Goal: Information Seeking & Learning: Find specific page/section

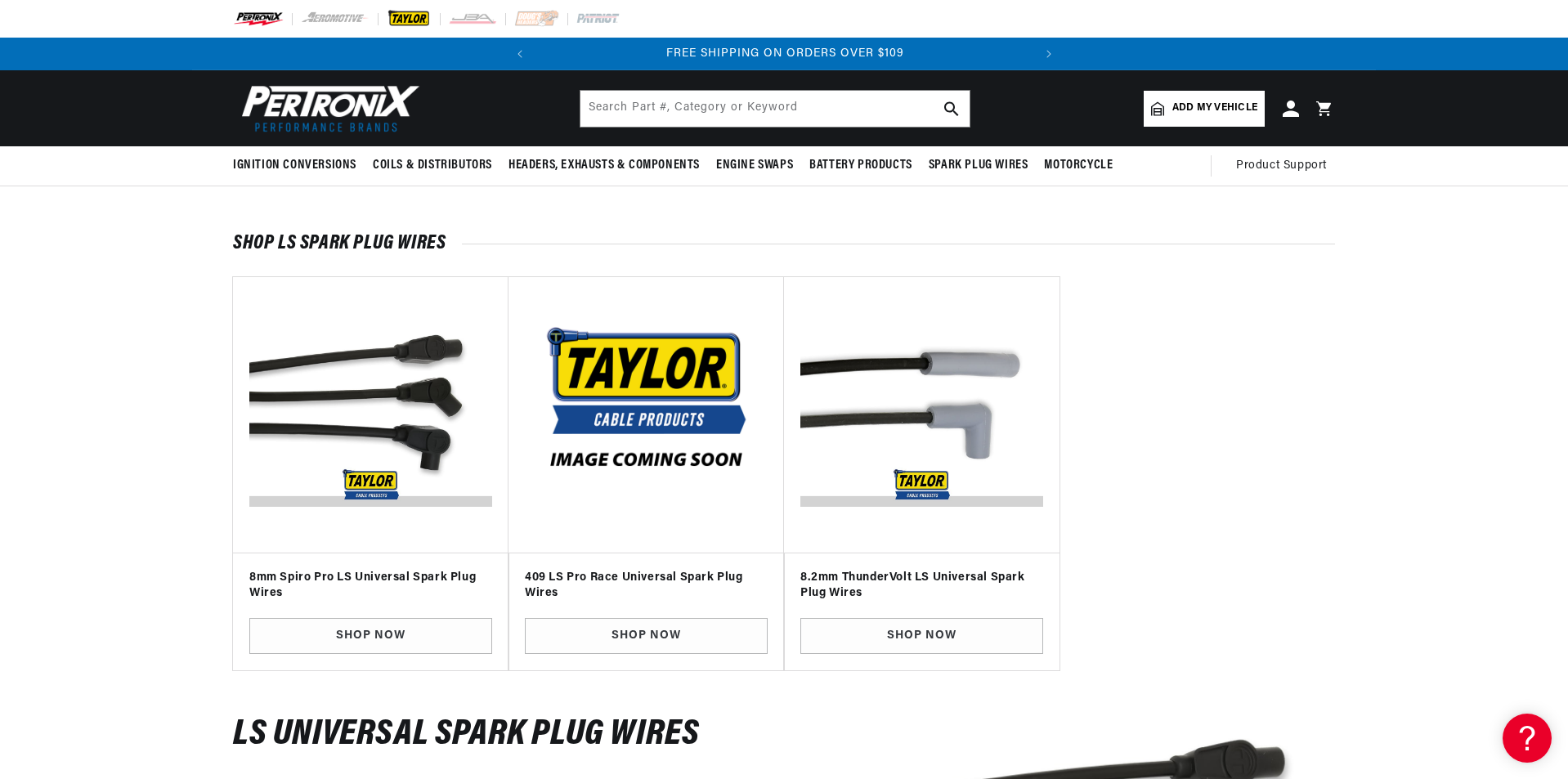
click at [404, 20] on img at bounding box center [408, 19] width 45 height 18
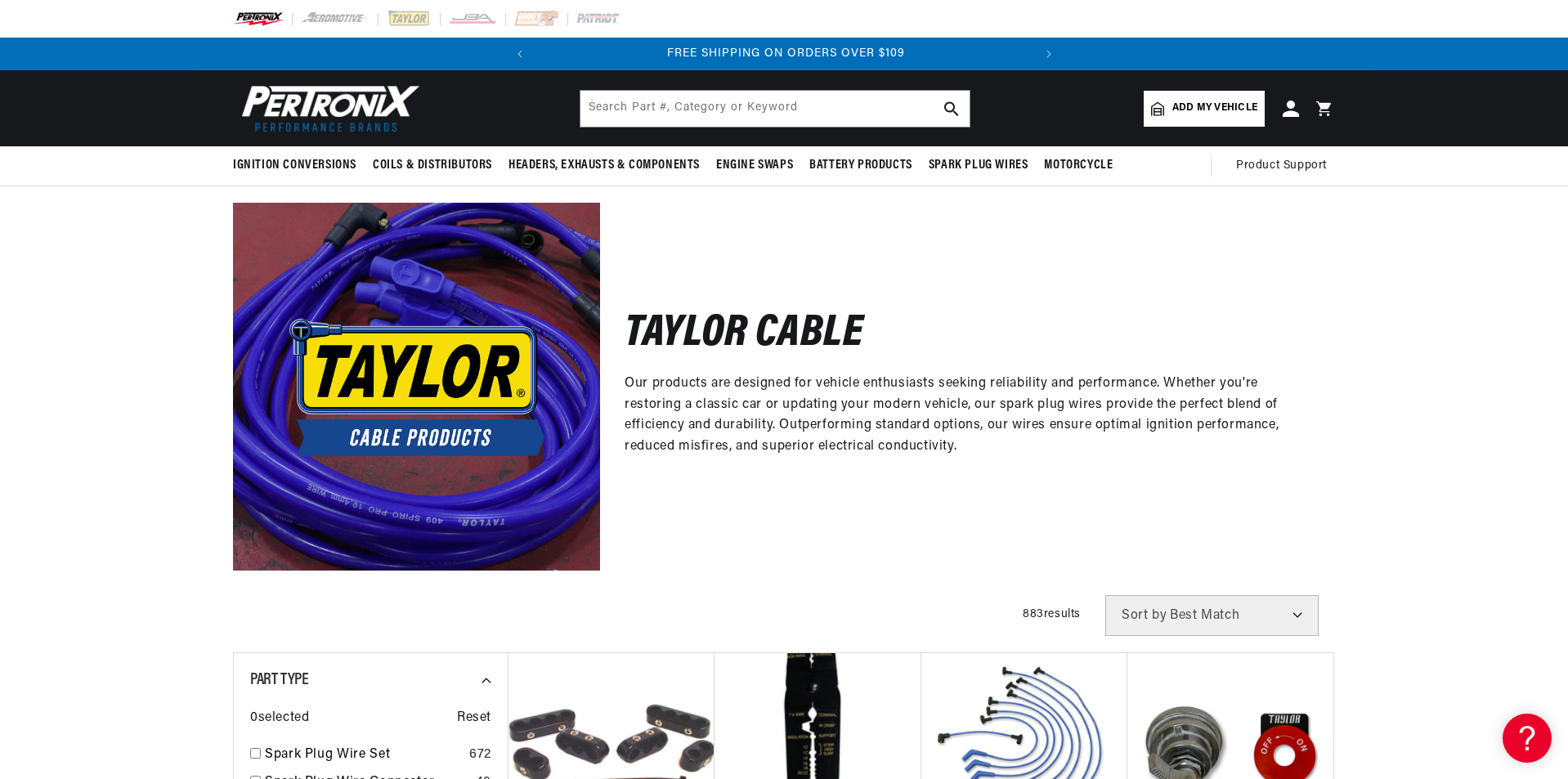
scroll to position [0, 495]
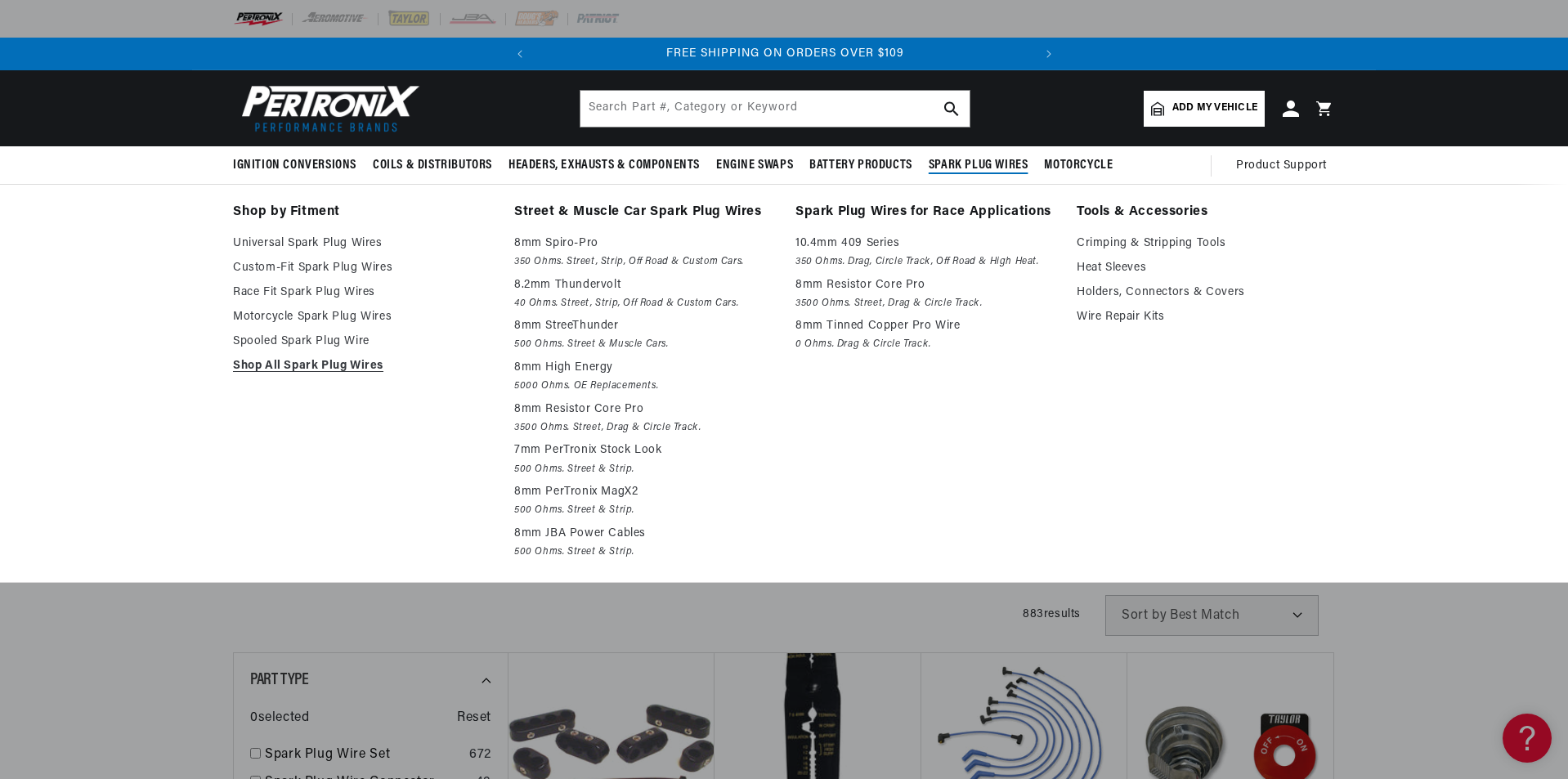
click at [963, 166] on span "Spark Plug Wires" at bounding box center [978, 165] width 99 height 17
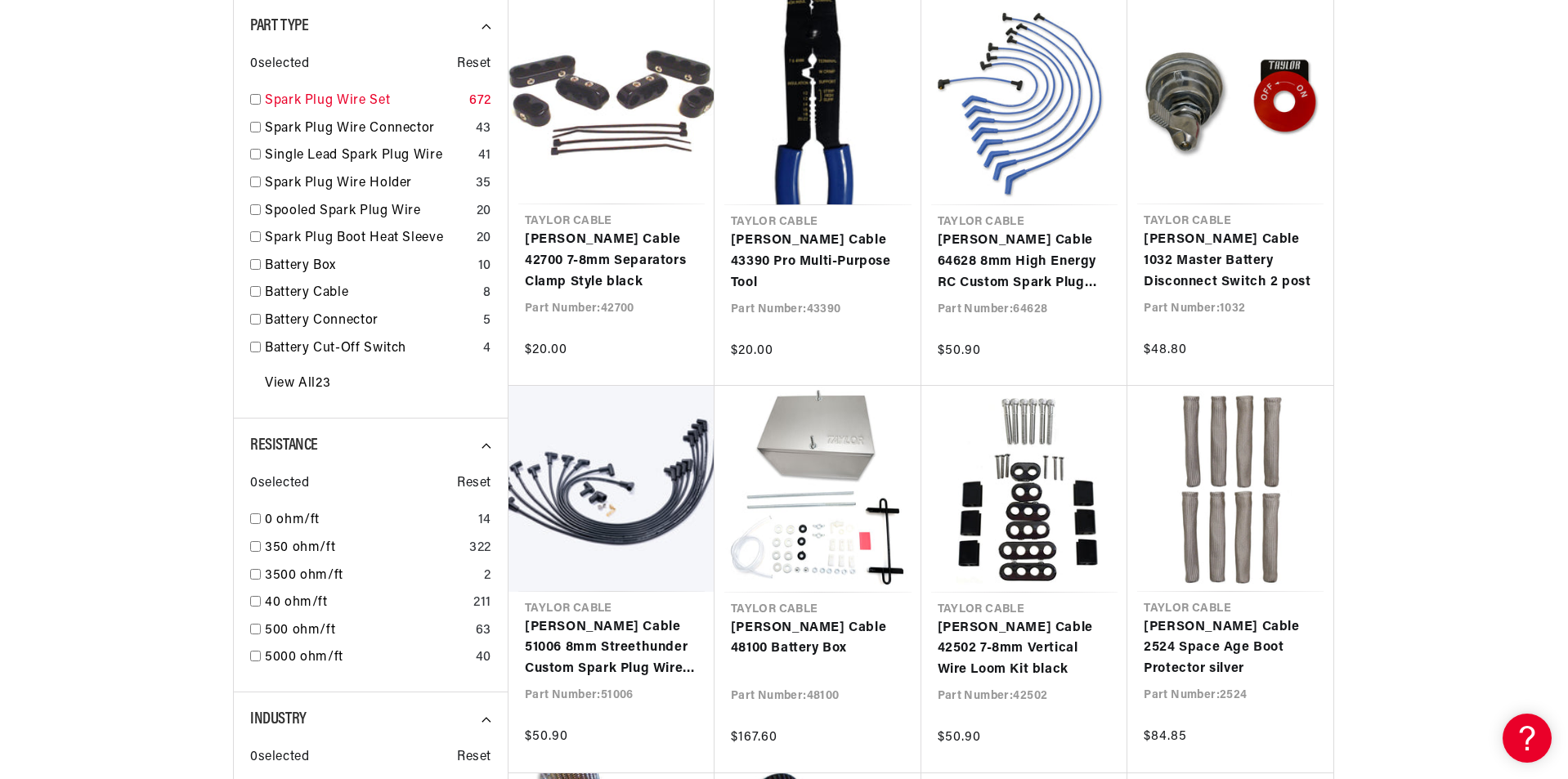
click at [251, 97] on input "checkbox" at bounding box center [255, 99] width 11 height 11
checkbox input "true"
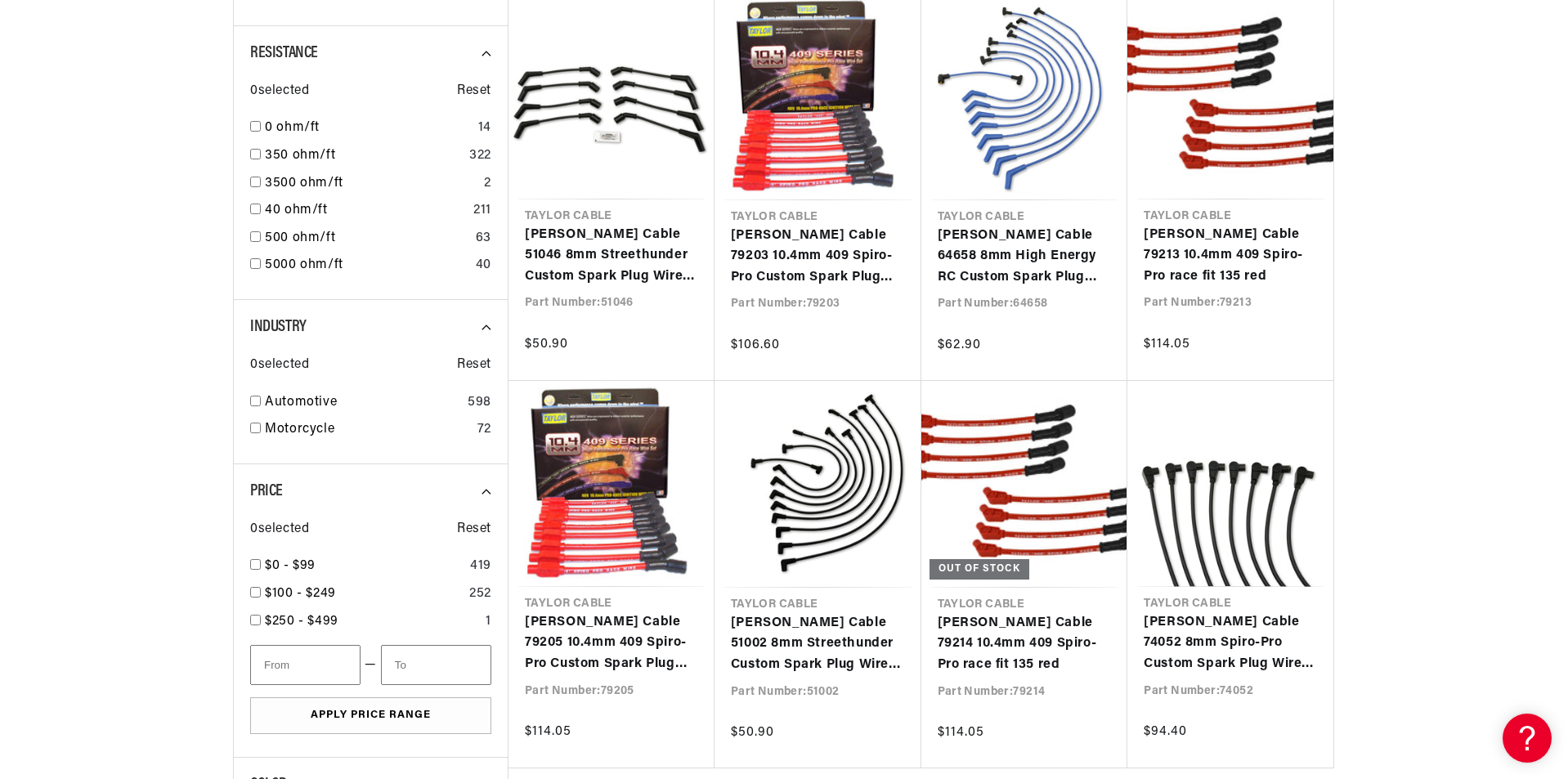
scroll to position [1062, 0]
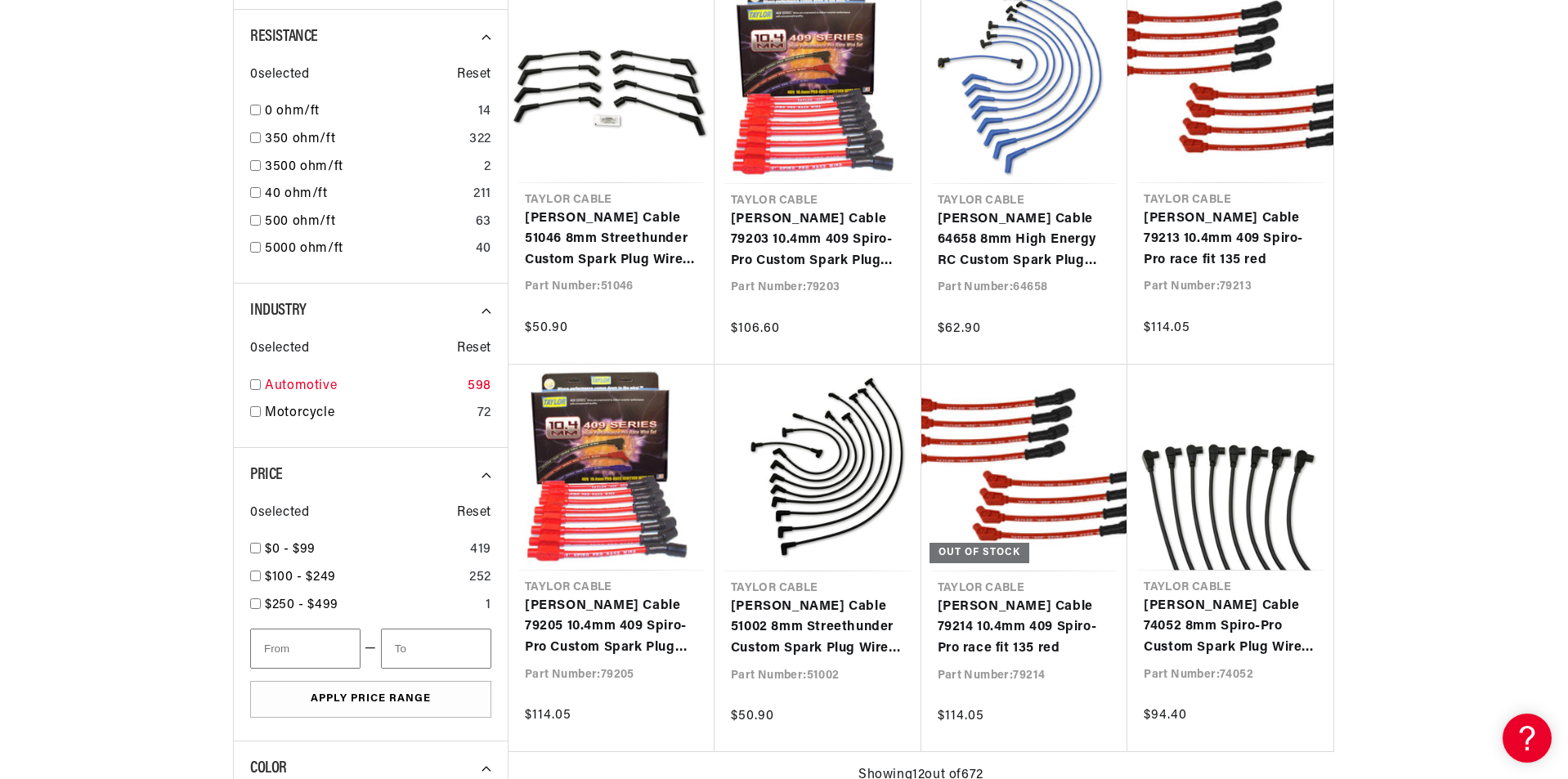
click at [262, 385] on div "Automotive 598" at bounding box center [371, 390] width 241 height 28
checkbox input "true"
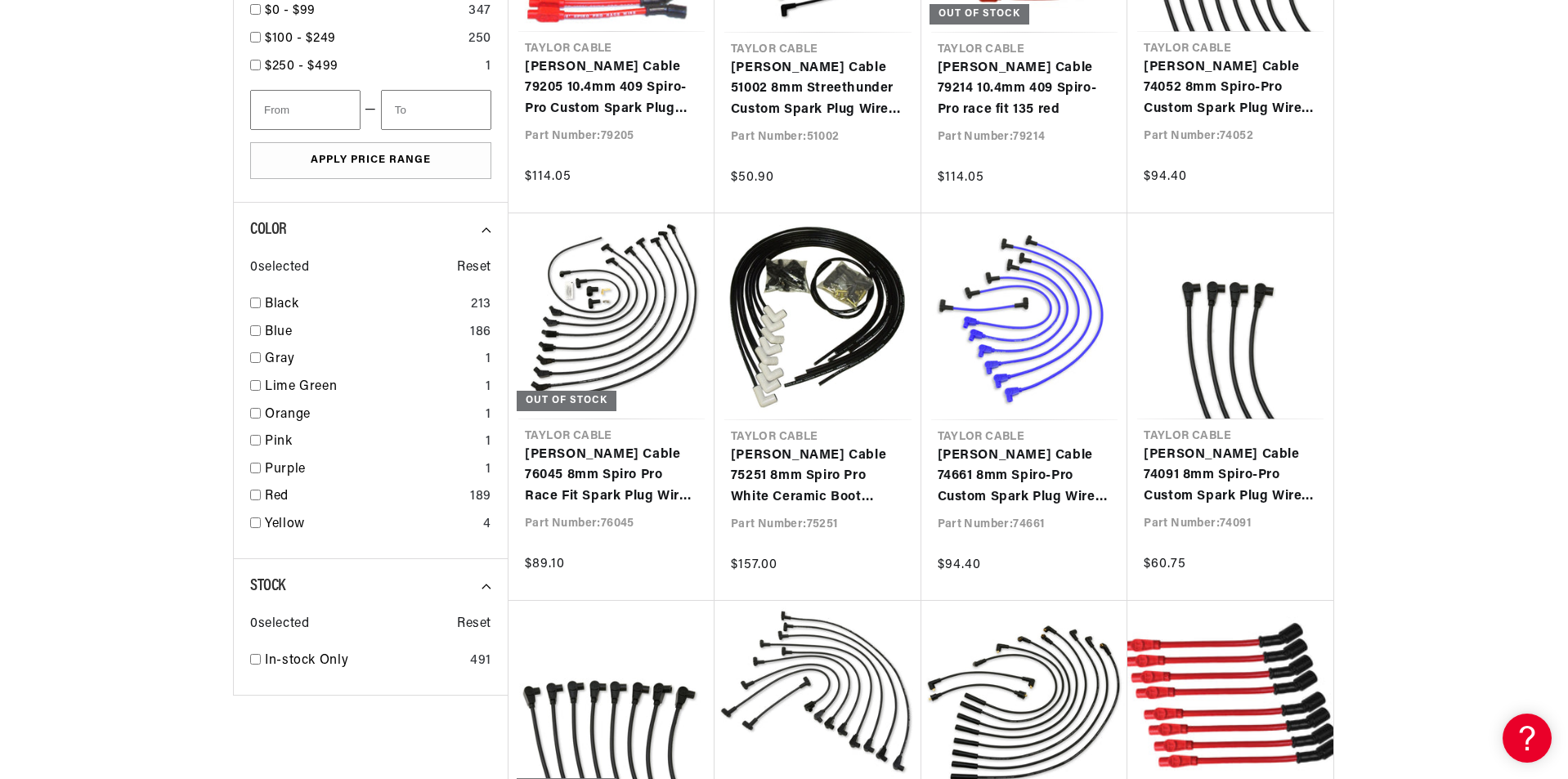
scroll to position [1635, 0]
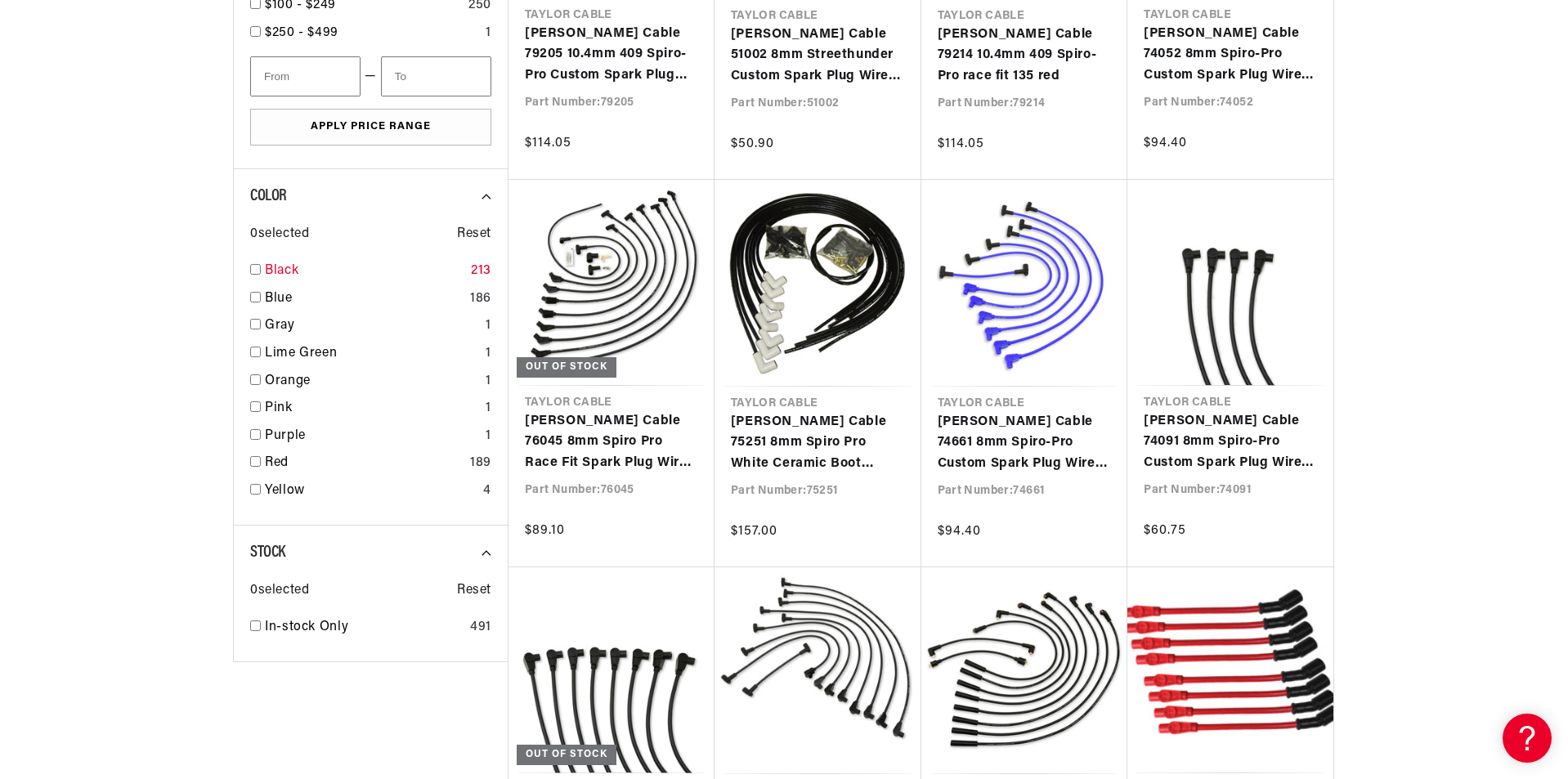
click at [254, 268] on input "checkbox" at bounding box center [255, 269] width 11 height 11
checkbox input "true"
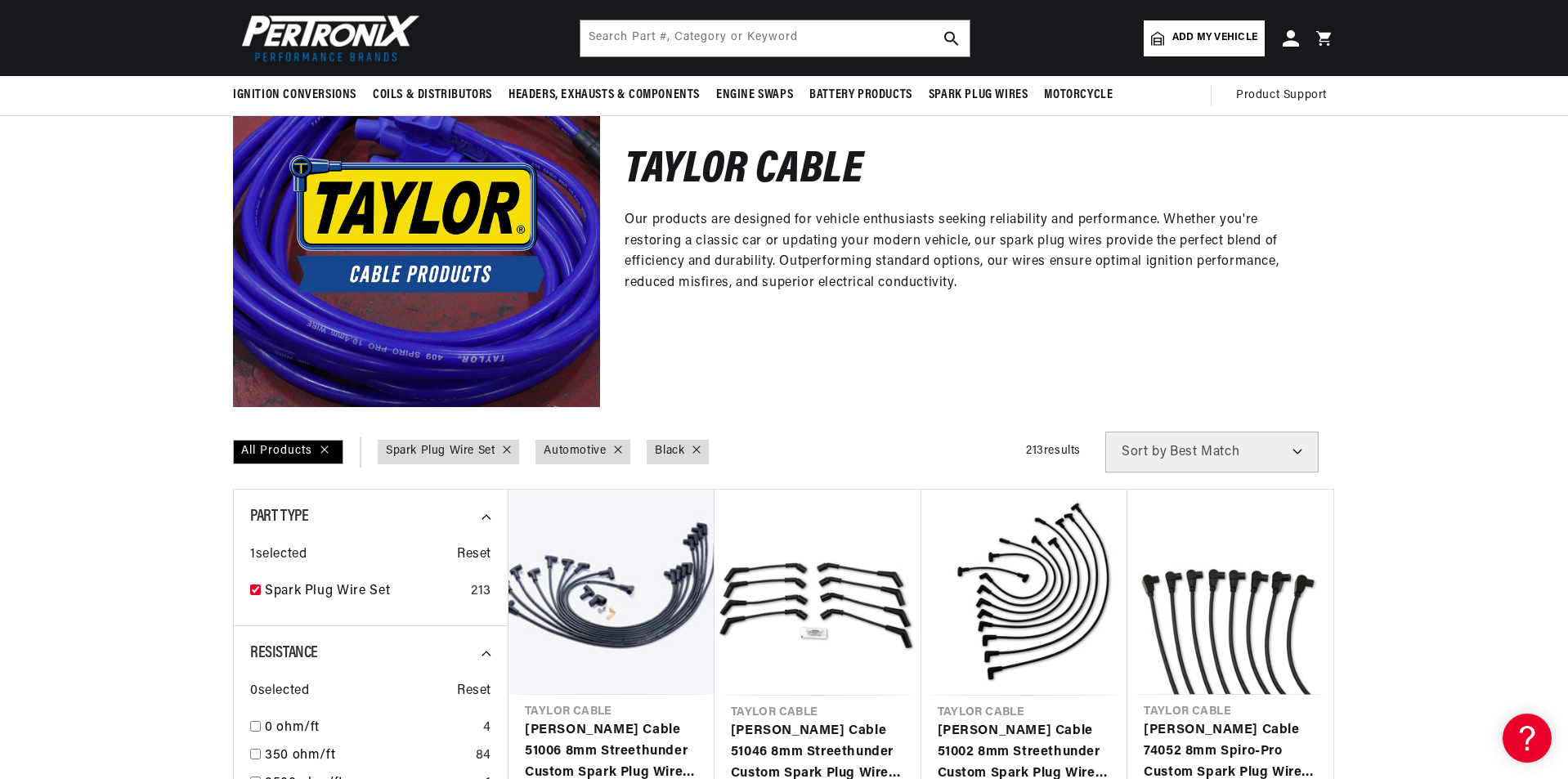
scroll to position [0, 495]
click at [1225, 37] on span "Add my vehicle" at bounding box center [1214, 38] width 85 height 16
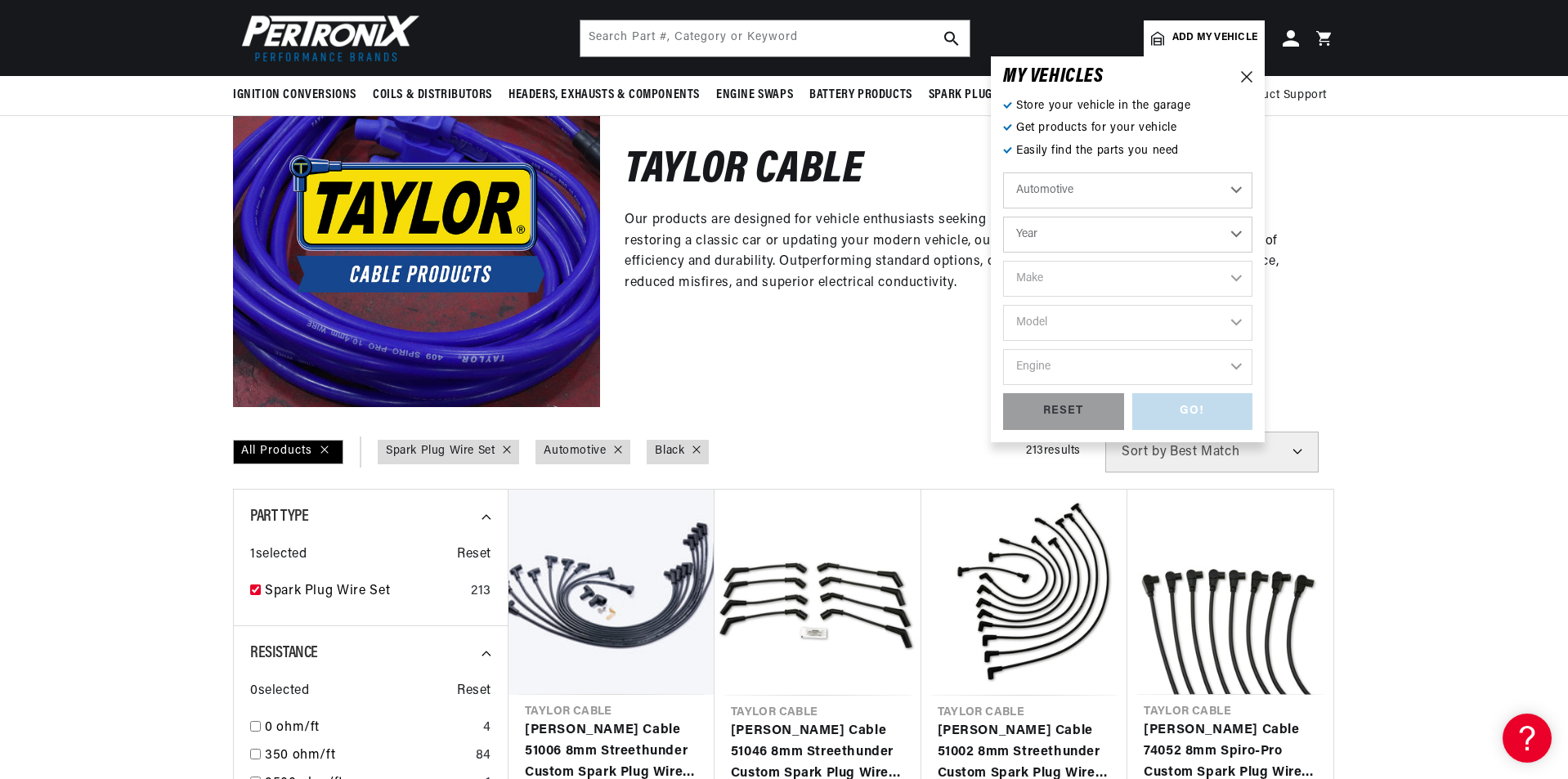
scroll to position [0, 0]
click at [1233, 235] on select "Year 2026 2025 2024 2023 2022 2021 2020 2019 2018 2017 2016 2015 2014 2013 2012…" at bounding box center [1127, 234] width 249 height 36
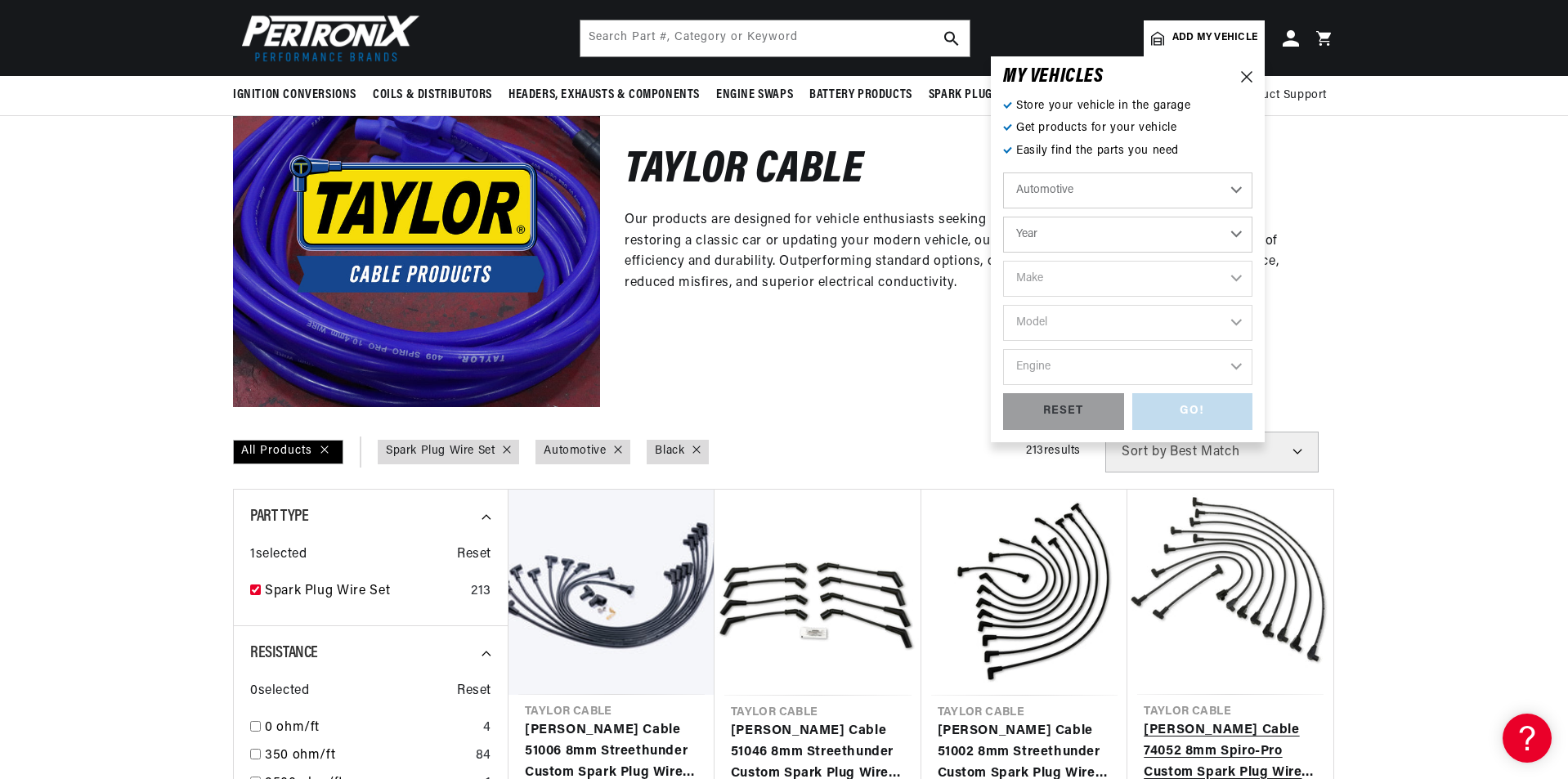
scroll to position [0, 495]
select select "1987"
click at [1003, 217] on select "Year 2026 2025 2024 2023 2022 2021 2020 2019 2018 2017 2016 2015 2014 2013 2012…" at bounding box center [1127, 234] width 249 height 36
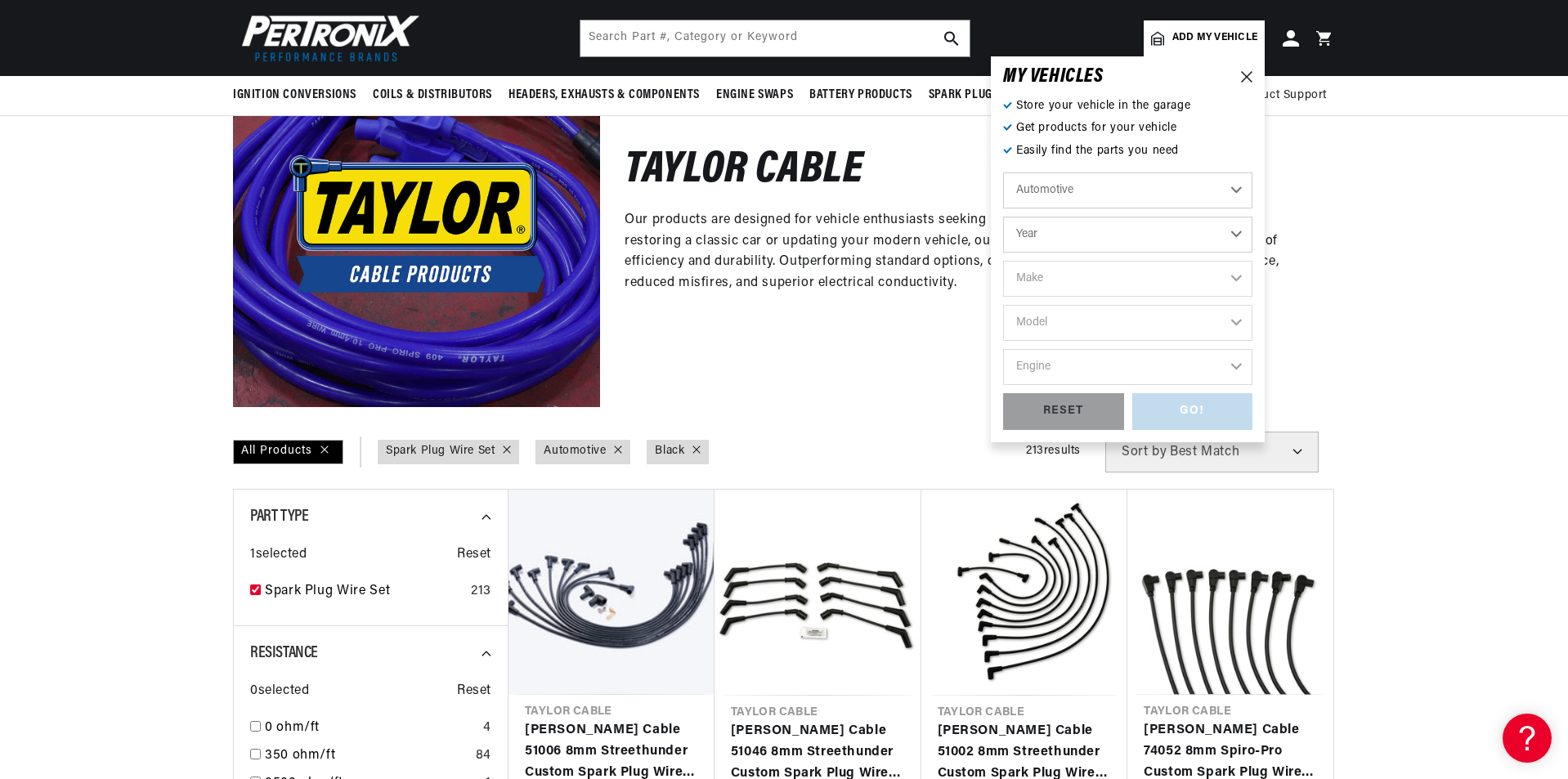
select select "1987"
click at [1235, 278] on select "Make American Motors Bentley Buick Cadillac Chevrolet Chrysler Dodge Ford GMC H…" at bounding box center [1127, 278] width 249 height 36
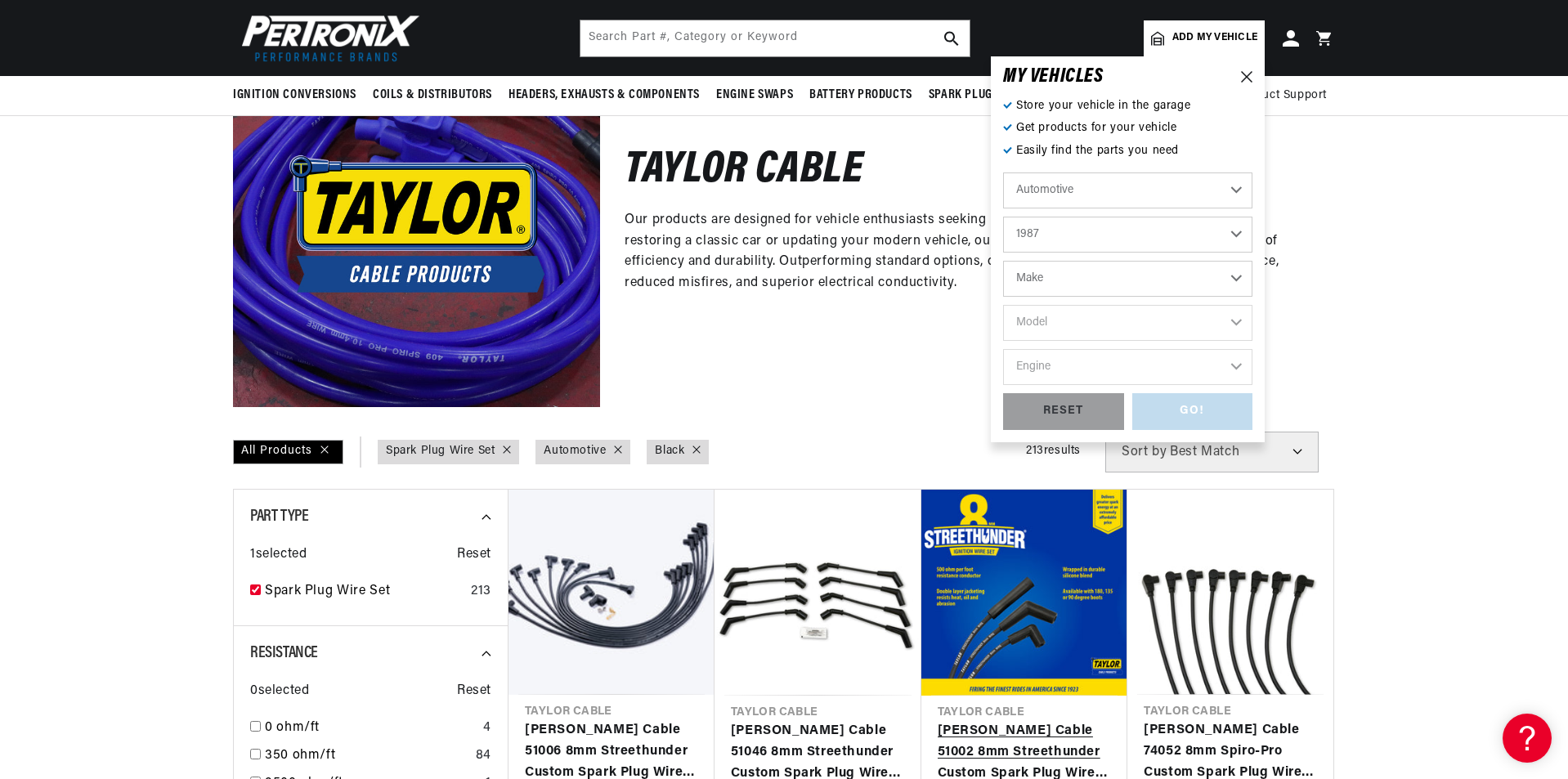
select select "Pontiac"
click at [1003, 260] on select "Make American Motors Bentley Buick Cadillac Chevrolet Chrysler Dodge Ford GMC H…" at bounding box center [1127, 278] width 249 height 36
select select "Pontiac"
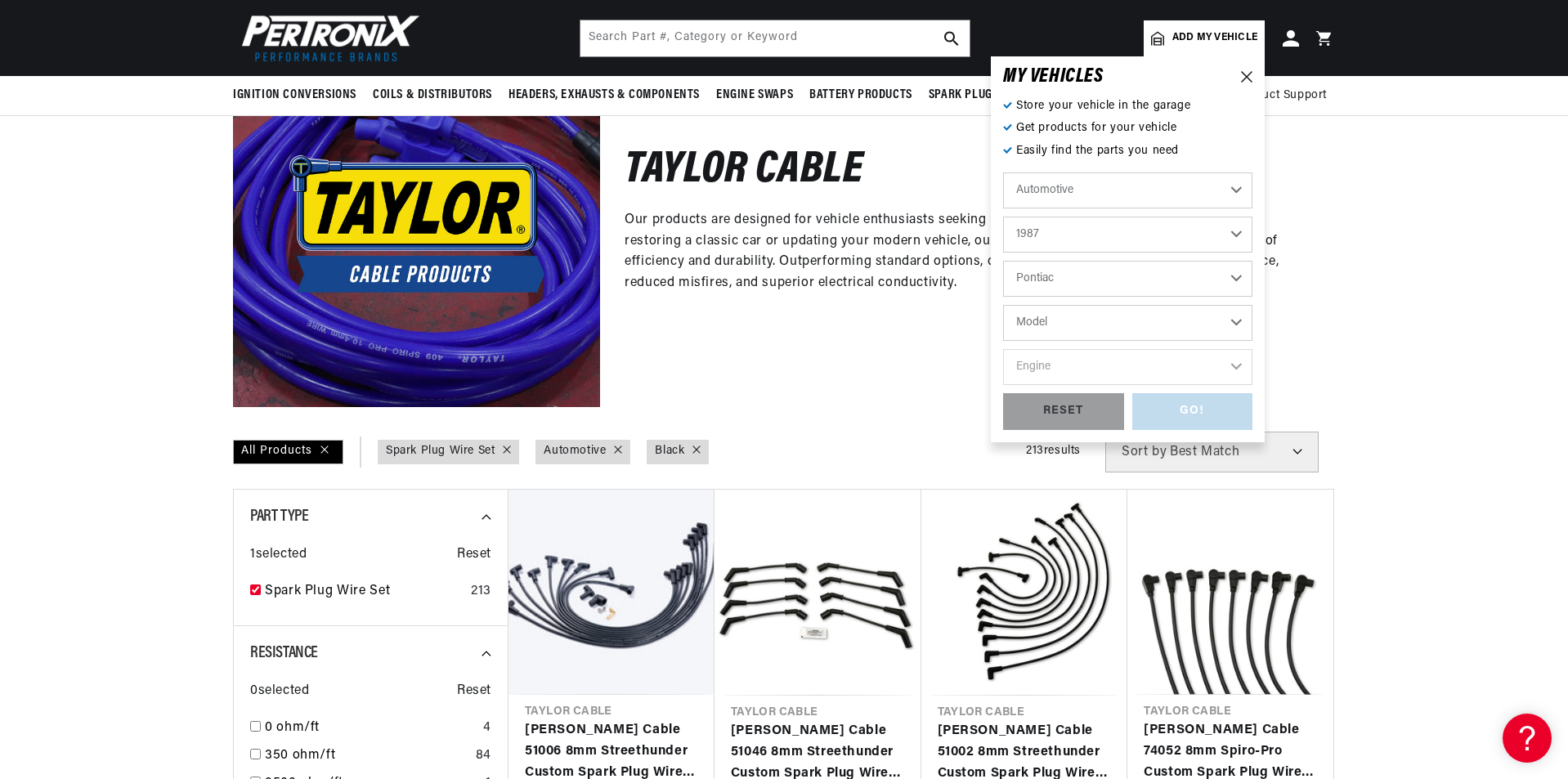
click at [1236, 327] on select "Model Fiero Firebird Grand Prix Safari" at bounding box center [1127, 323] width 249 height 36
select select "Firebird"
click at [1003, 305] on select "Model Fiero Firebird Grand Prix Safari" at bounding box center [1127, 323] width 249 height 36
select select "Firebird"
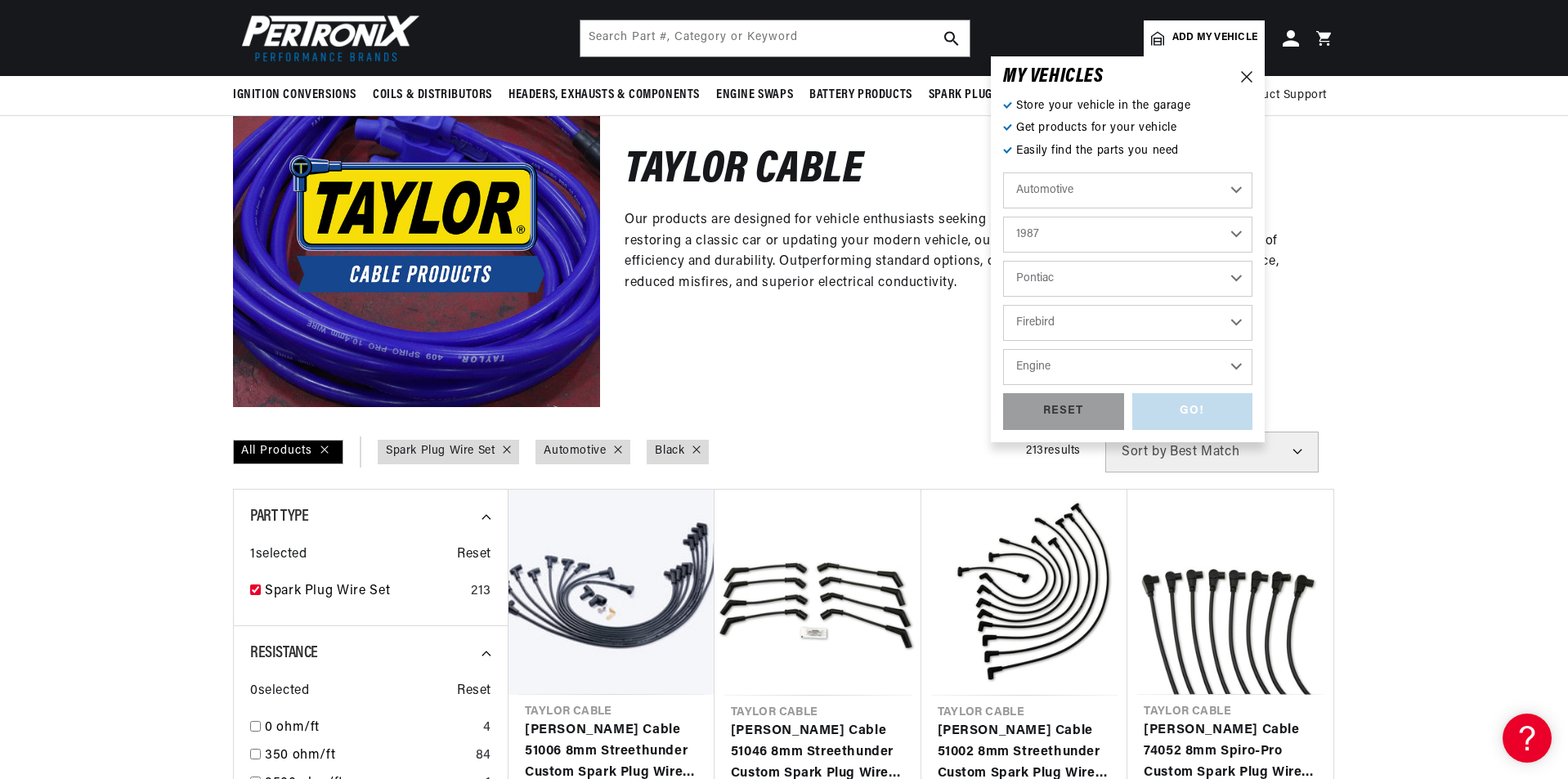
click at [1229, 362] on select "Engine 2.8L 4.3L 4.4L 4.9L 5.0L 5.7L 6.6L 7.5L" at bounding box center [1127, 367] width 249 height 36
select select "5.7L"
click at [1003, 349] on select "Engine 2.8L 4.3L 4.4L 4.9L 5.0L 5.7L 6.6L 7.5L" at bounding box center [1127, 367] width 249 height 36
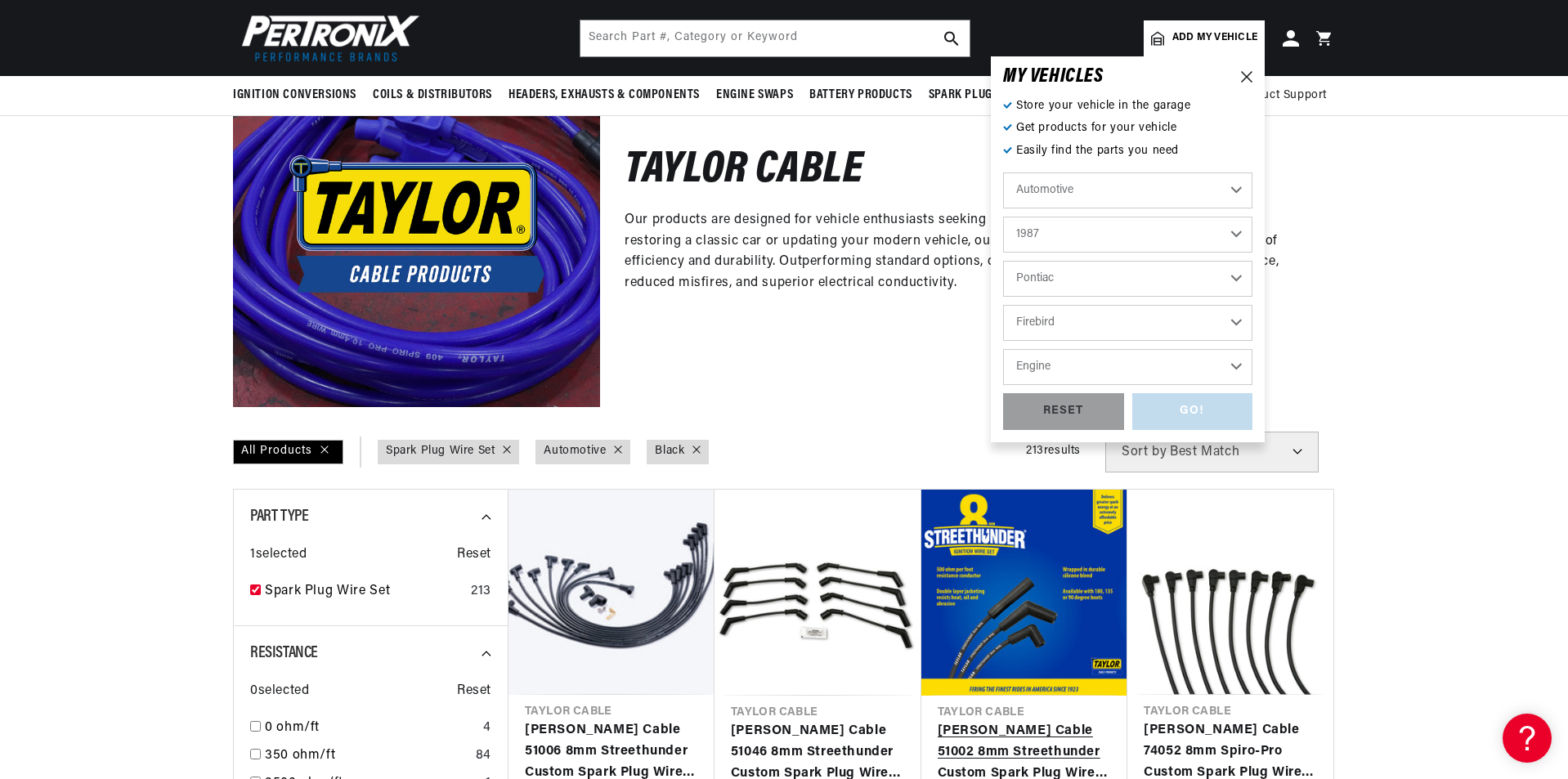
select select "5.7L"
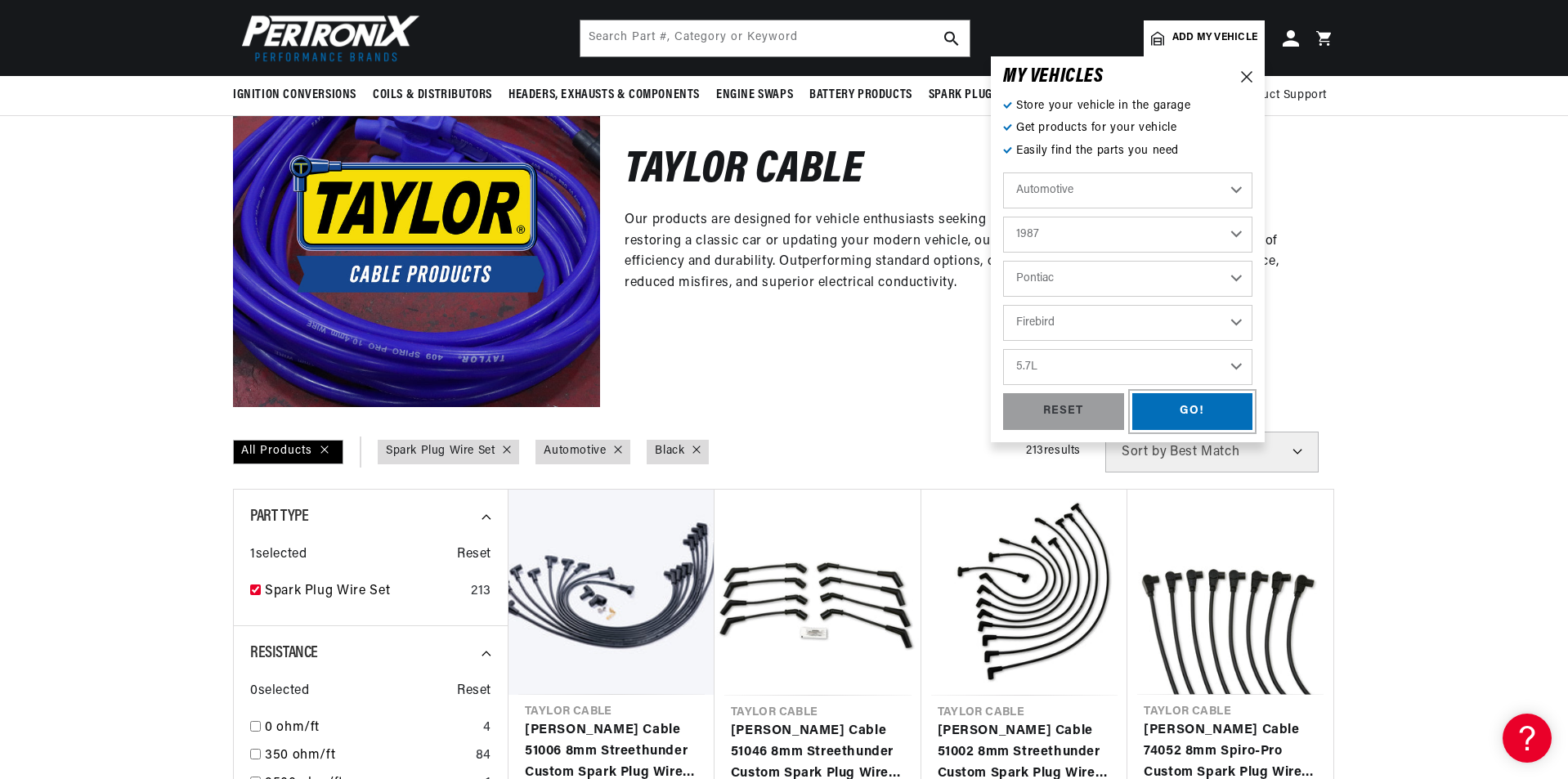
click at [1210, 407] on div "GO!" at bounding box center [1192, 411] width 121 height 37
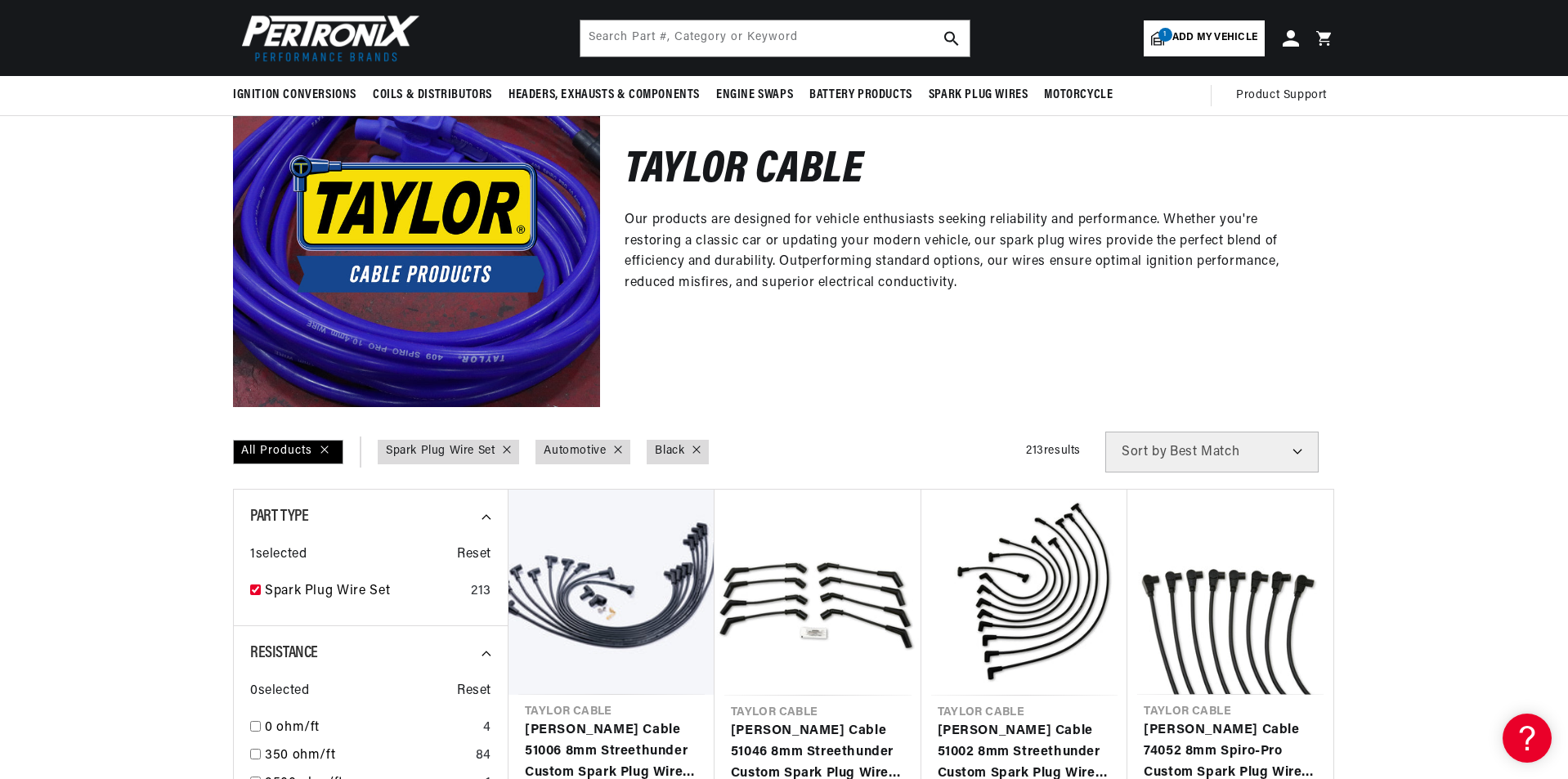
scroll to position [0, 449]
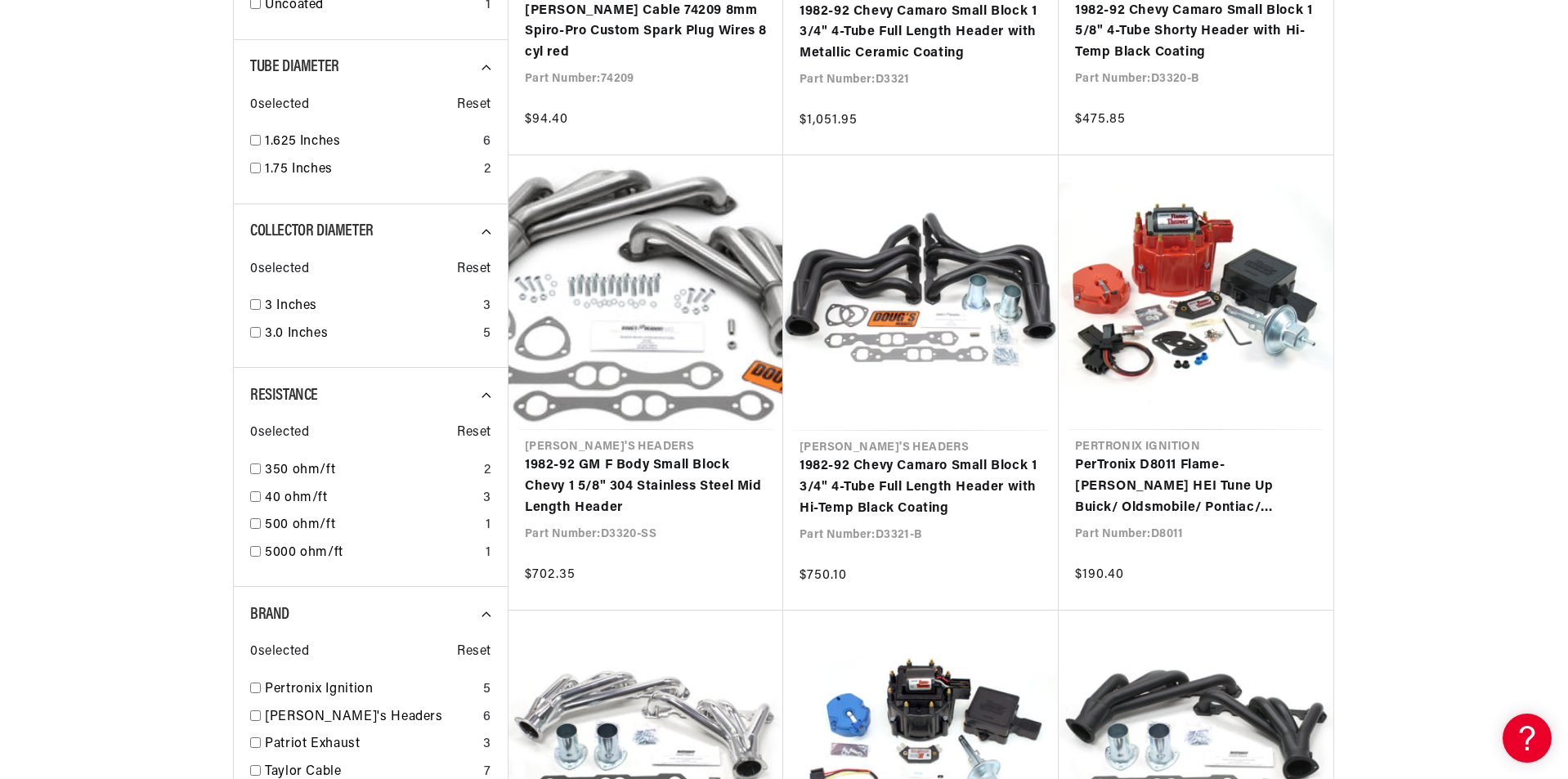
scroll to position [1308, 0]
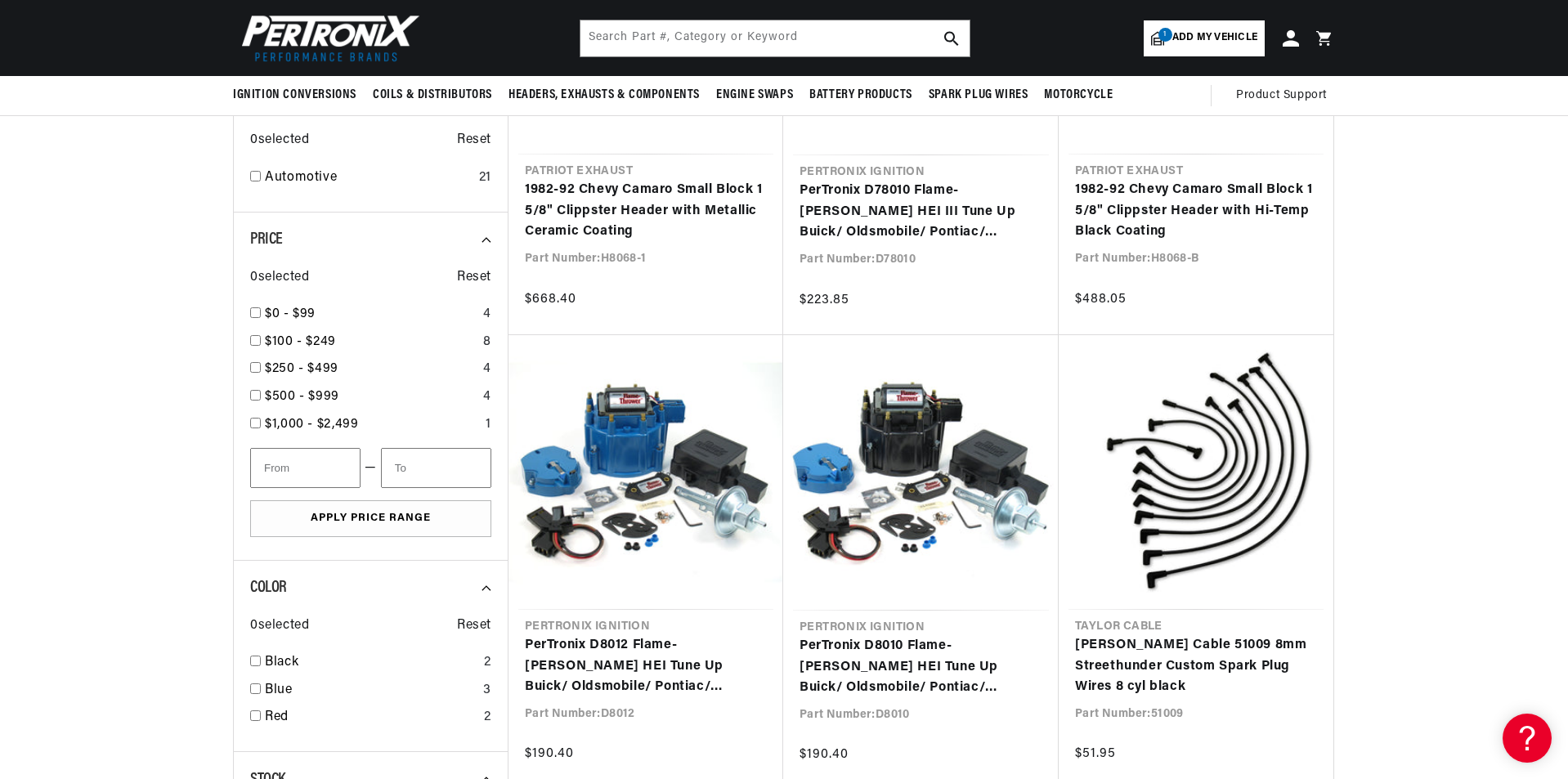
scroll to position [0, 1]
click at [1245, 43] on span "Add my vehicle" at bounding box center [1214, 38] width 85 height 16
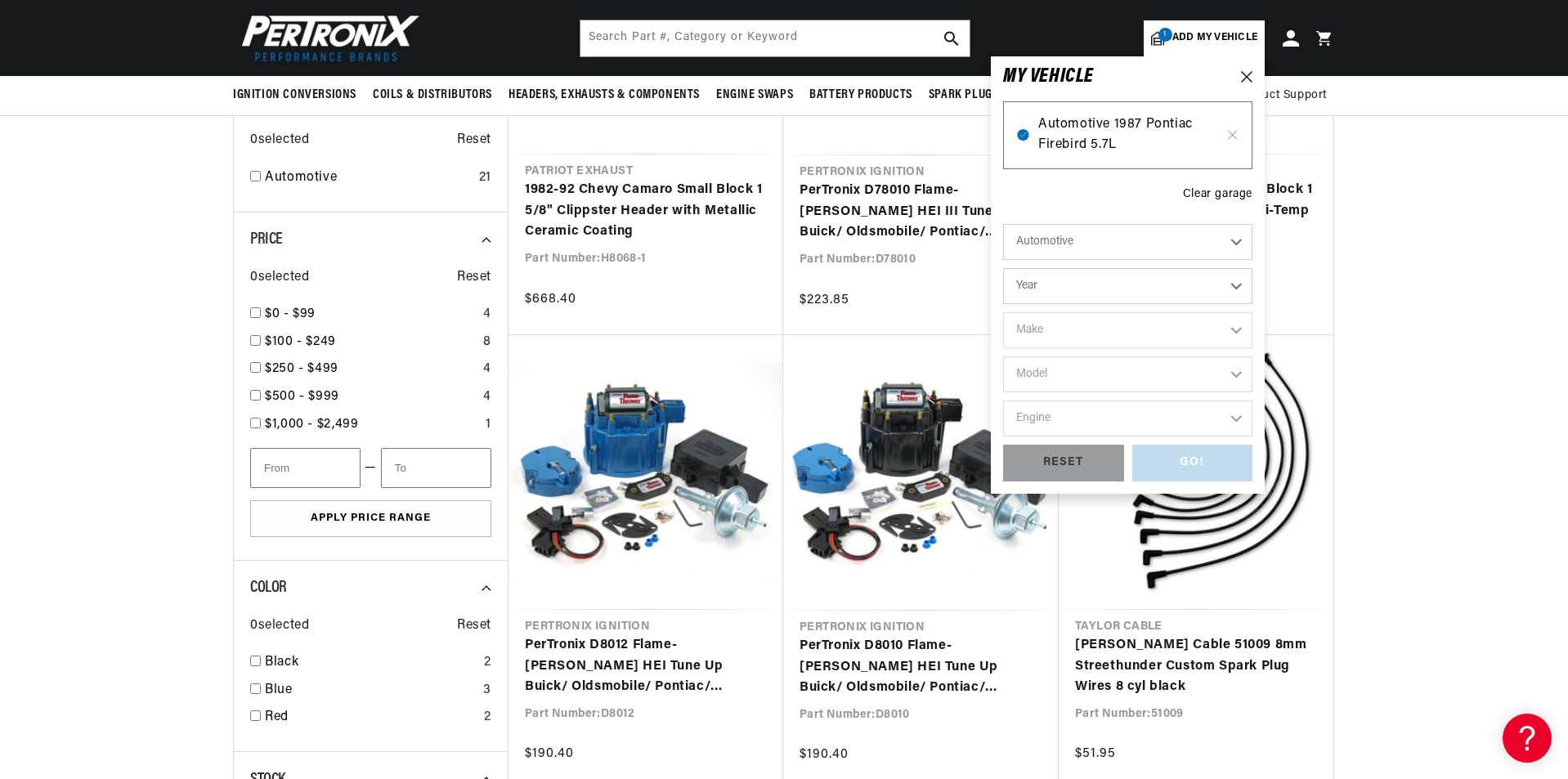
click at [1157, 140] on span "Automotive 1987 Pontiac Firebird 5.7L" at bounding box center [1128, 135] width 179 height 42
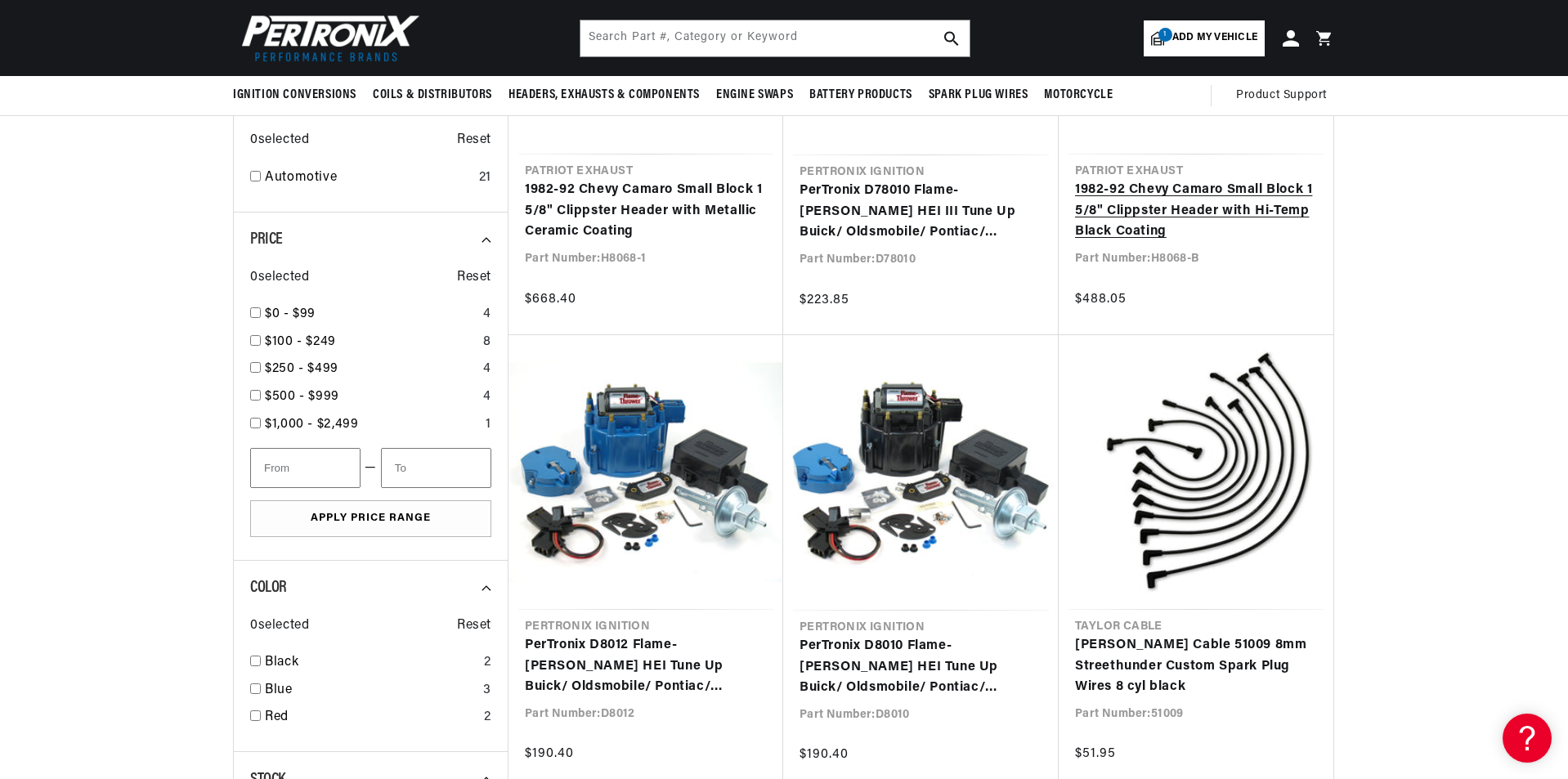
click at [1157, 180] on link "1982-92 Chevy Camaro Small Block 1 5/8" Clippster Header with Hi-Temp Black Coa…" at bounding box center [1195, 211] width 241 height 63
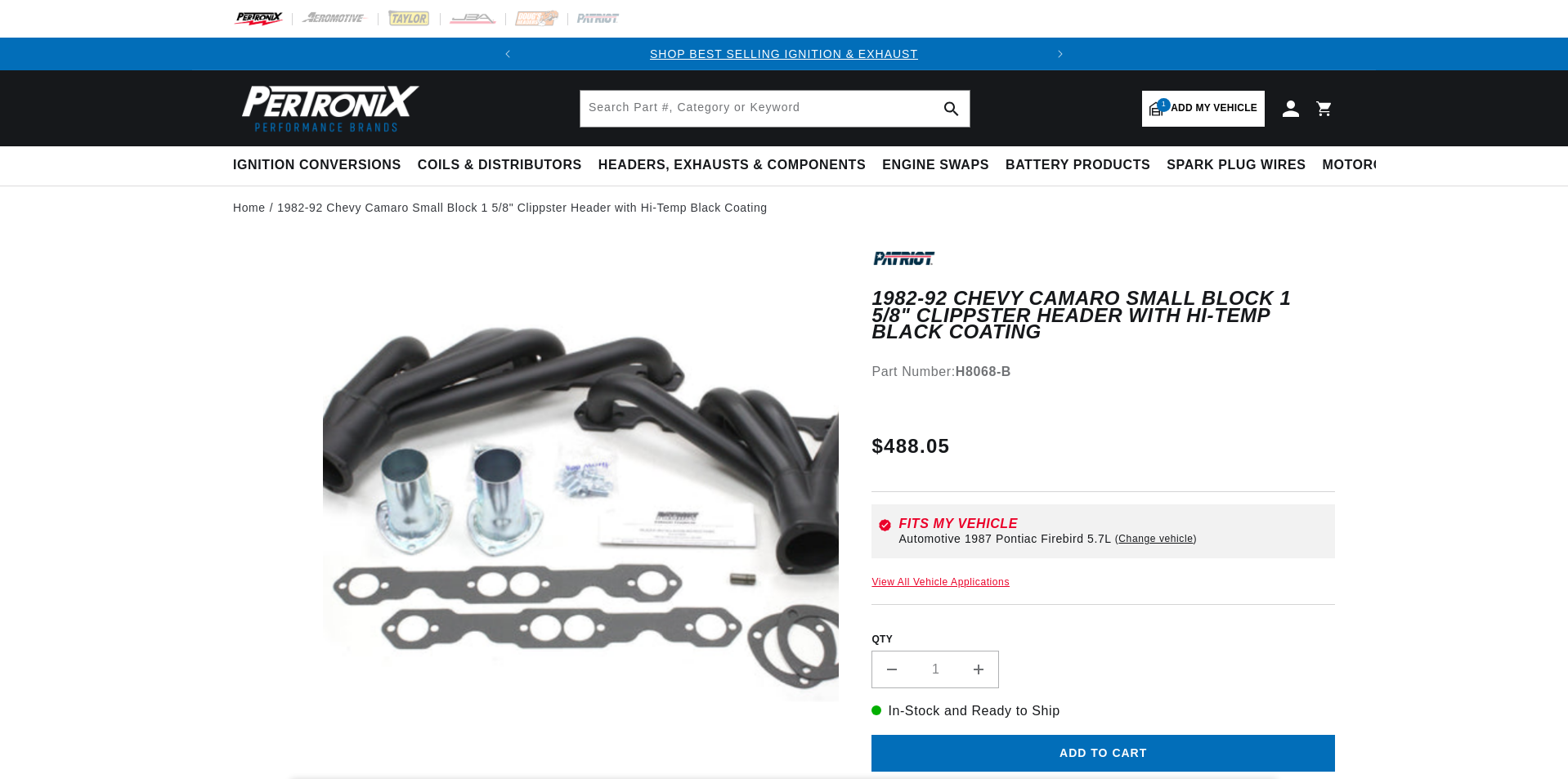
select select "1987"
select select "Pontiac"
select select "Firebird"
select select "5.7L"
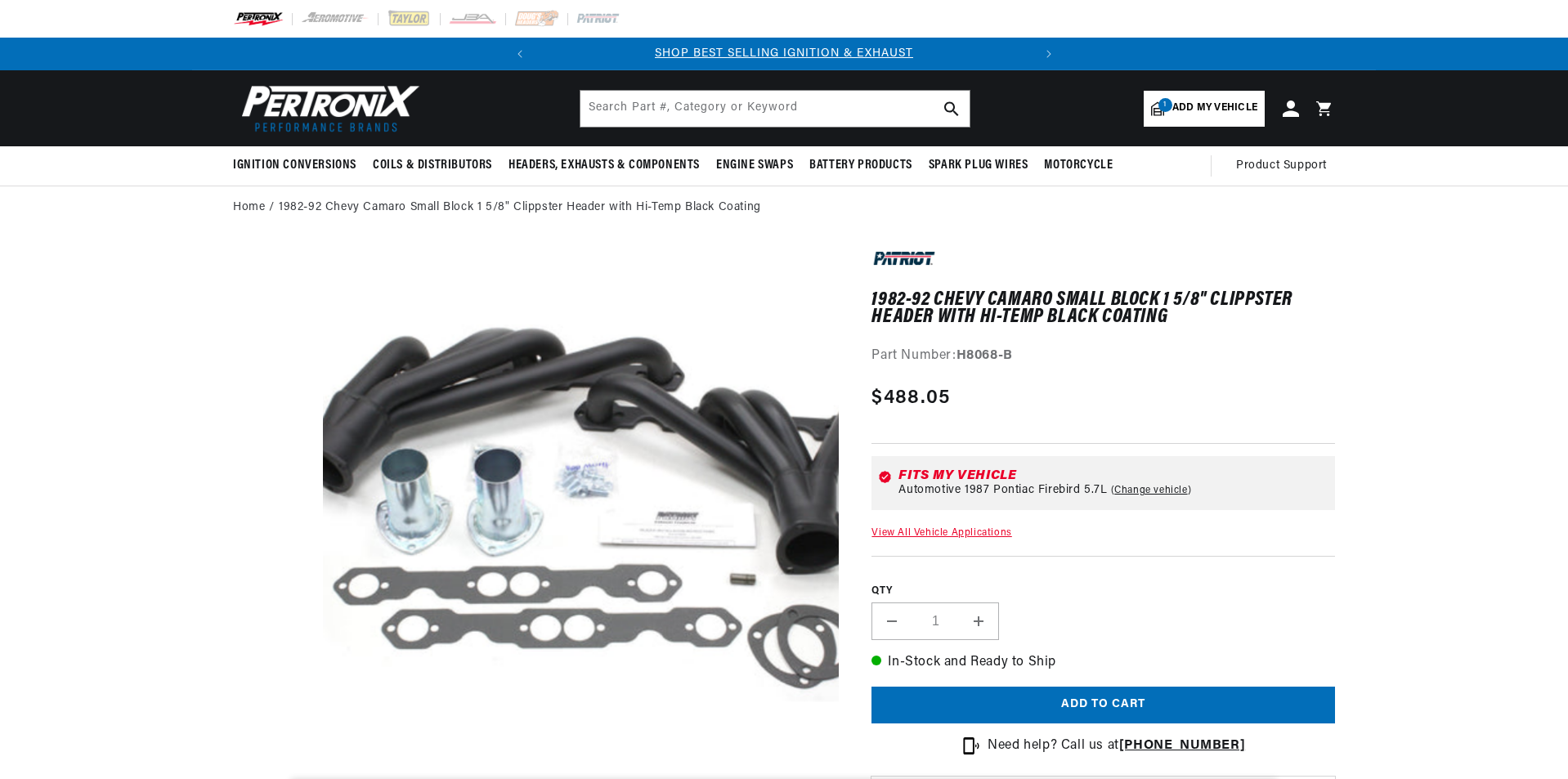
click at [1199, 95] on link "1 Add my vehicle" at bounding box center [1204, 108] width 121 height 36
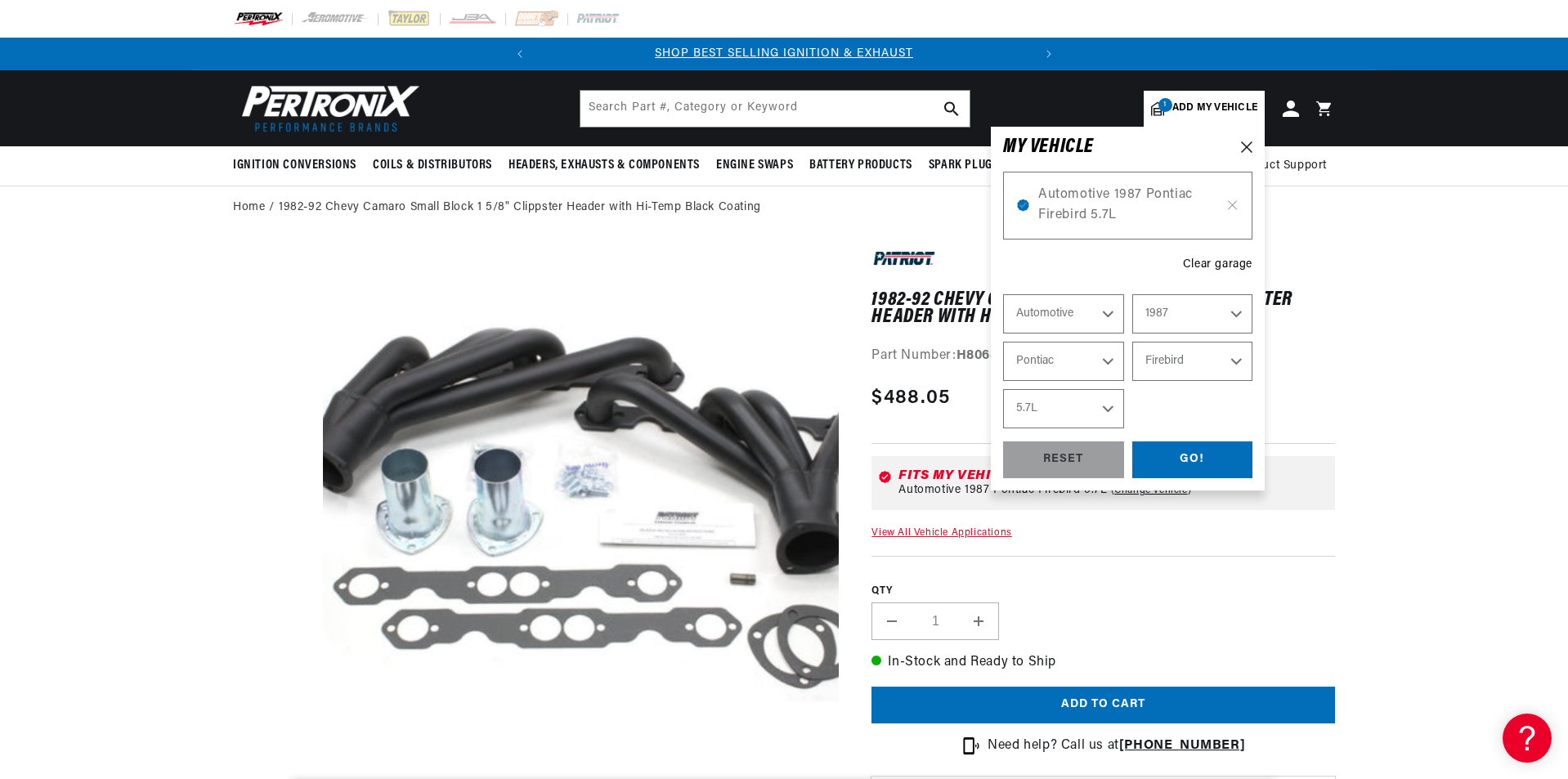
select select "Year"
select select "Make"
select select "Model"
select select "Engine"
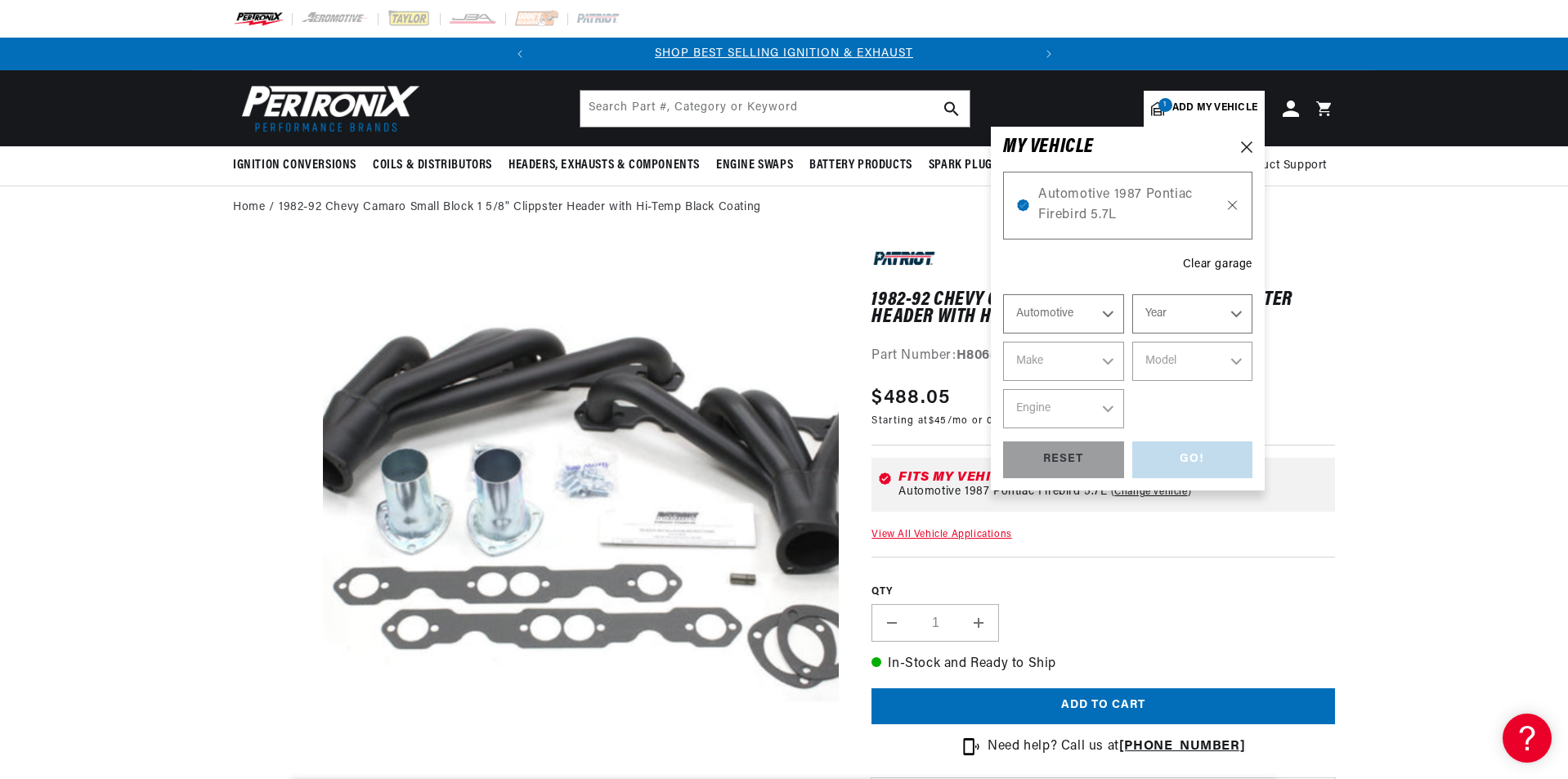
click at [1232, 207] on icon at bounding box center [1232, 205] width 14 height 13
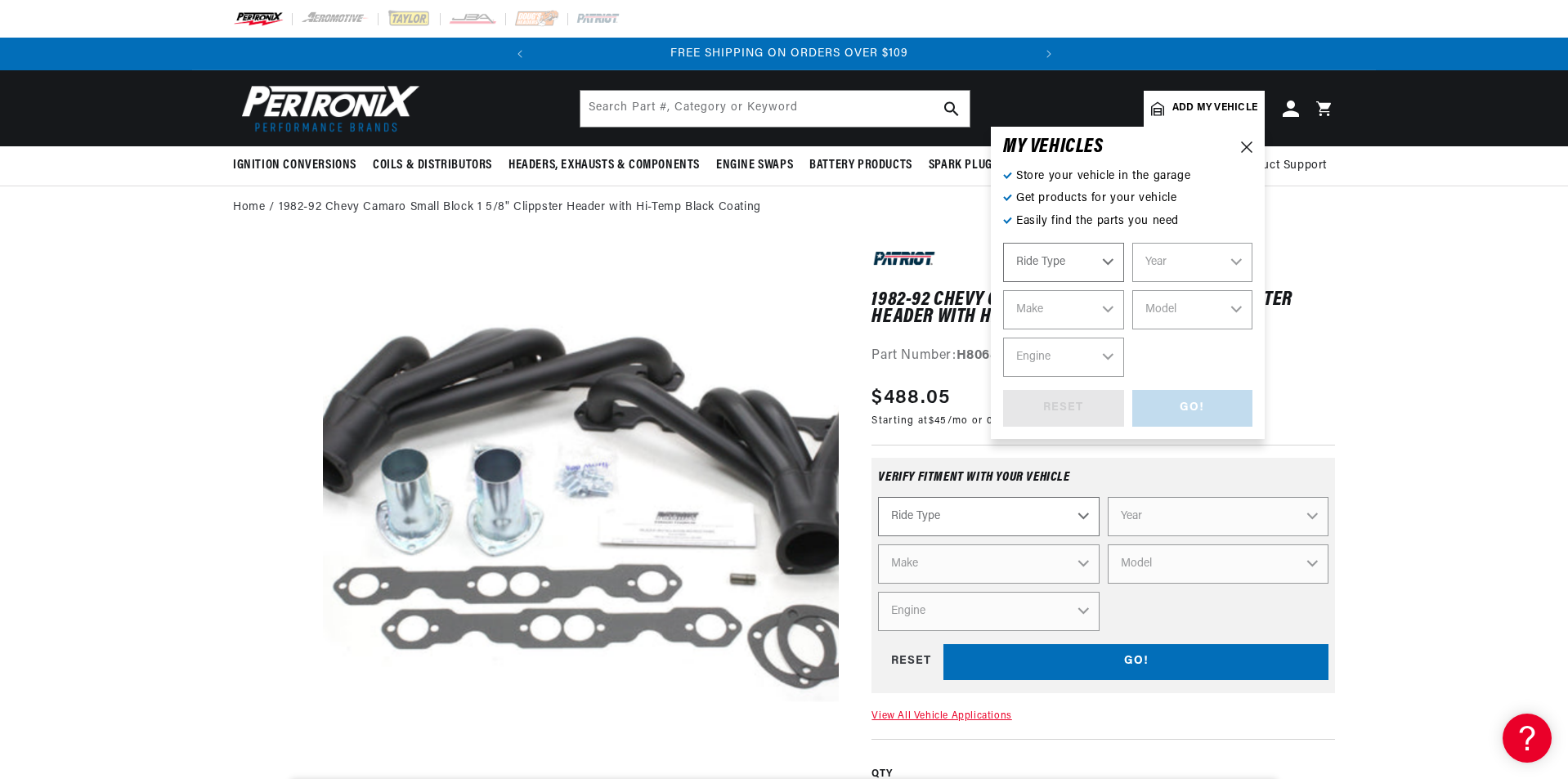
scroll to position [0, 495]
click at [1103, 264] on select "Ride Type Automotive Agricultural Industrial Marine Motorcycle" at bounding box center [1063, 261] width 121 height 39
select select "Automotive"
click at [1003, 242] on select "Ride Type Automotive Agricultural Industrial Marine Motorcycle" at bounding box center [1063, 261] width 121 height 39
select select "Automotive"
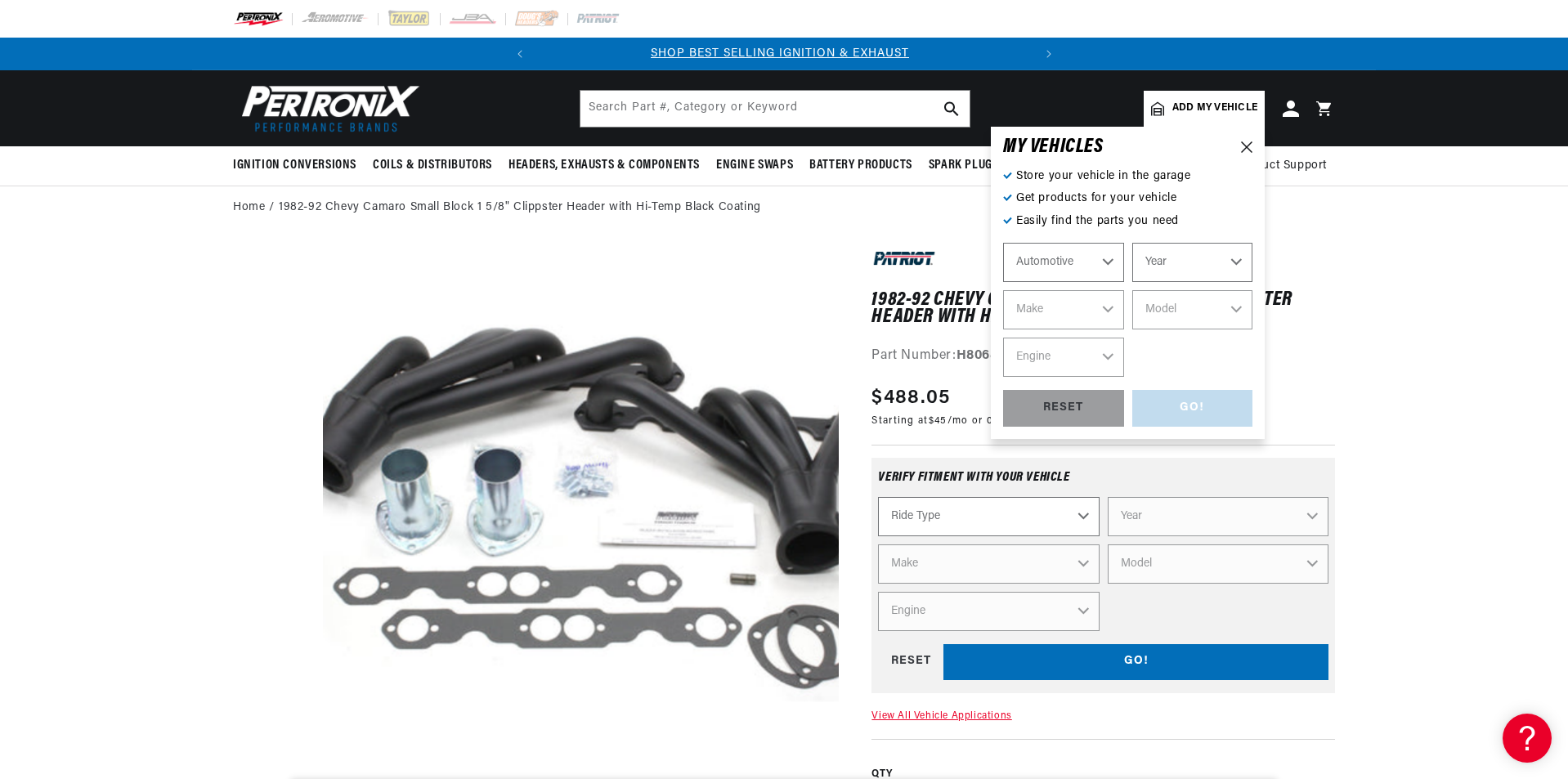
scroll to position [0, 0]
click at [1097, 409] on div "RESET" at bounding box center [1063, 407] width 121 height 37
click at [1084, 408] on div "RESET" at bounding box center [1063, 407] width 121 height 37
click at [1067, 408] on div "RESET" at bounding box center [1063, 407] width 121 height 37
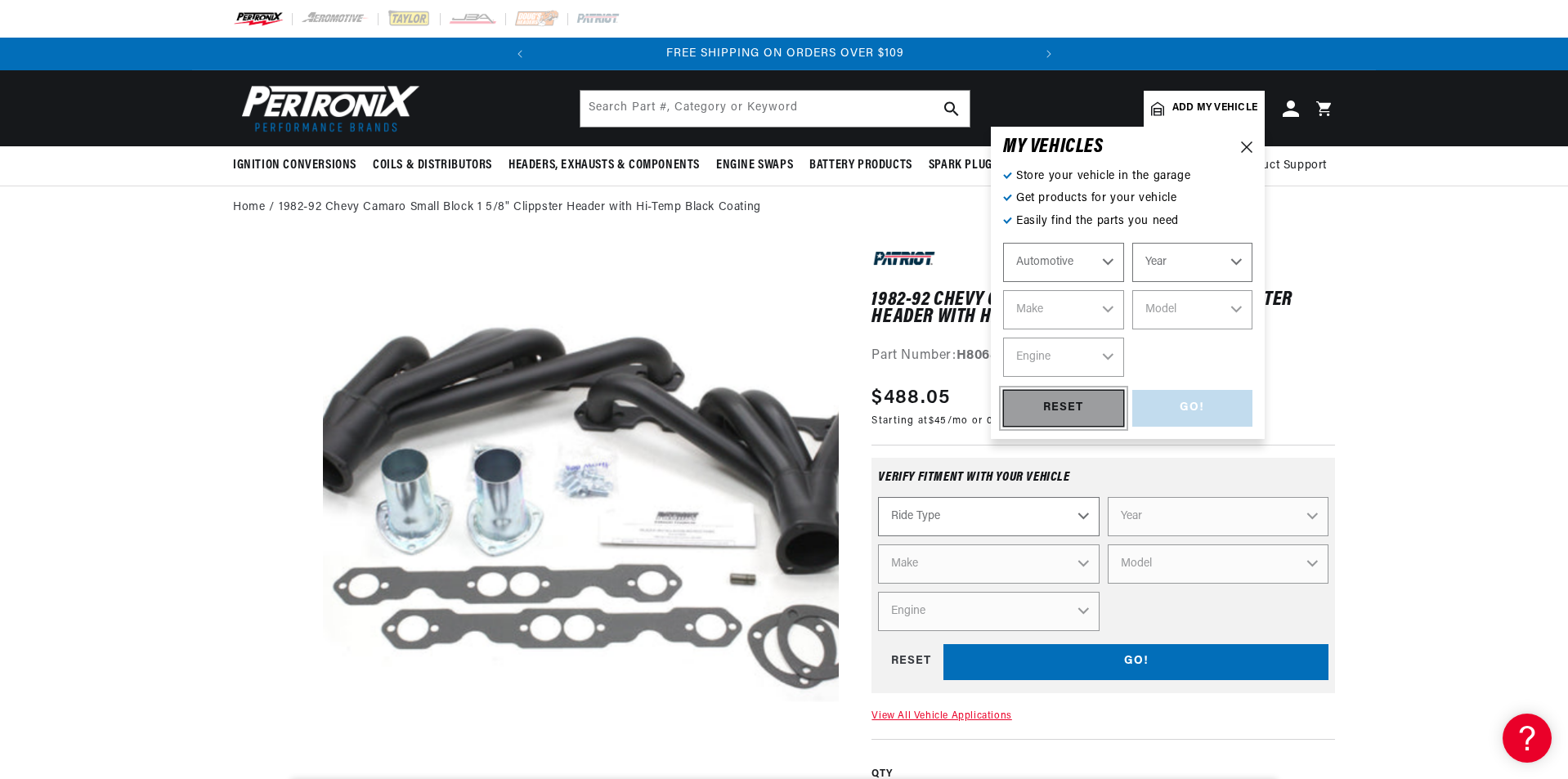
click at [1067, 408] on div "RESET" at bounding box center [1063, 407] width 121 height 37
click at [1068, 403] on div "RESET" at bounding box center [1063, 407] width 121 height 37
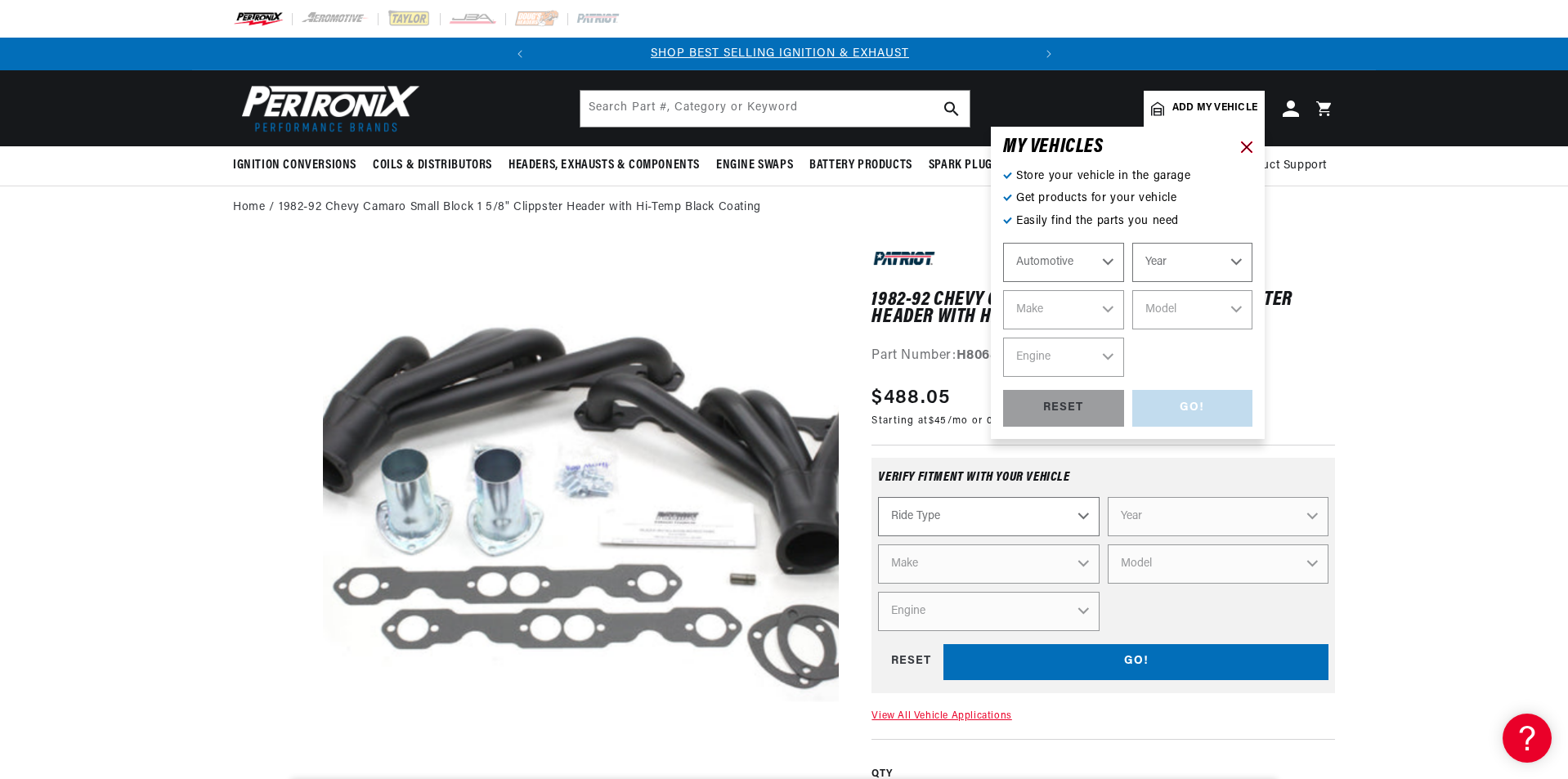
click at [1247, 148] on icon at bounding box center [1247, 147] width 12 height 12
drag, startPoint x: 1208, startPoint y: 110, endPoint x: 1144, endPoint y: 145, distance: 72.9
click at [1144, 145] on div "MY VEHICLE S" at bounding box center [1127, 147] width 249 height 16
click at [1231, 259] on select "Year [DATE] 2025 2024 2023 2022 2021 2020 2019 2018 2017 2016 2015 2014 2013 20…" at bounding box center [1192, 261] width 121 height 39
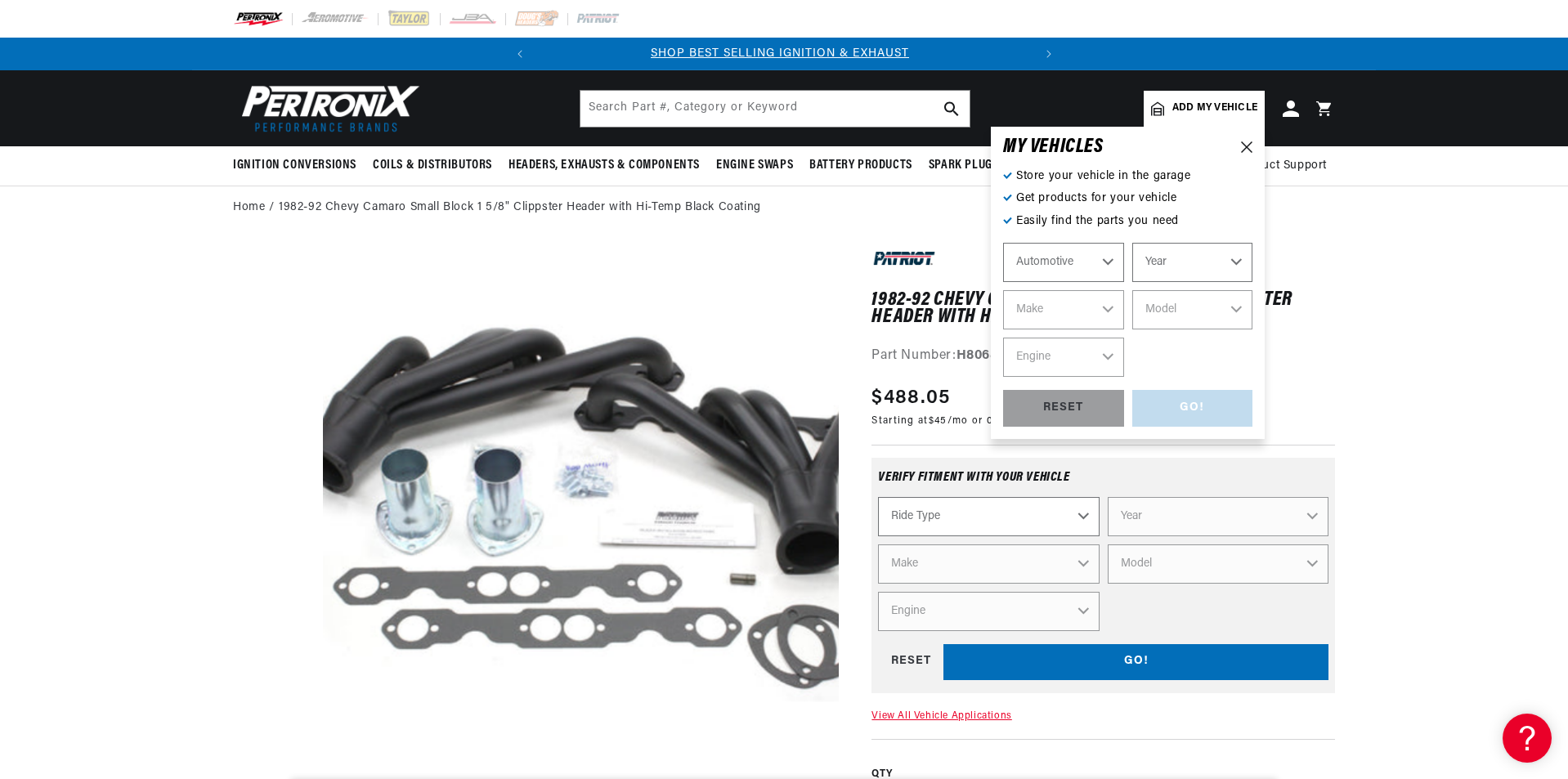
scroll to position [0, 0]
select select "2009"
click at [1132, 242] on select "Year [DATE] 2025 2024 2023 2022 2021 2020 2019 2018 2017 2016 2015 2014 2013 20…" at bounding box center [1192, 261] width 121 height 39
click at [1240, 264] on select "2026 2025 2024 2023 2022 2021 2020 2019 2018 2017 2016 2015 2014 2013 2012 2011…" at bounding box center [1192, 261] width 121 height 39
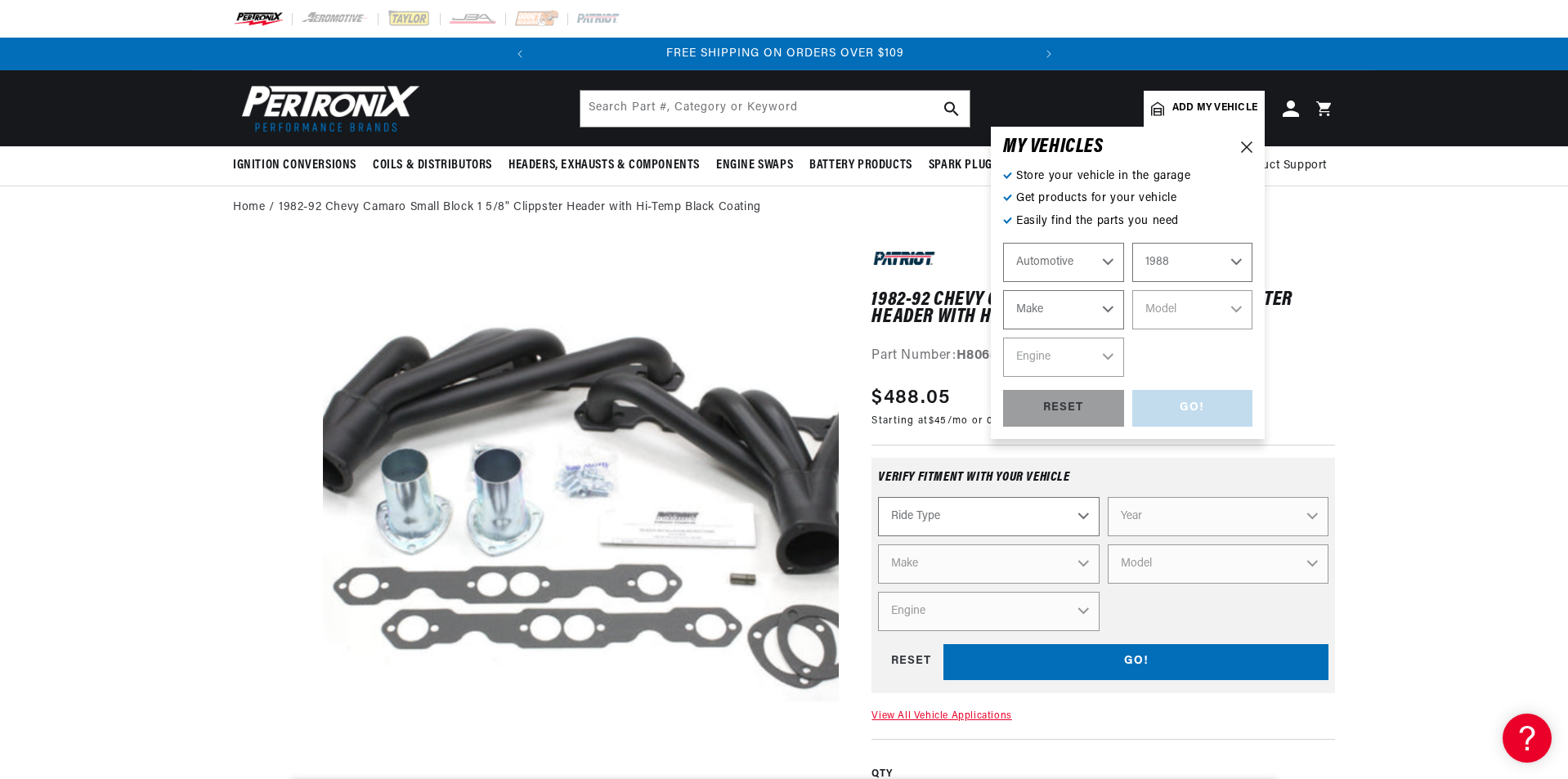
click at [1132, 242] on select "2026 2025 2024 2023 2022 2021 2020 2019 2018 2017 2016 2015 2014 2013 2012 2011…" at bounding box center [1192, 261] width 121 height 39
select select "1988"
click at [1110, 309] on select "Make American Motors Bentley Buick Cadillac Chevrolet Chrysler Dodge Eagle Ford…" at bounding box center [1063, 309] width 121 height 39
select select "Pontiac"
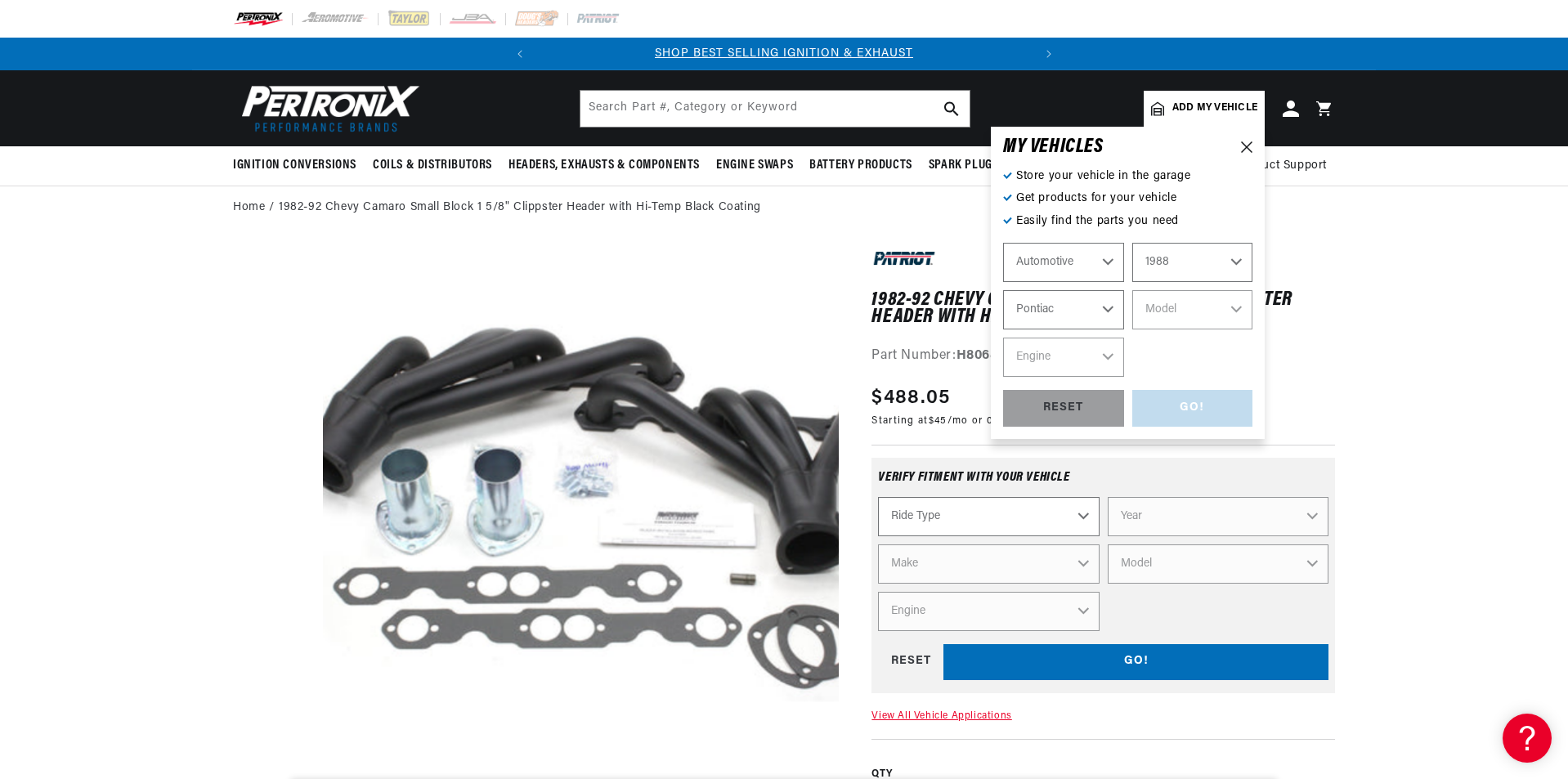
click at [1003, 290] on select "Make American Motors Bentley Buick Cadillac Chevrolet Chrysler Dodge Eagle Ford…" at bounding box center [1063, 309] width 121 height 39
select select "Pontiac"
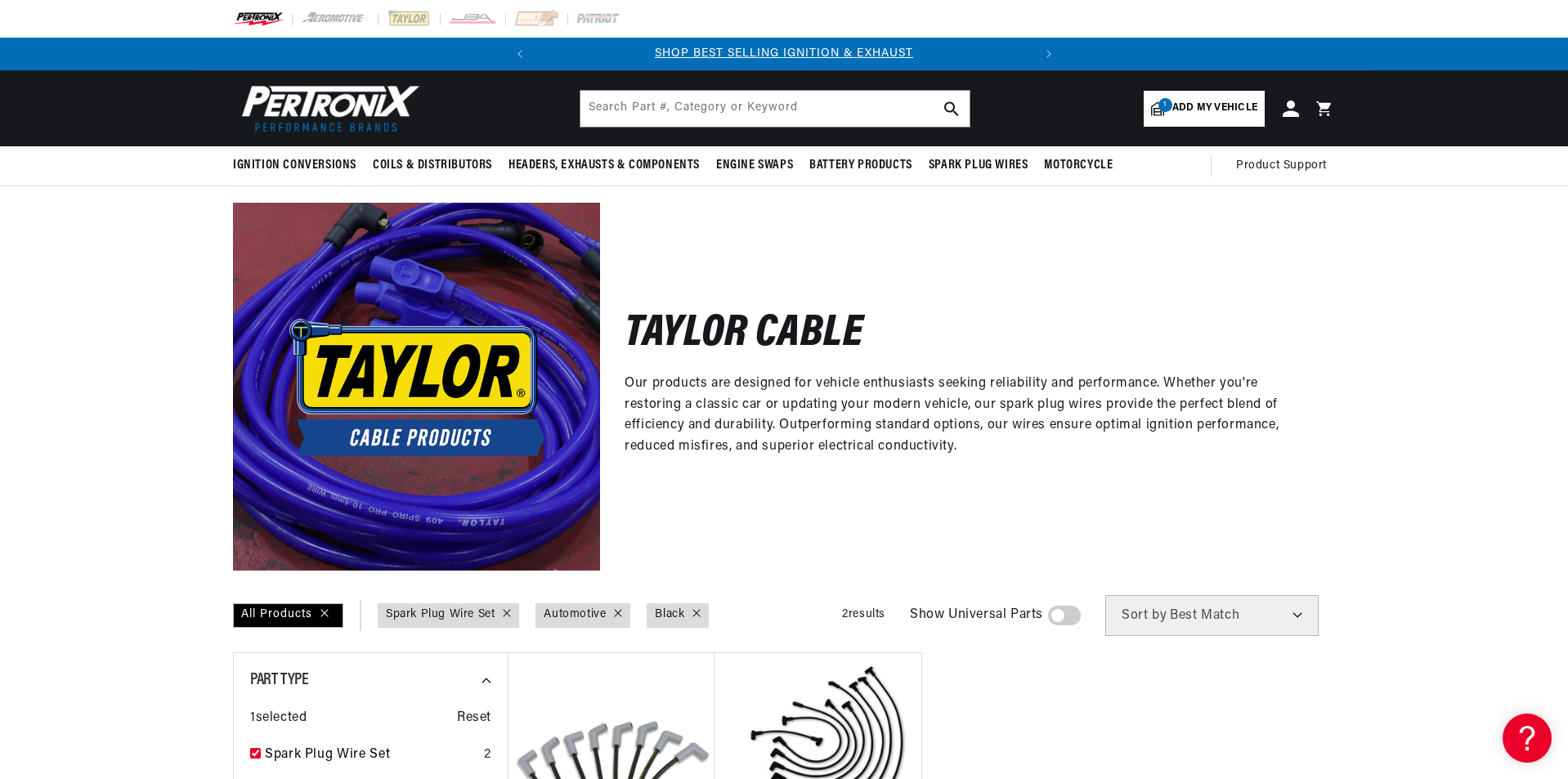
click at [1197, 112] on span "Add my vehicle" at bounding box center [1214, 108] width 85 height 16
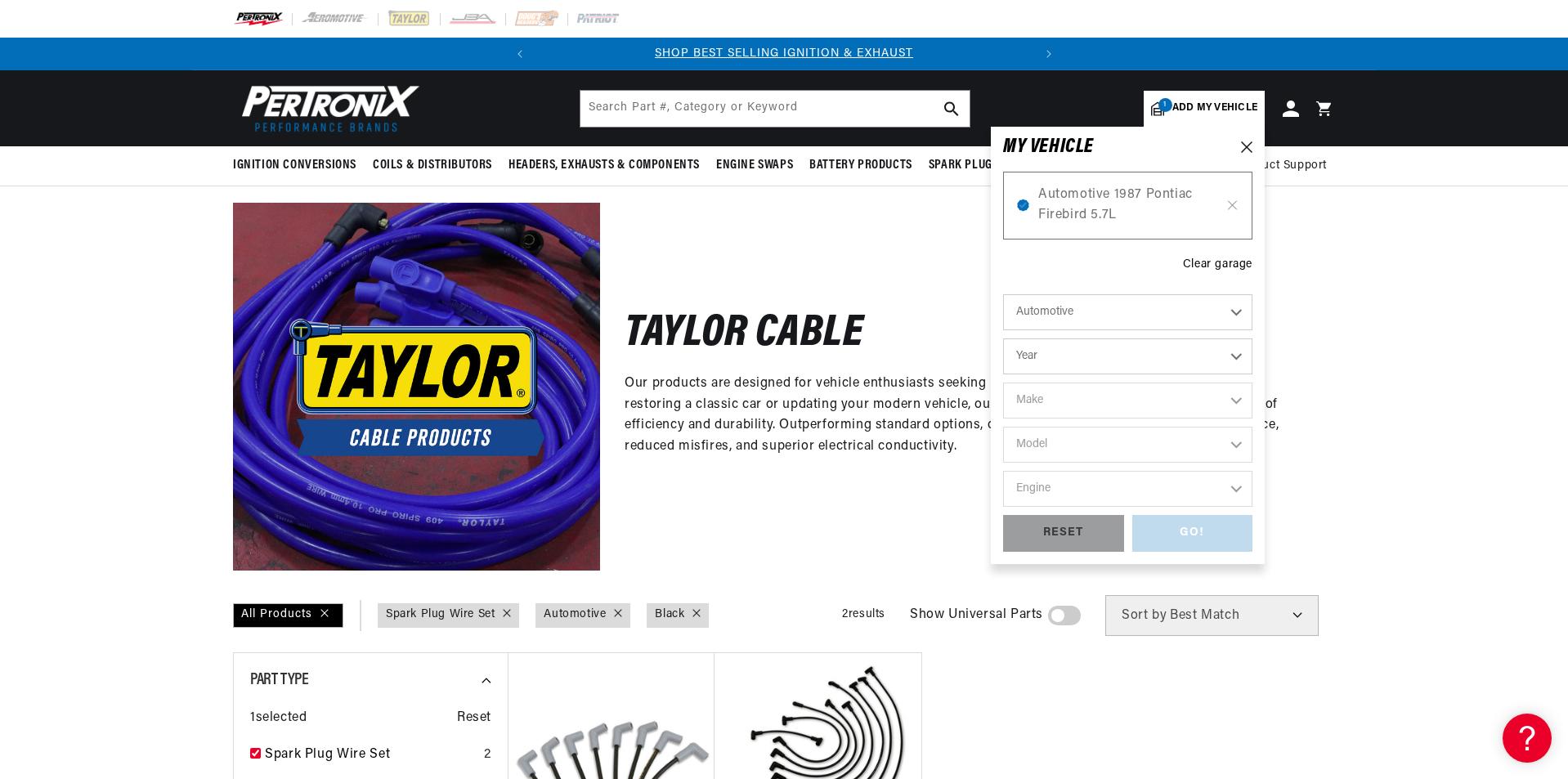
click at [1024, 206] on icon at bounding box center [1022, 206] width 12 height 12
click at [1197, 268] on div "Clear garage" at bounding box center [1217, 264] width 70 height 18
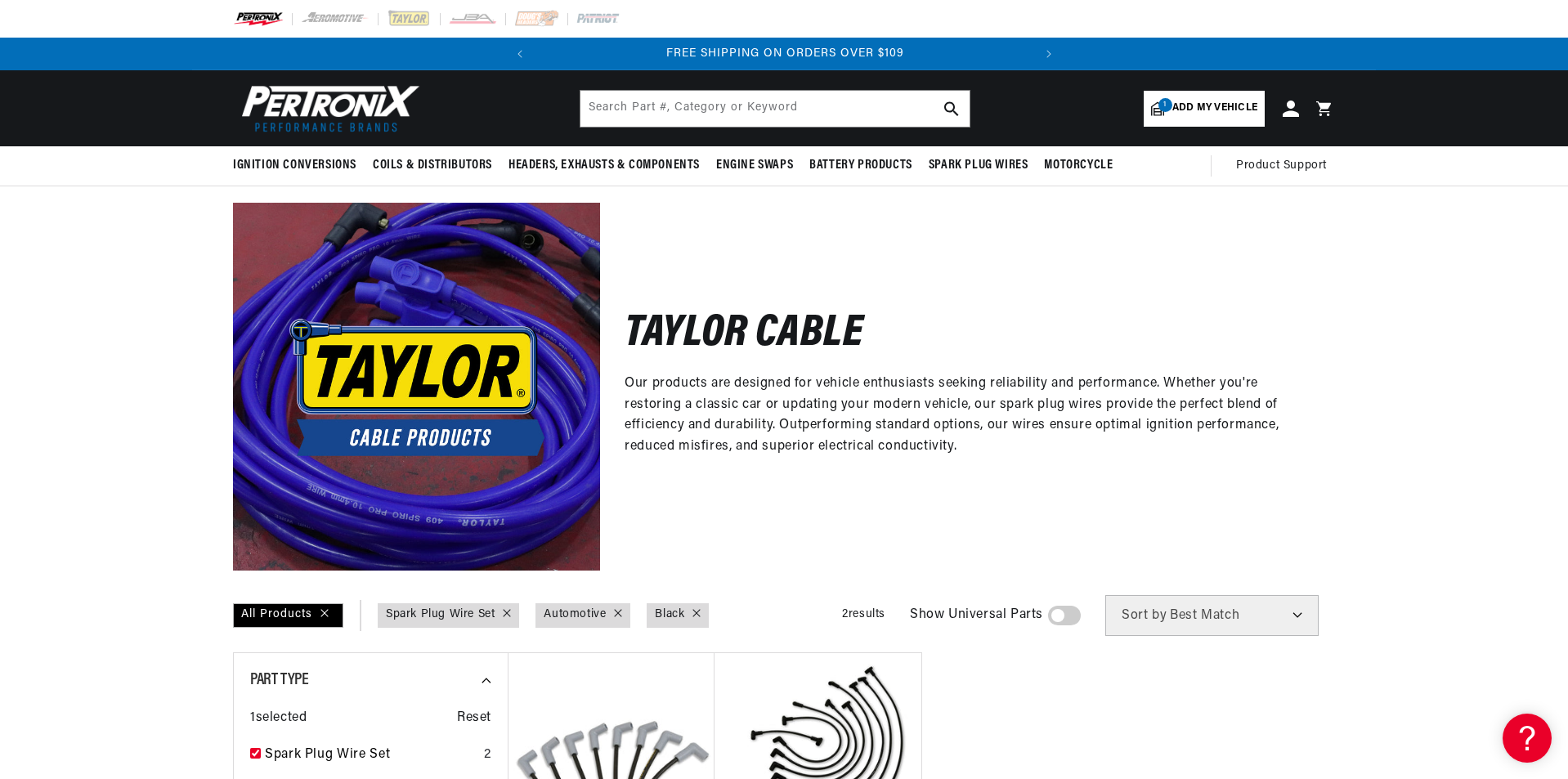
click at [1218, 113] on span "Add my vehicle" at bounding box center [1214, 108] width 85 height 16
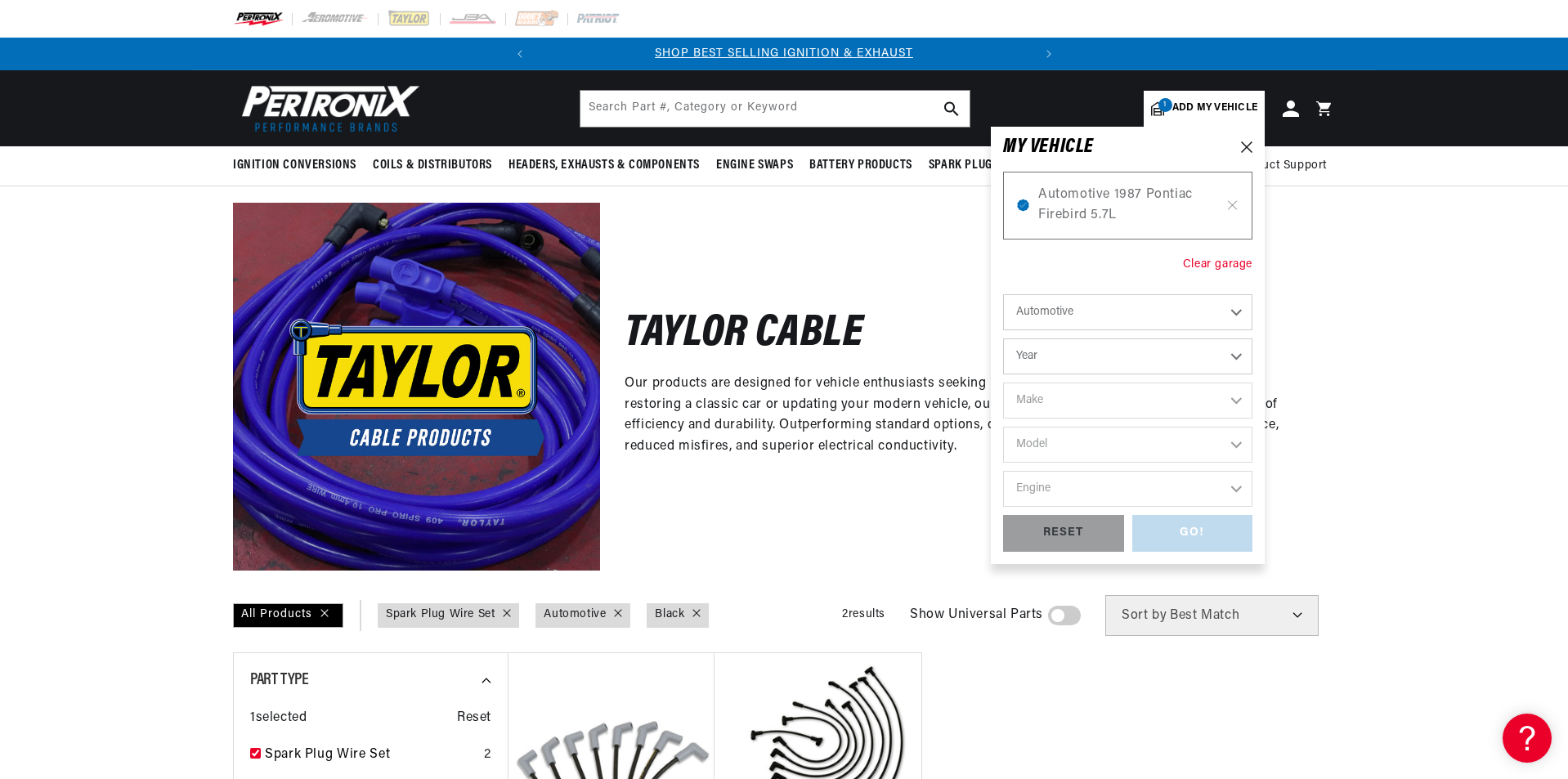
click at [1224, 264] on div "Clear garage" at bounding box center [1217, 264] width 70 height 18
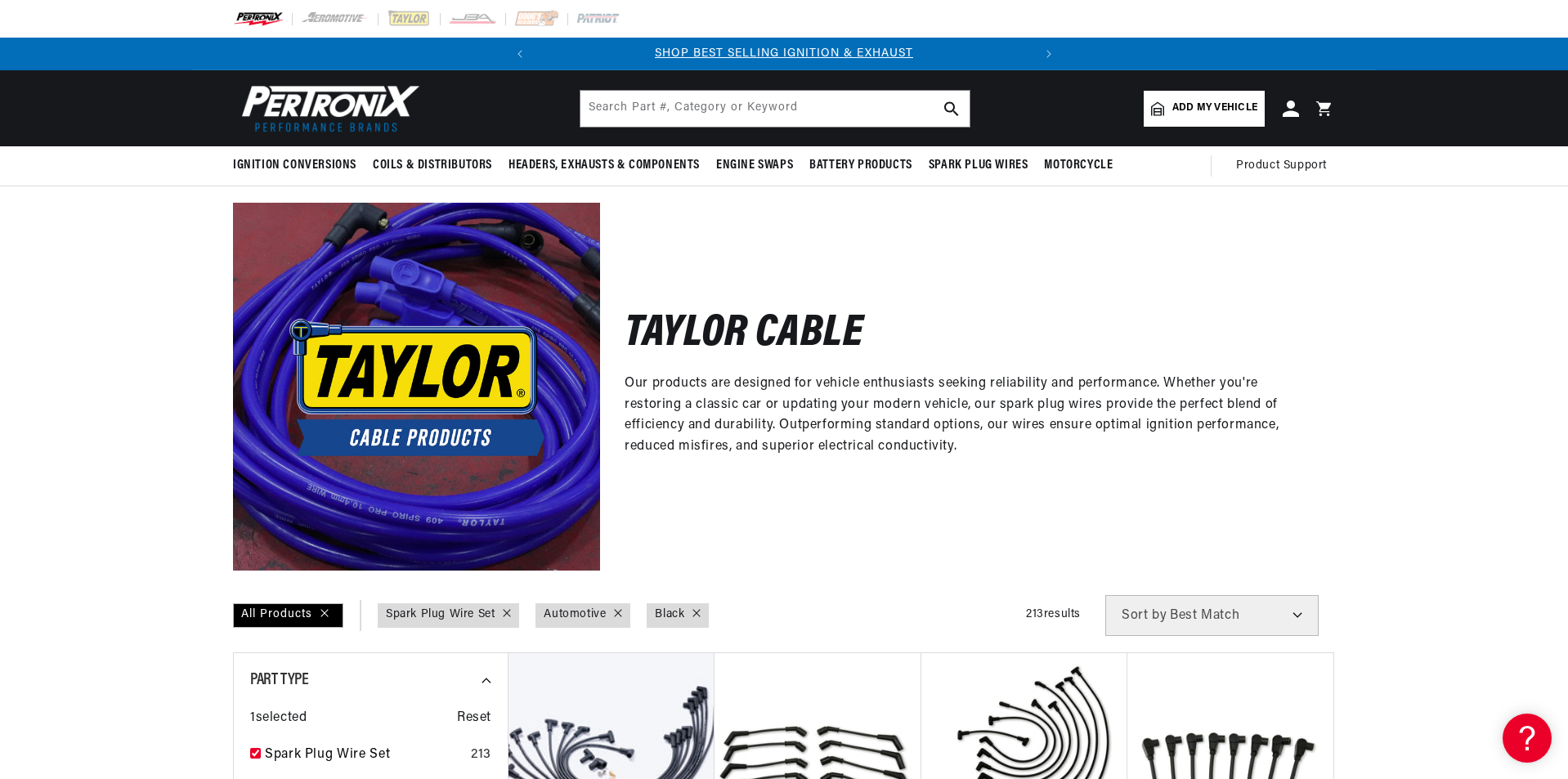
click at [1205, 107] on span "Add my vehicle" at bounding box center [1214, 108] width 85 height 16
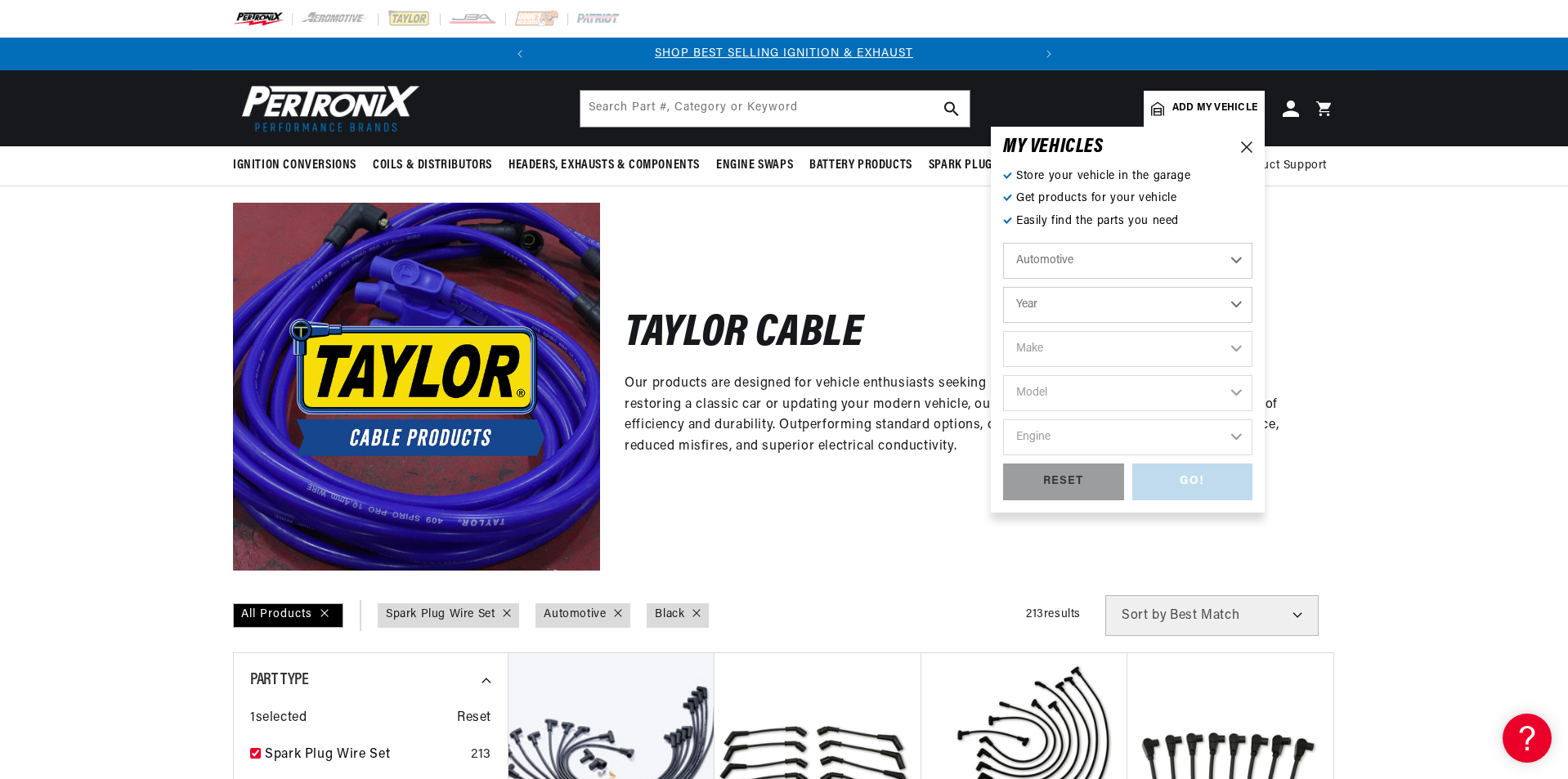
click at [1227, 255] on select "Automotive Agricultural Industrial Marine Motorcycle" at bounding box center [1127, 260] width 249 height 36
click at [1231, 251] on select "Automotive Agricultural Industrial Marine Motorcycle" at bounding box center [1127, 260] width 249 height 36
click at [1237, 310] on select "Year 2026 2025 2024 2023 2022 2021 2020 2019 2018 2017 2016 2015 2014 2013 2012…" at bounding box center [1127, 305] width 249 height 36
select select "1989"
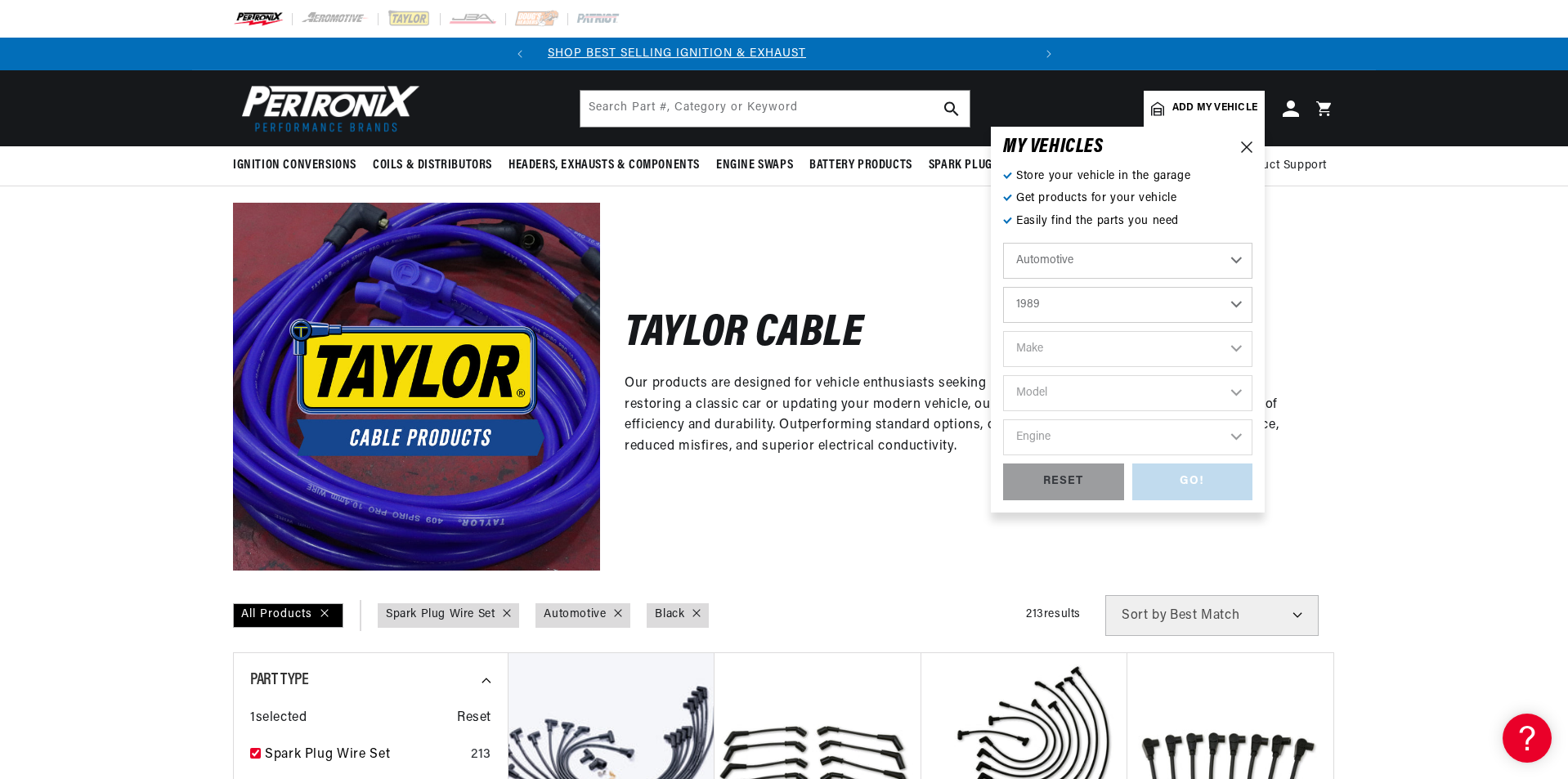
click at [1003, 287] on select "Year 2026 2025 2024 2023 2022 2021 2020 2019 2018 2017 2016 2015 2014 2013 2012…" at bounding box center [1127, 305] width 249 height 36
select select "1989"
click at [1234, 348] on select "Make Buick Cadillac Chevrolet Chrysler Dodge Eagle Ford GMC Hyundai Isuzu Jeep …" at bounding box center [1127, 349] width 249 height 36
select select "Pontiac"
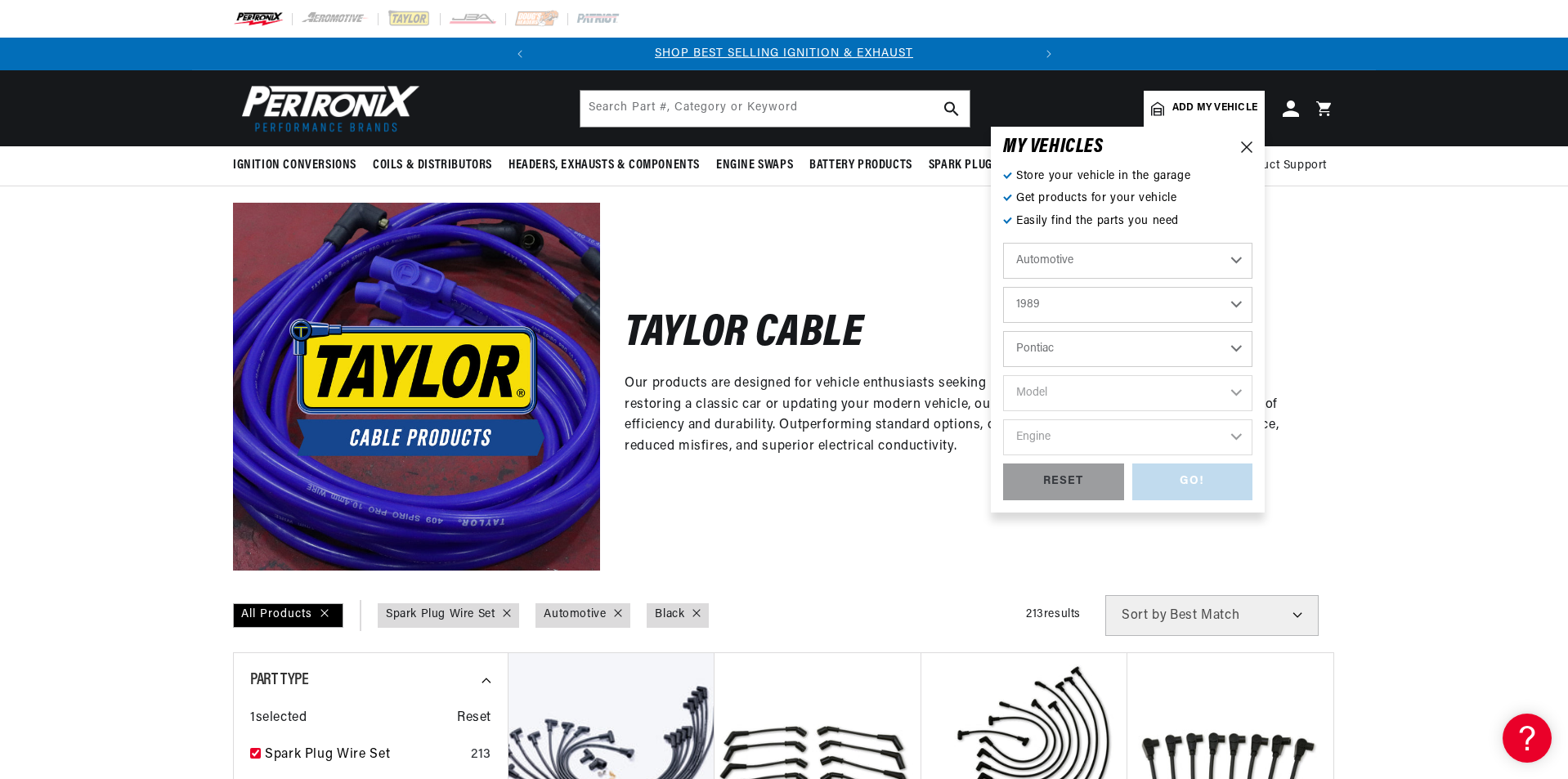
click at [1003, 331] on select "Make Buick Cadillac Chevrolet Chrysler Dodge Eagle Ford GMC Hyundai Isuzu Jeep …" at bounding box center [1127, 349] width 249 height 36
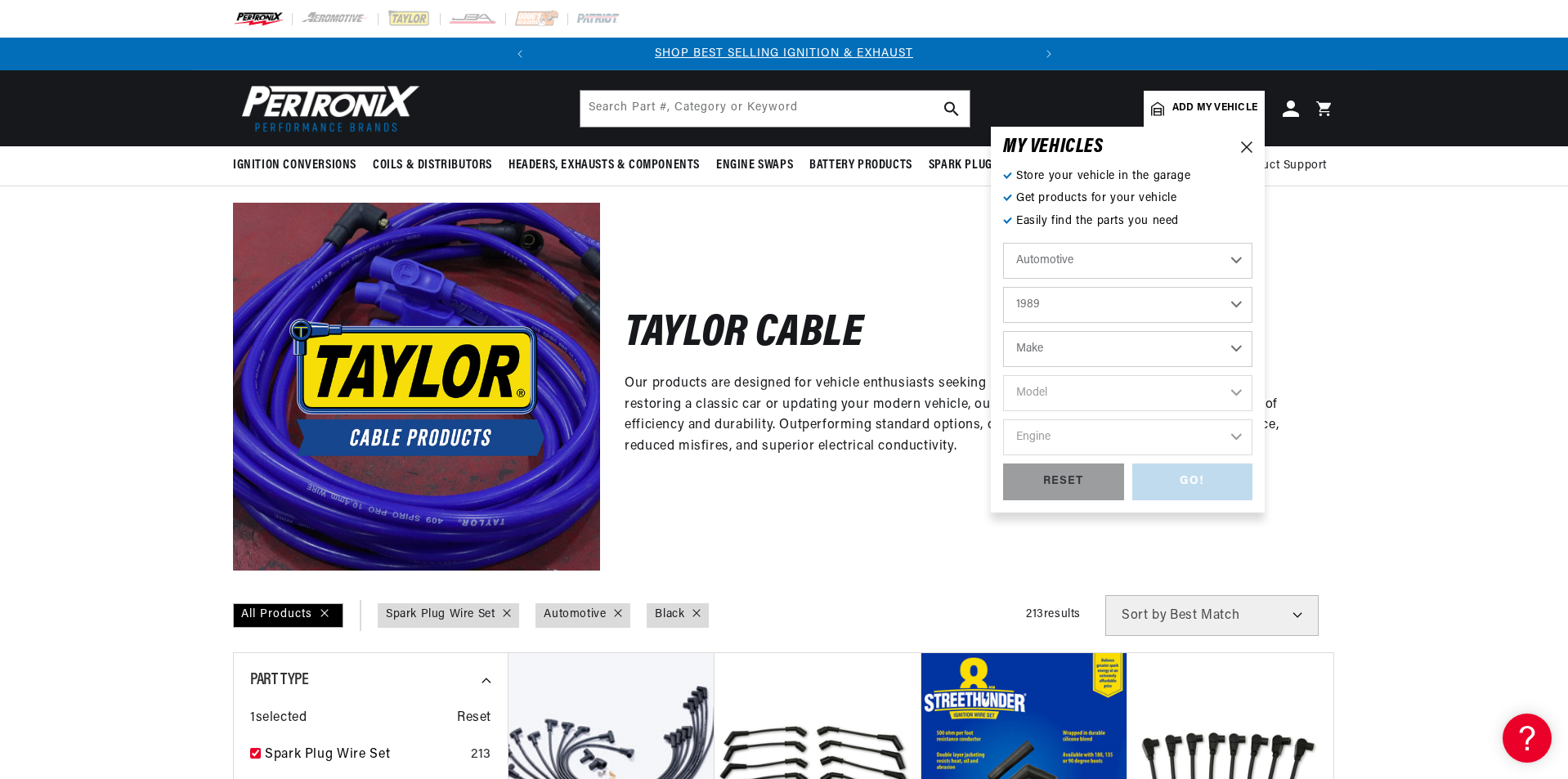
select select "Pontiac"
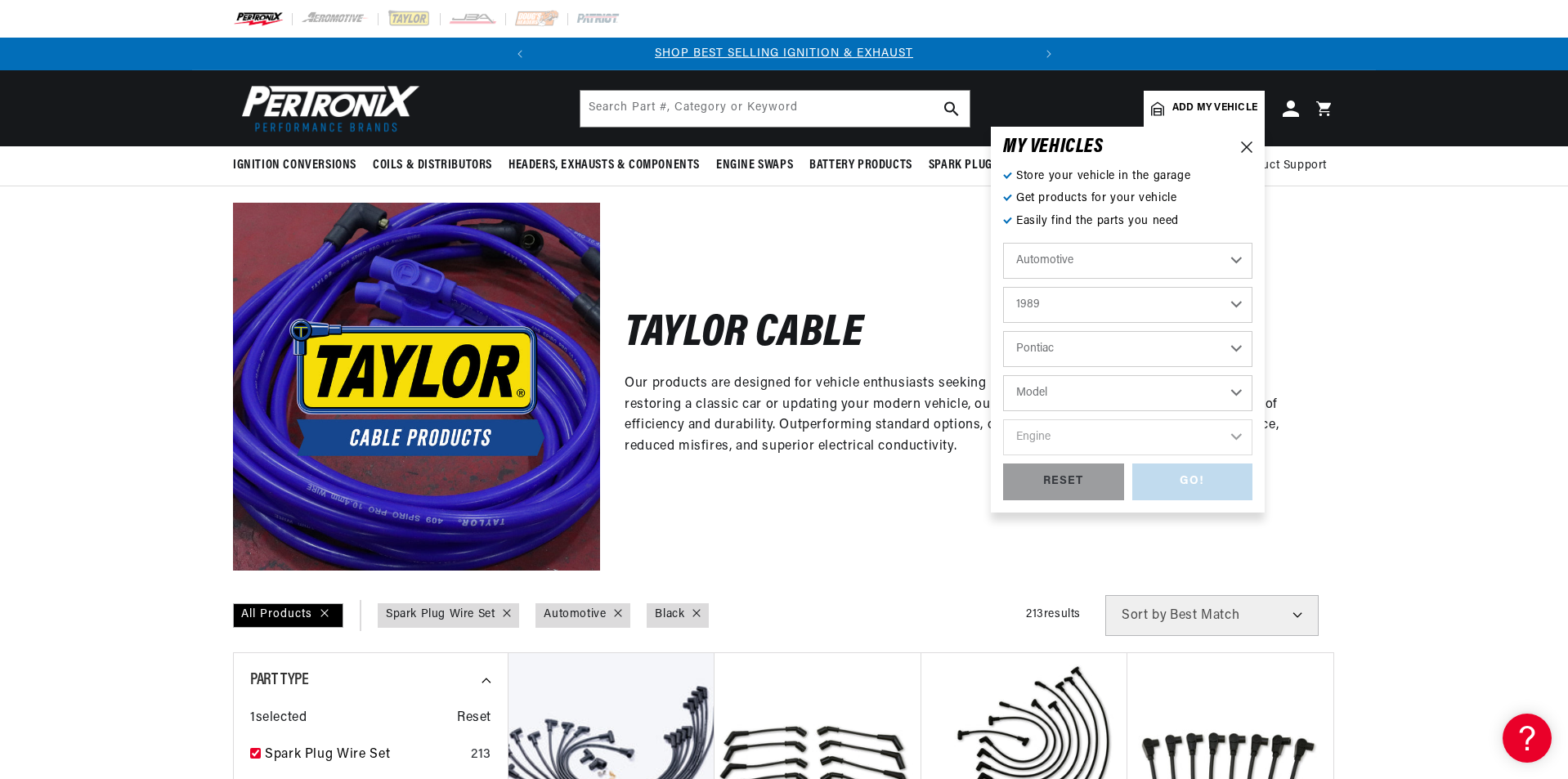
click at [1234, 389] on select "Model Bonneville Firebird Safari" at bounding box center [1127, 393] width 249 height 36
select select "Firebird"
click at [1003, 376] on select "Model Bonneville Firebird Safari" at bounding box center [1127, 393] width 249 height 36
select select "Firebird"
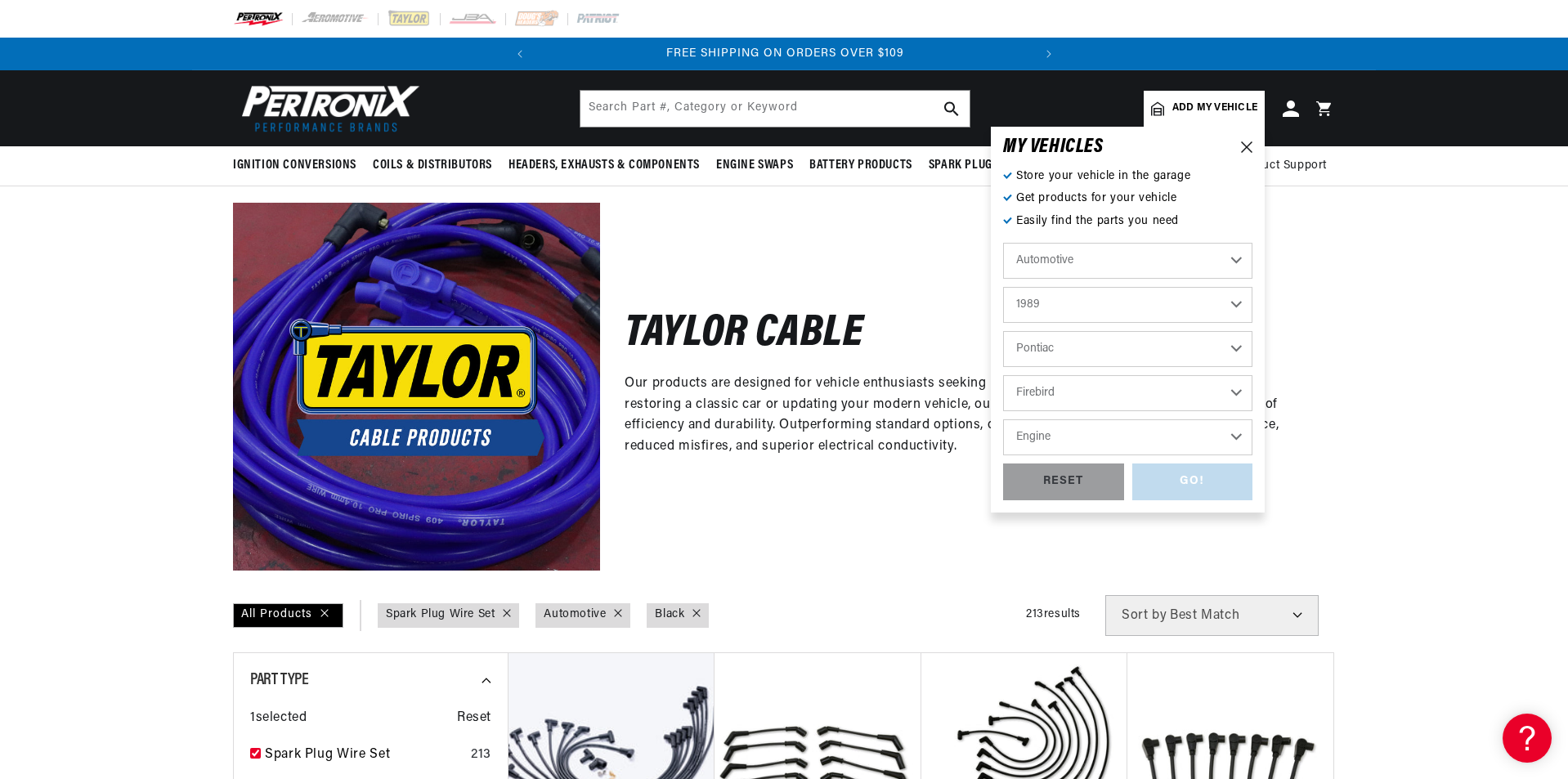
click at [1236, 437] on select "Engine 2.8L 4.3L 4.4L 4.9L 5.0L 5.7L 6.6L 7.5L" at bounding box center [1127, 437] width 249 height 36
select select "5.7L"
click at [1003, 419] on select "Engine 2.8L 4.3L 4.4L 4.9L 5.0L 5.7L 6.6L 7.5L" at bounding box center [1127, 437] width 249 height 36
select select "5.7L"
click at [1190, 481] on div "GO!" at bounding box center [1192, 481] width 121 height 37
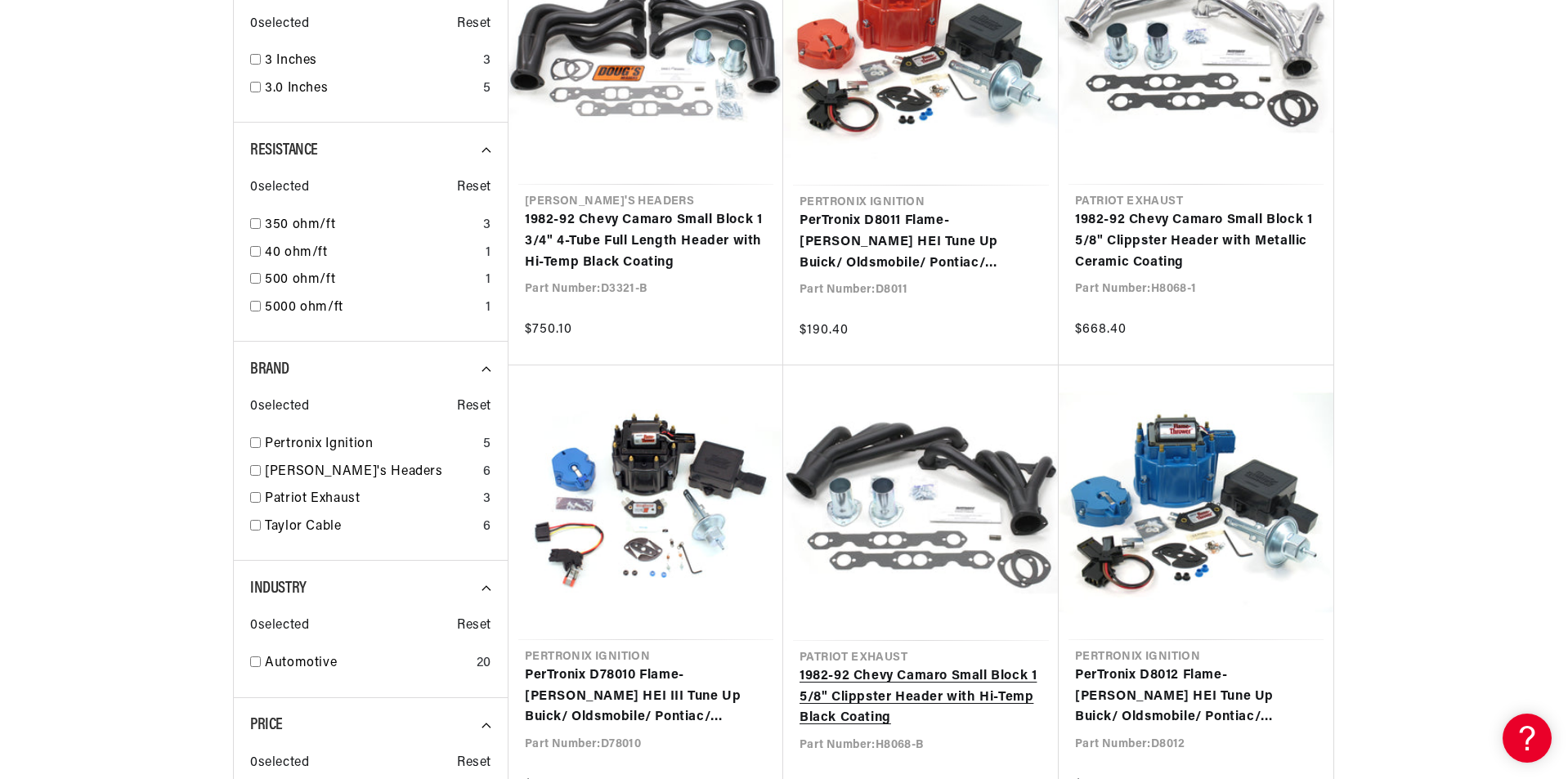
scroll to position [1438, 0]
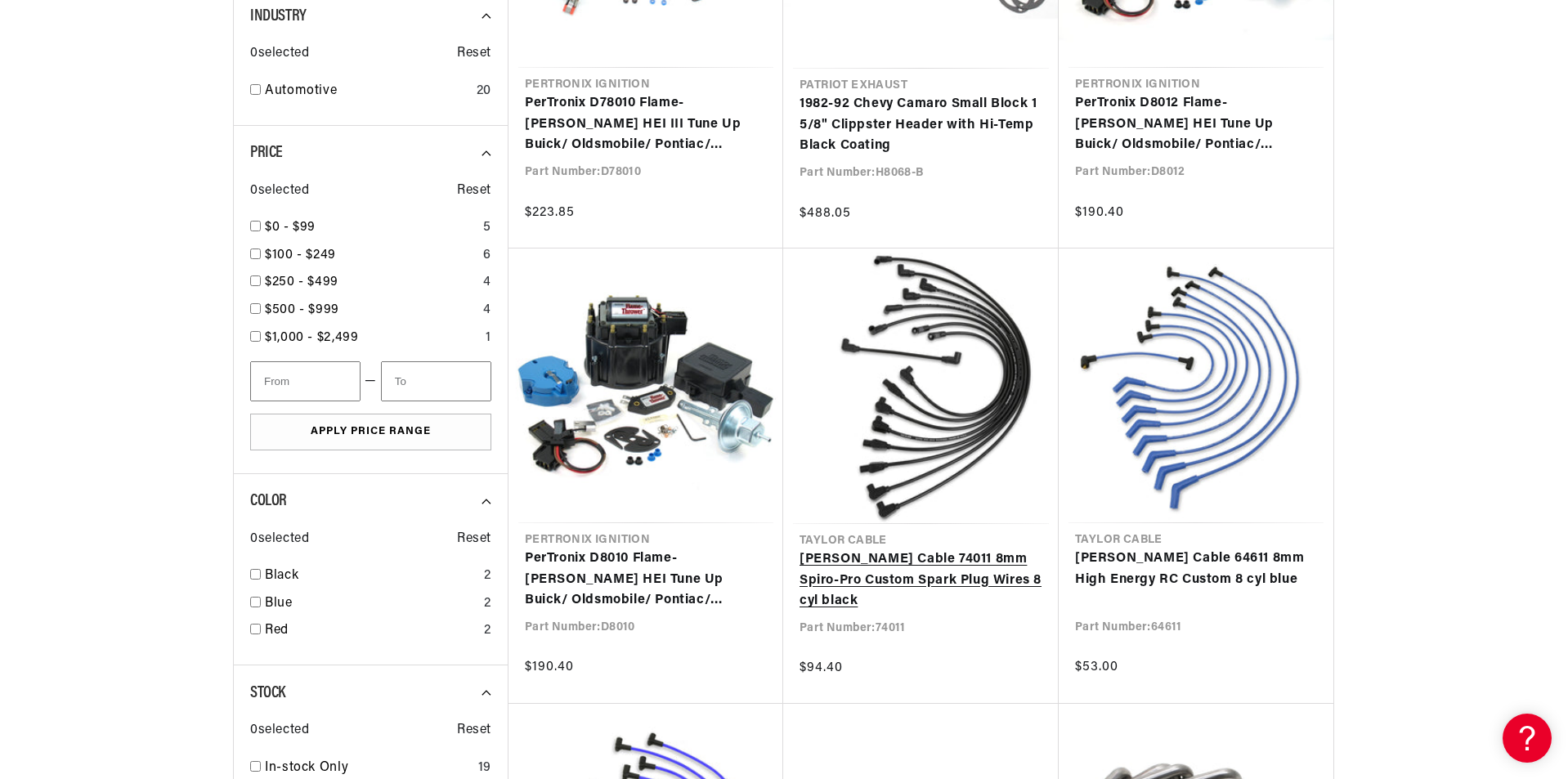
click at [891, 559] on link "Taylor Cable 74011 8mm Spiro-Pro Custom Spark Plug Wires 8 cyl black" at bounding box center [920, 580] width 242 height 63
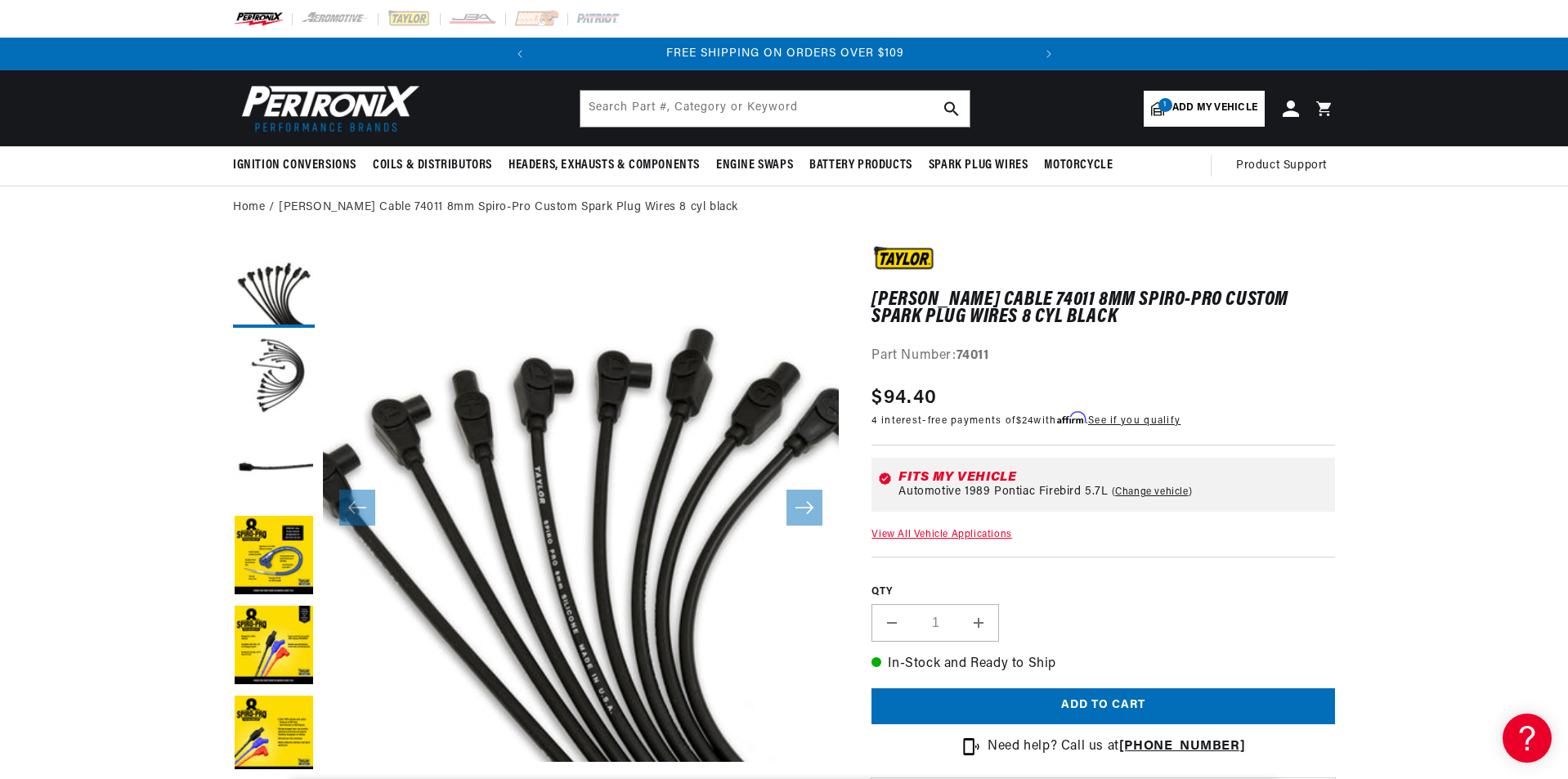
scroll to position [52, 0]
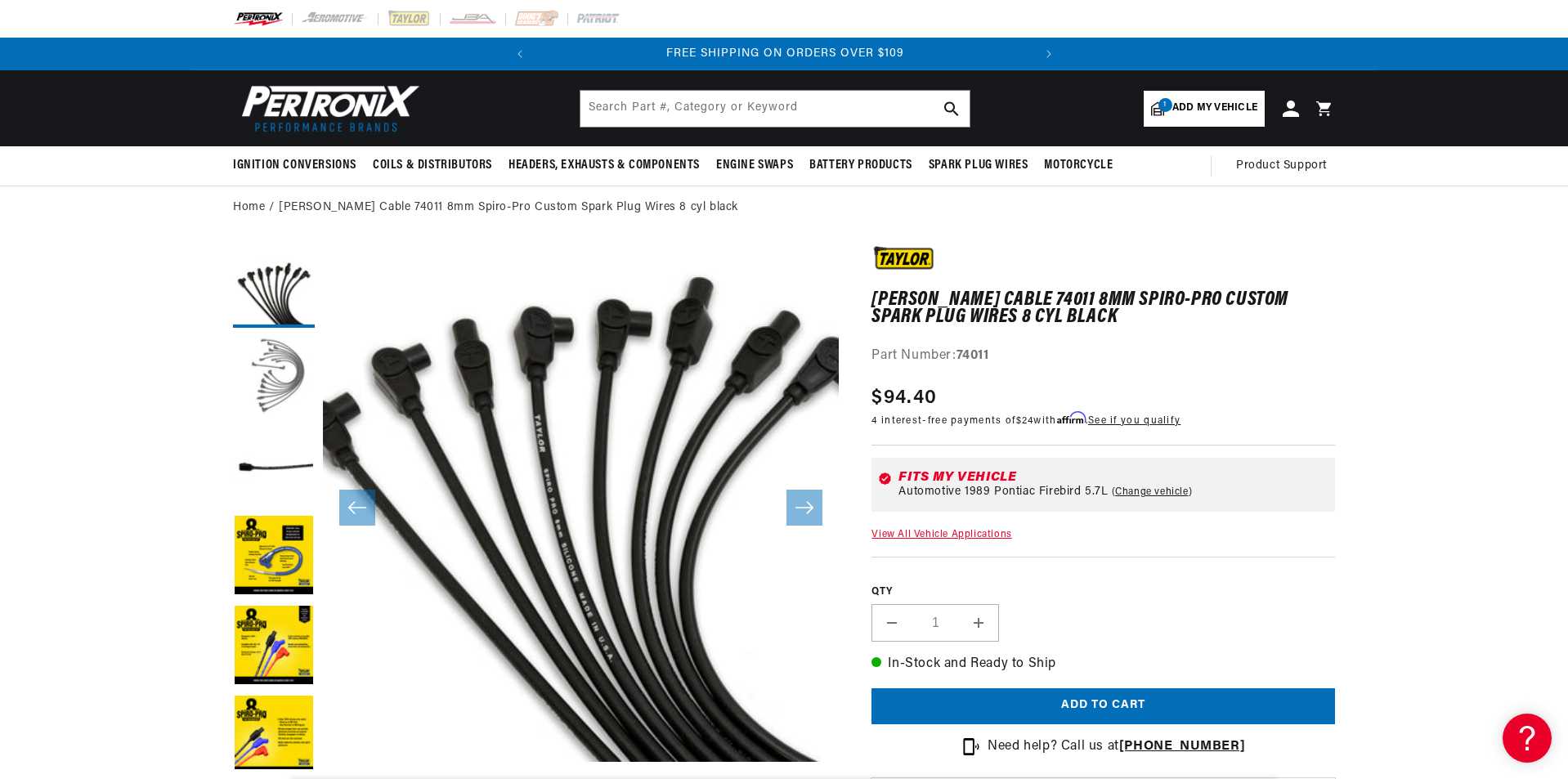
click at [281, 380] on button "Load image 2 in gallery view" at bounding box center [273, 377] width 81 height 81
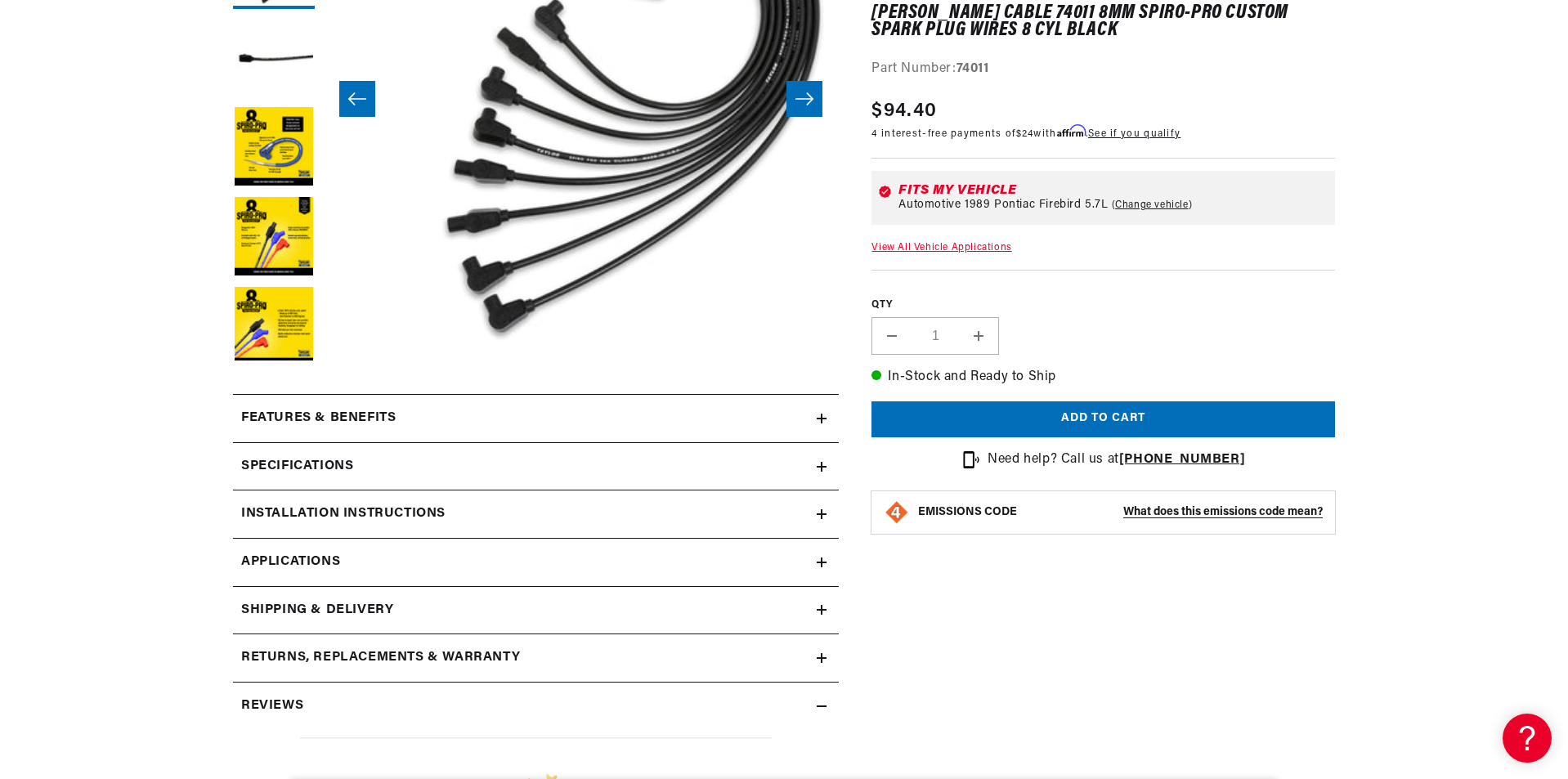
scroll to position [0, 0]
click at [968, 248] on link "View All Vehicle Applications" at bounding box center [941, 247] width 140 height 10
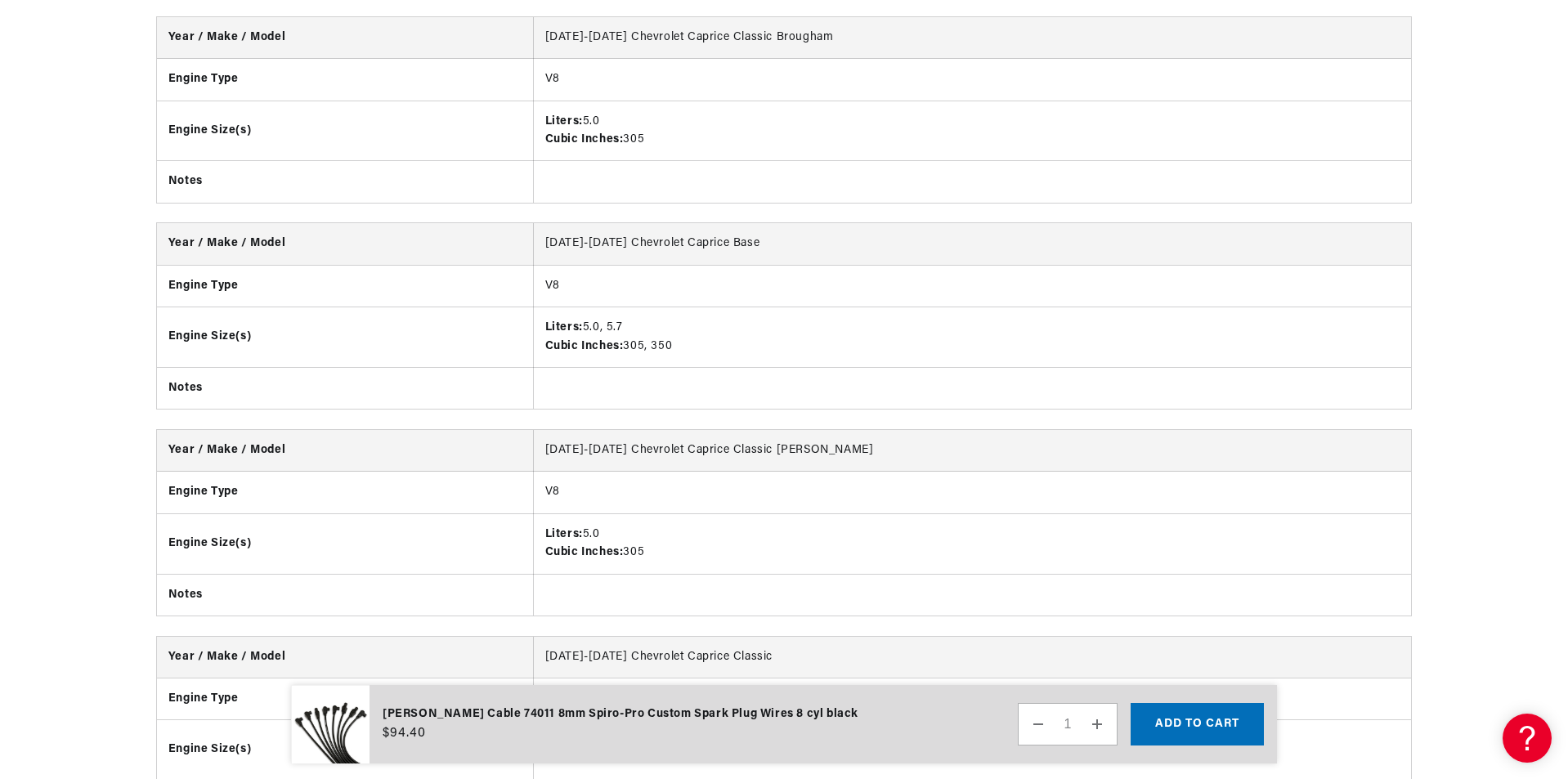
scroll to position [0, 11]
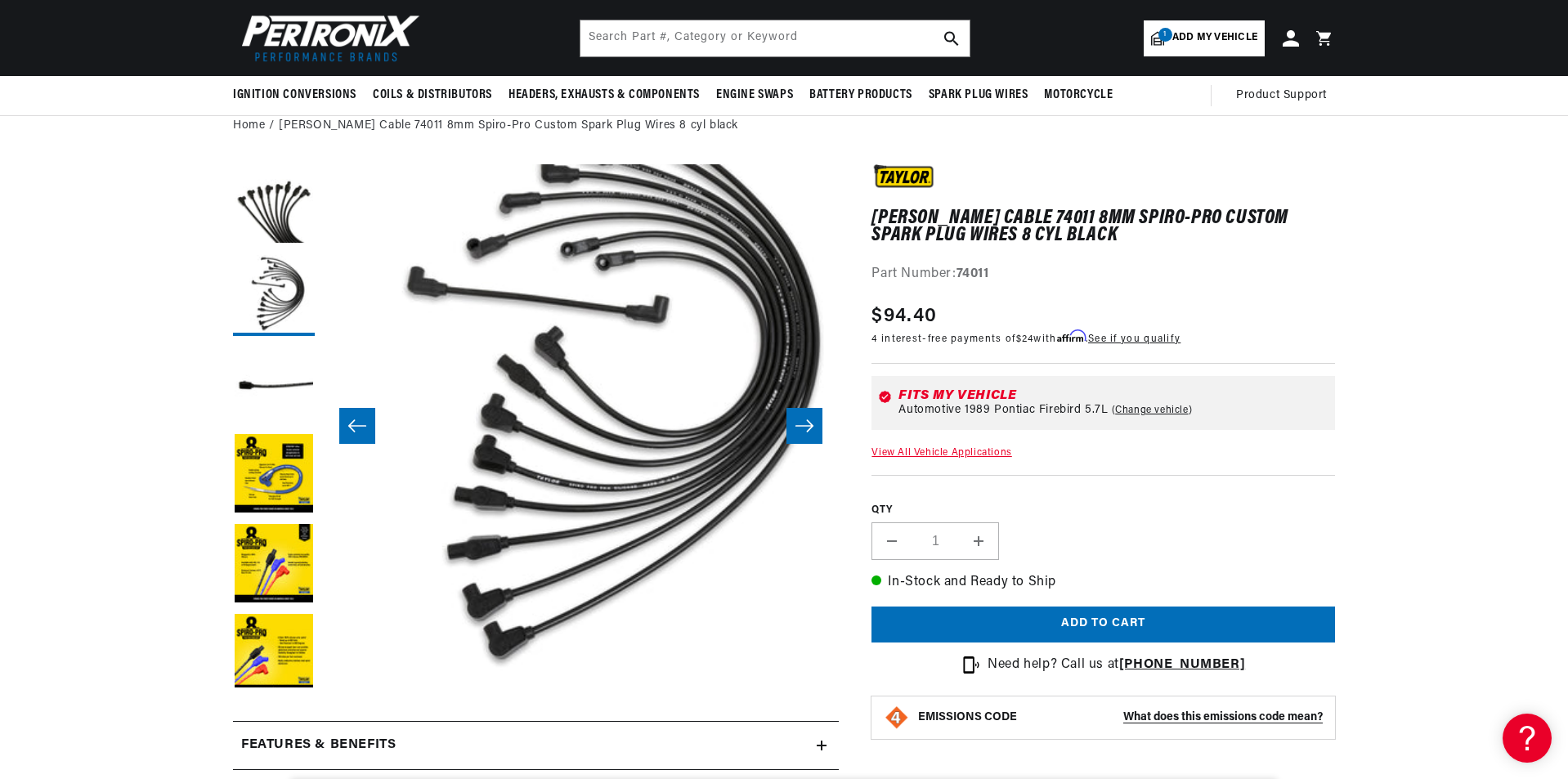
click at [805, 433] on icon "Slide right" at bounding box center [804, 425] width 20 height 16
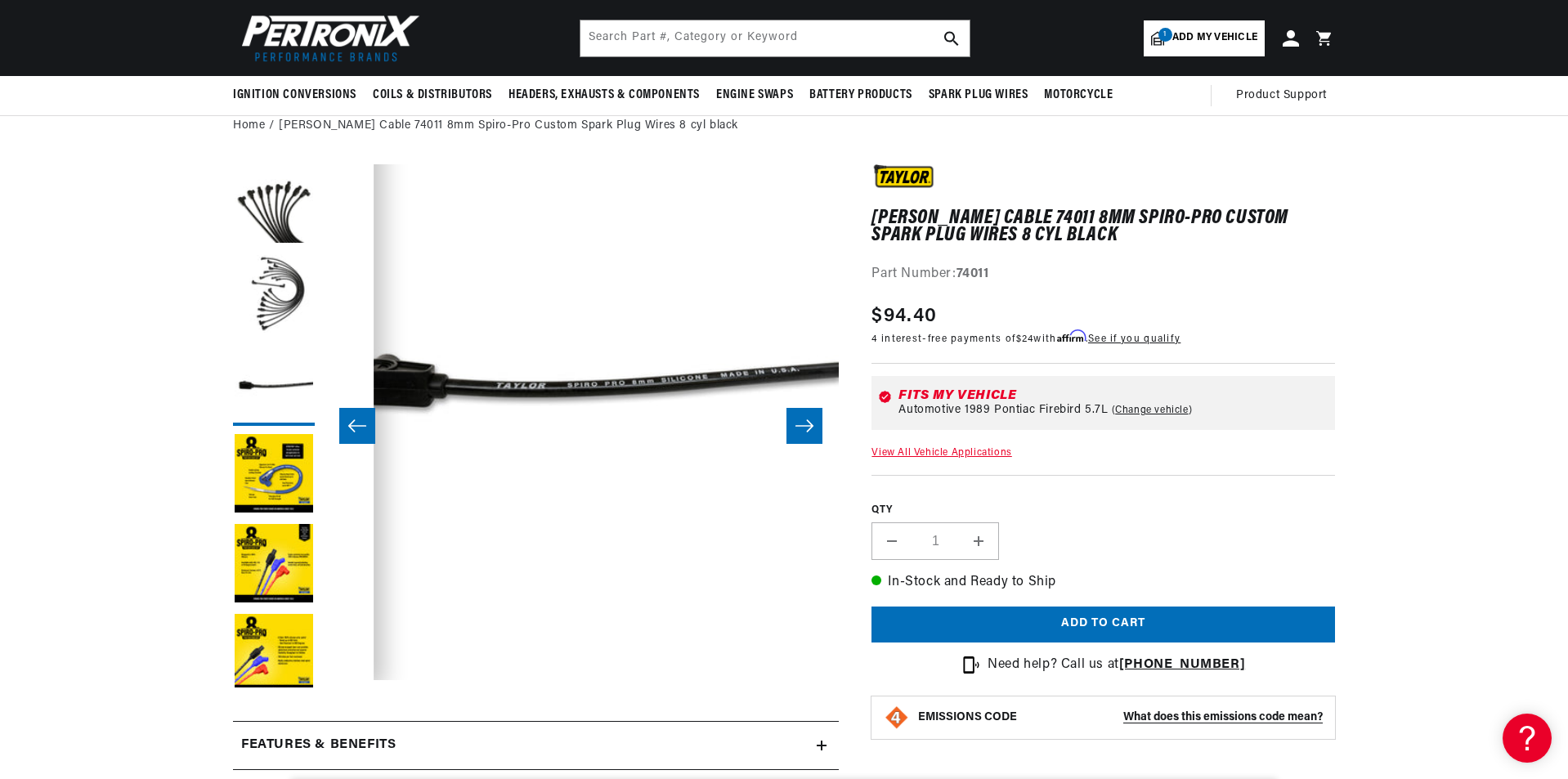
click at [805, 433] on icon "Slide right" at bounding box center [804, 425] width 20 height 16
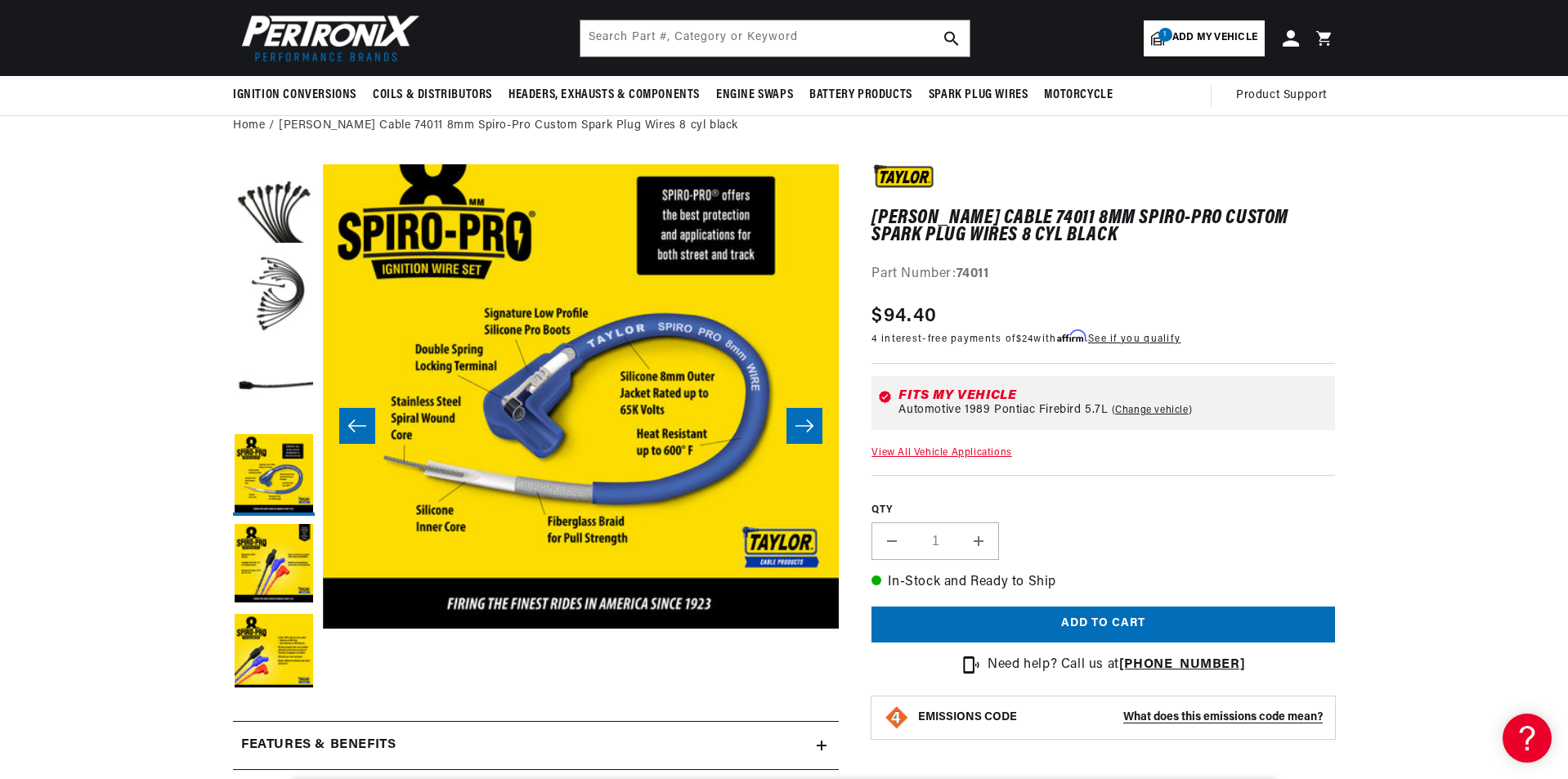
click at [805, 433] on icon "Slide right" at bounding box center [804, 425] width 20 height 16
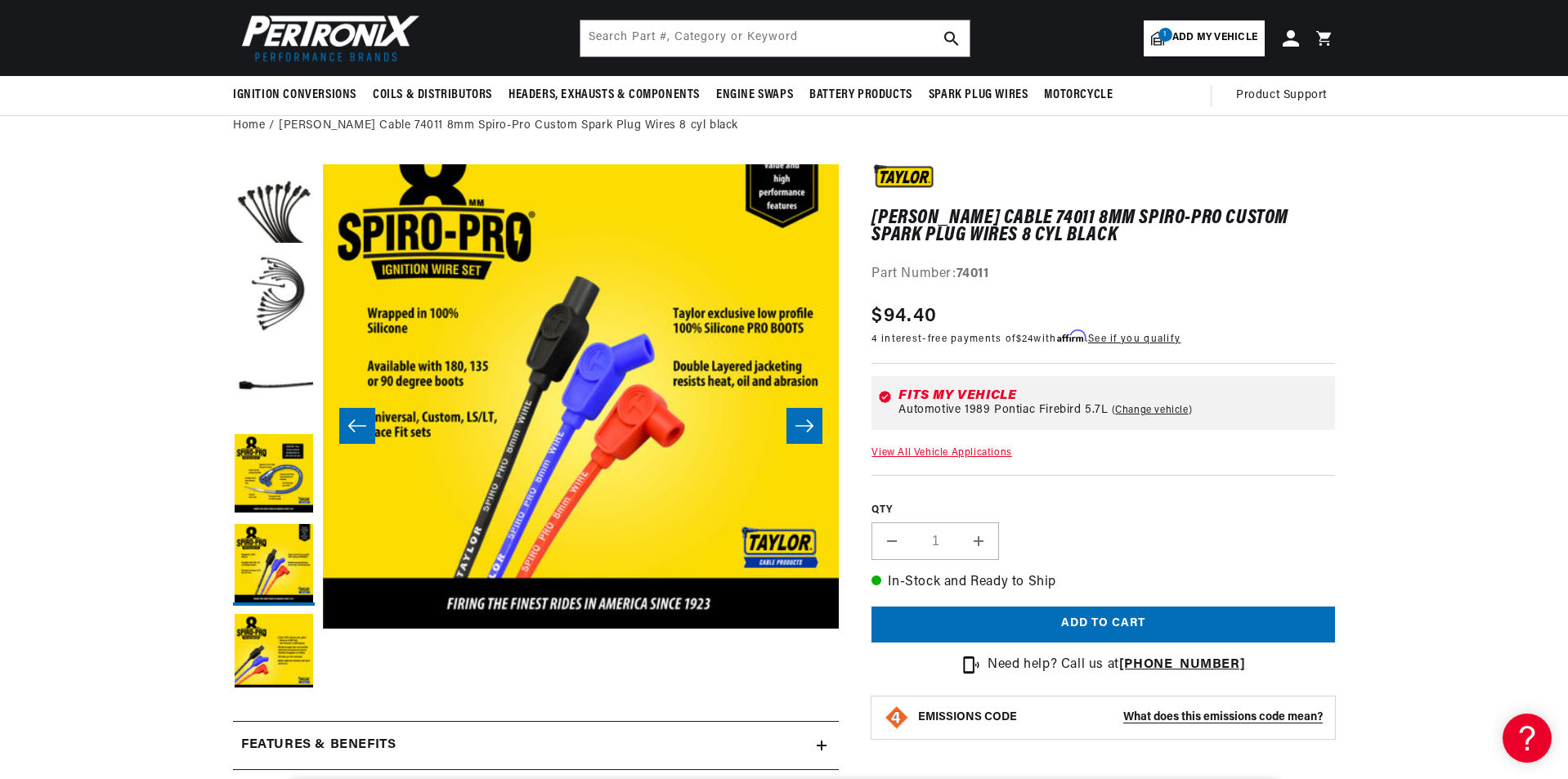
click at [805, 433] on icon "Slide right" at bounding box center [804, 425] width 20 height 16
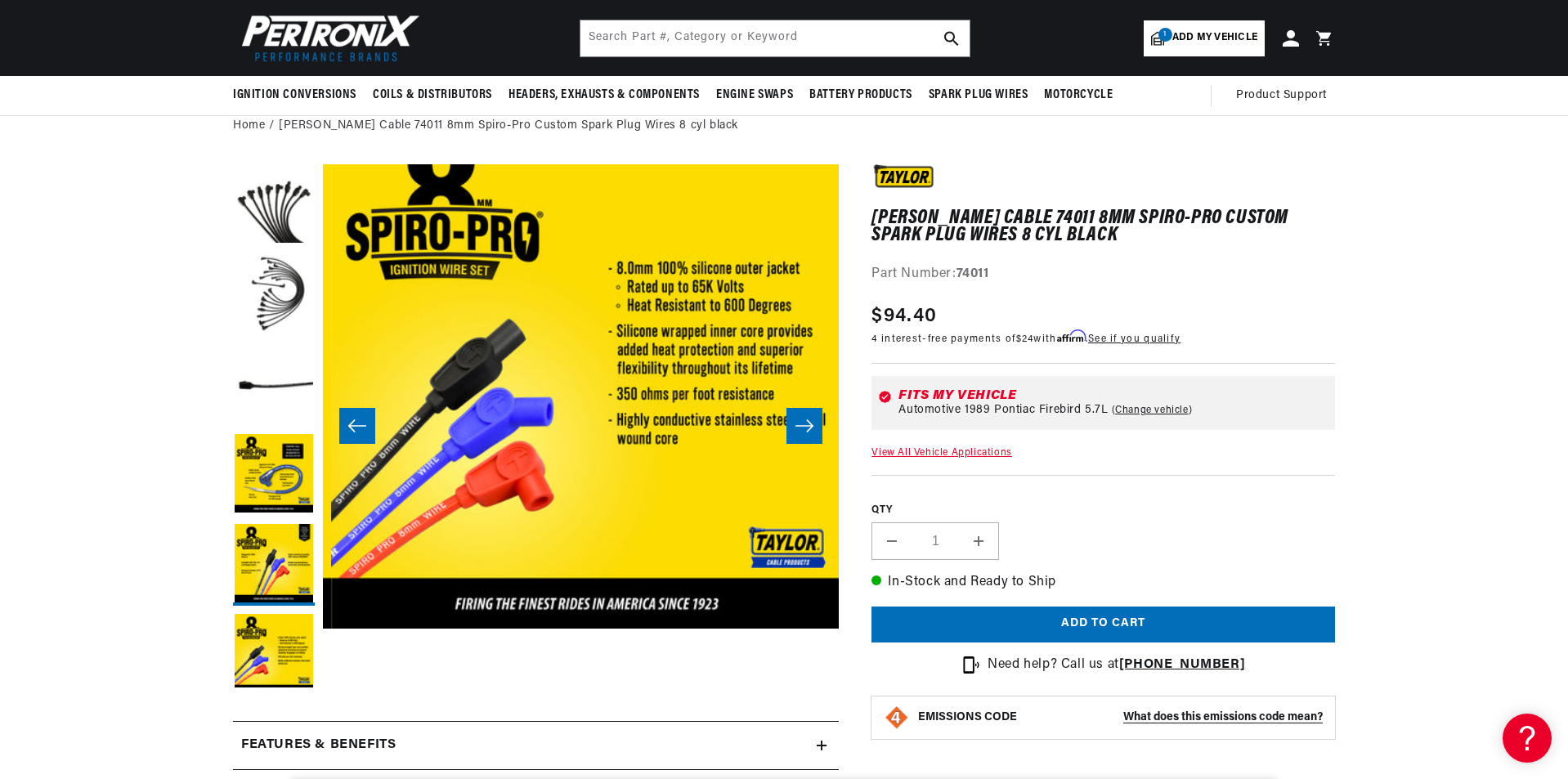
scroll to position [52, 2581]
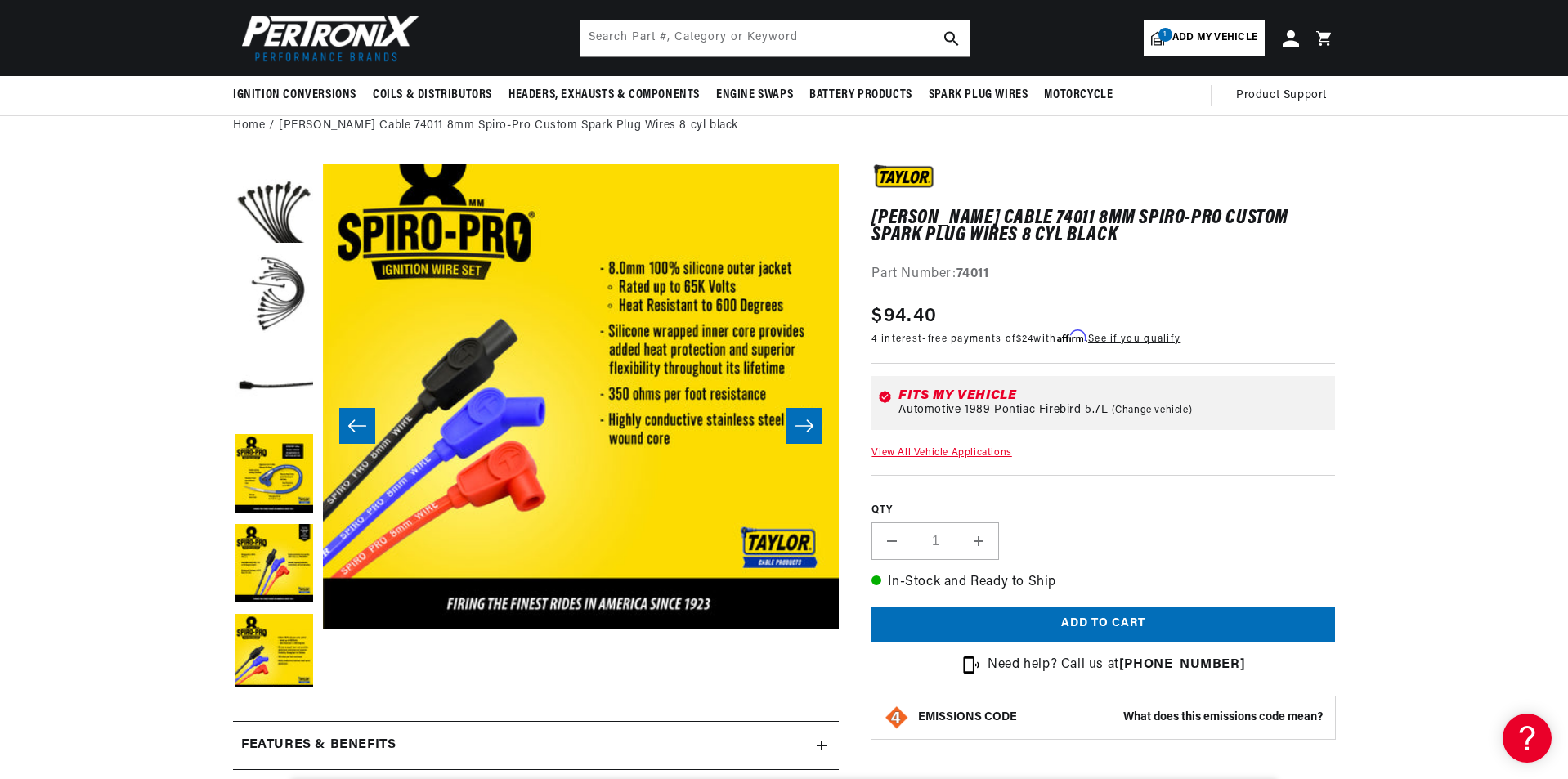
click at [805, 428] on icon "Slide right" at bounding box center [804, 425] width 20 height 16
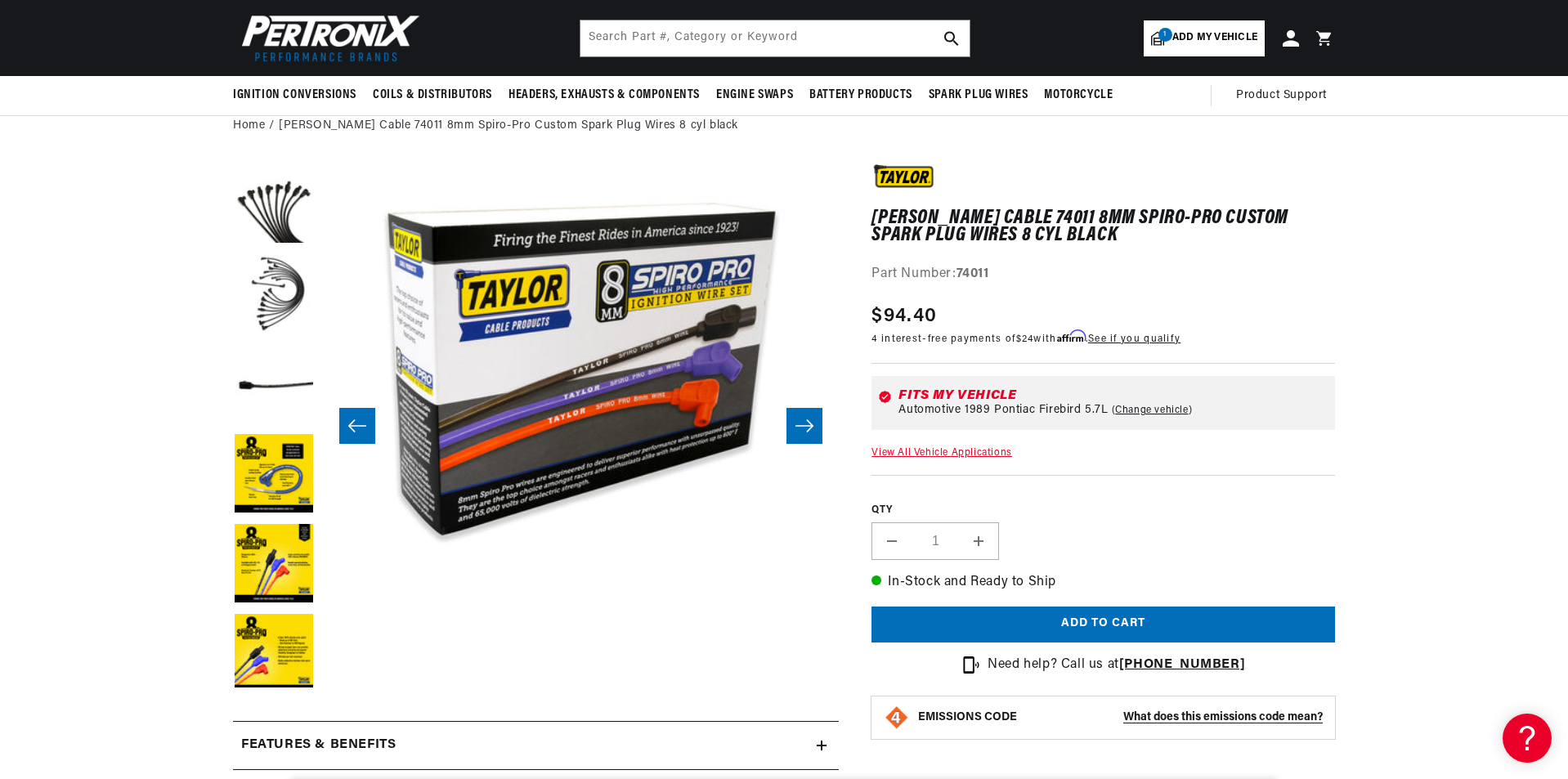
scroll to position [0, 495]
click at [805, 428] on icon "Slide right" at bounding box center [804, 425] width 20 height 16
click at [1218, 31] on span "Add my vehicle" at bounding box center [1214, 38] width 85 height 16
select select "Year"
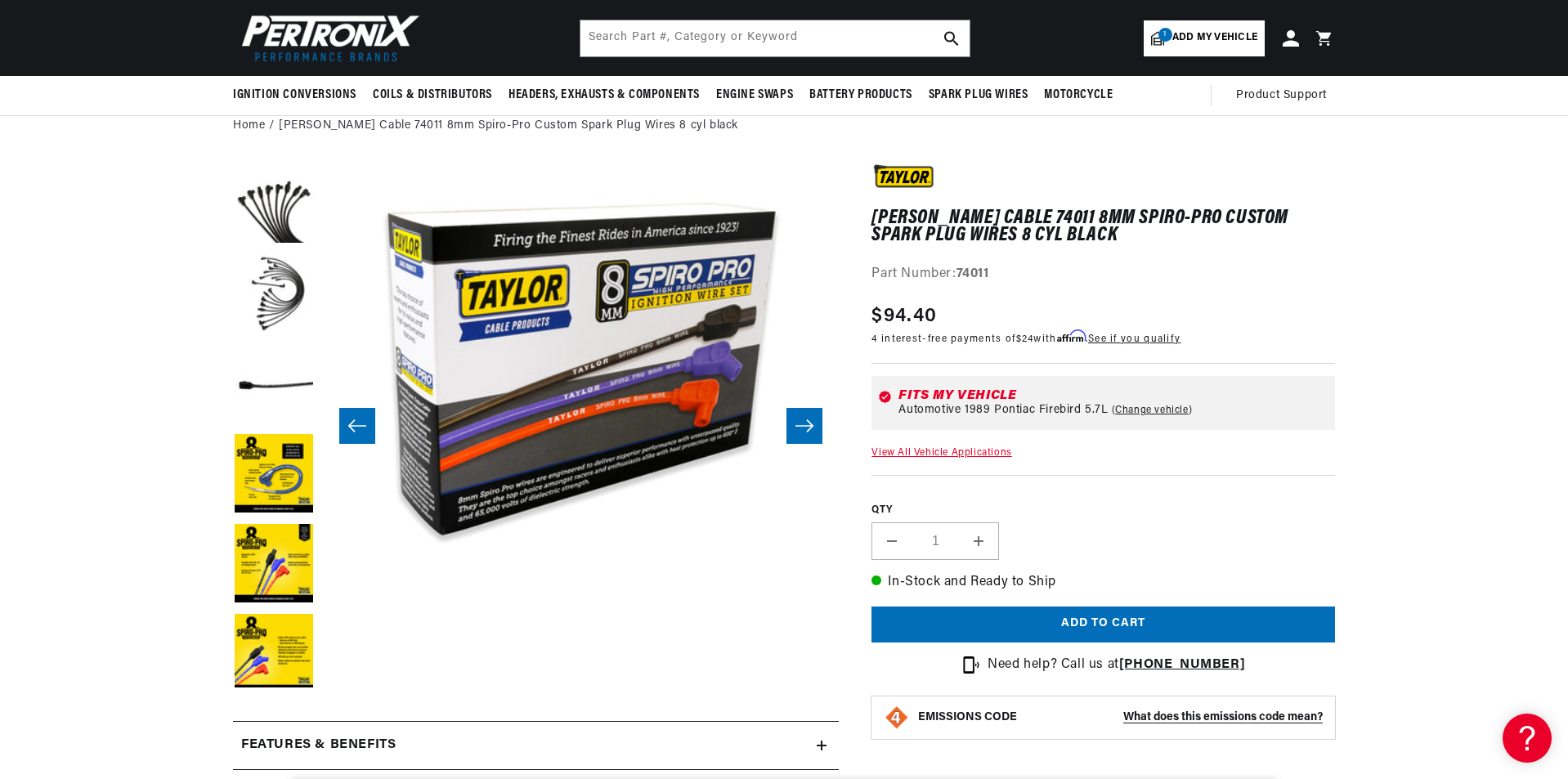
select select "Make"
select select "Model"
select select "Engine"
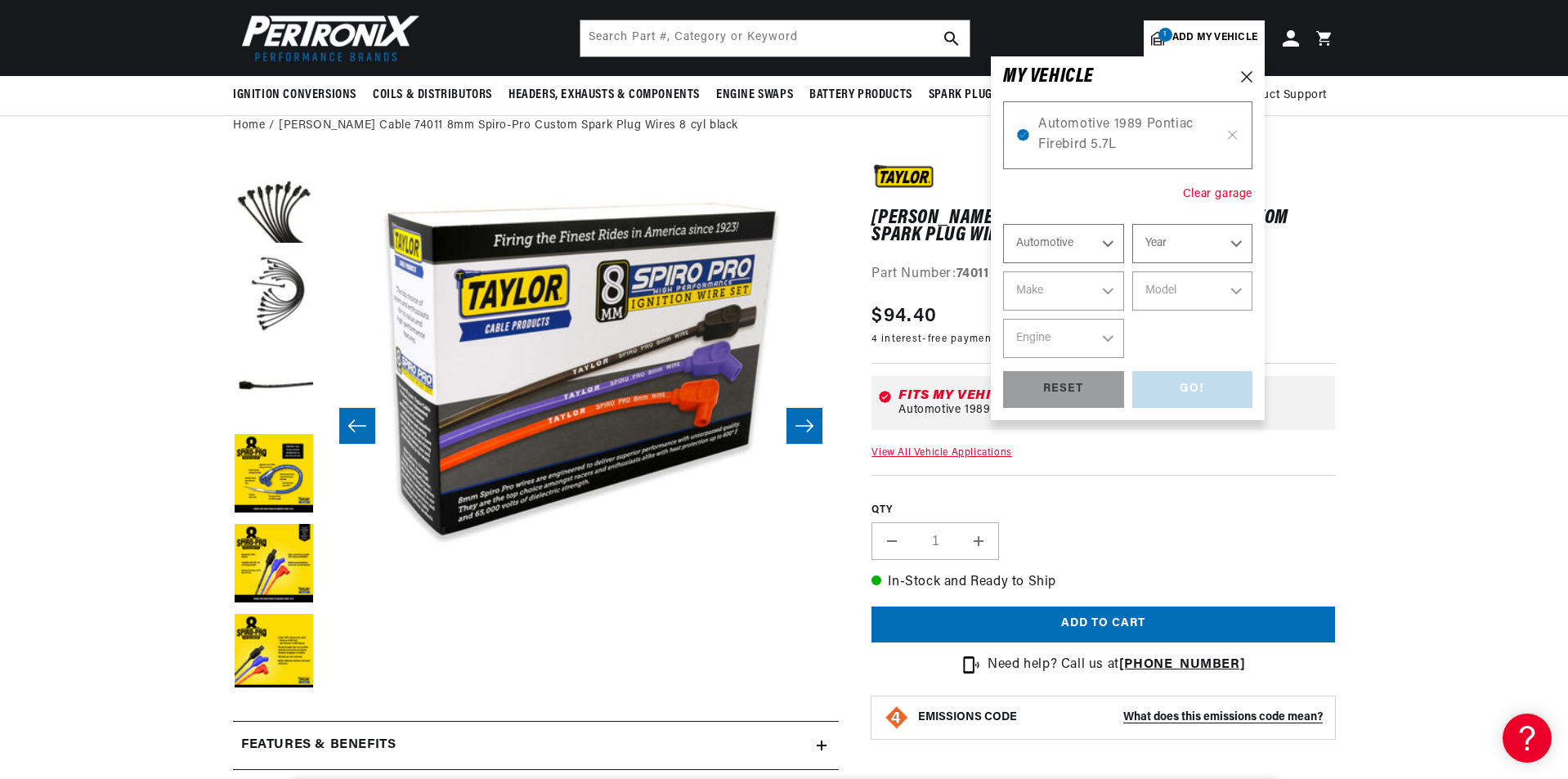
click at [1218, 196] on div "Clear garage" at bounding box center [1217, 195] width 70 height 18
select select "1989"
select select "Pontiac"
select select "Firebird"
select select "5.7L"
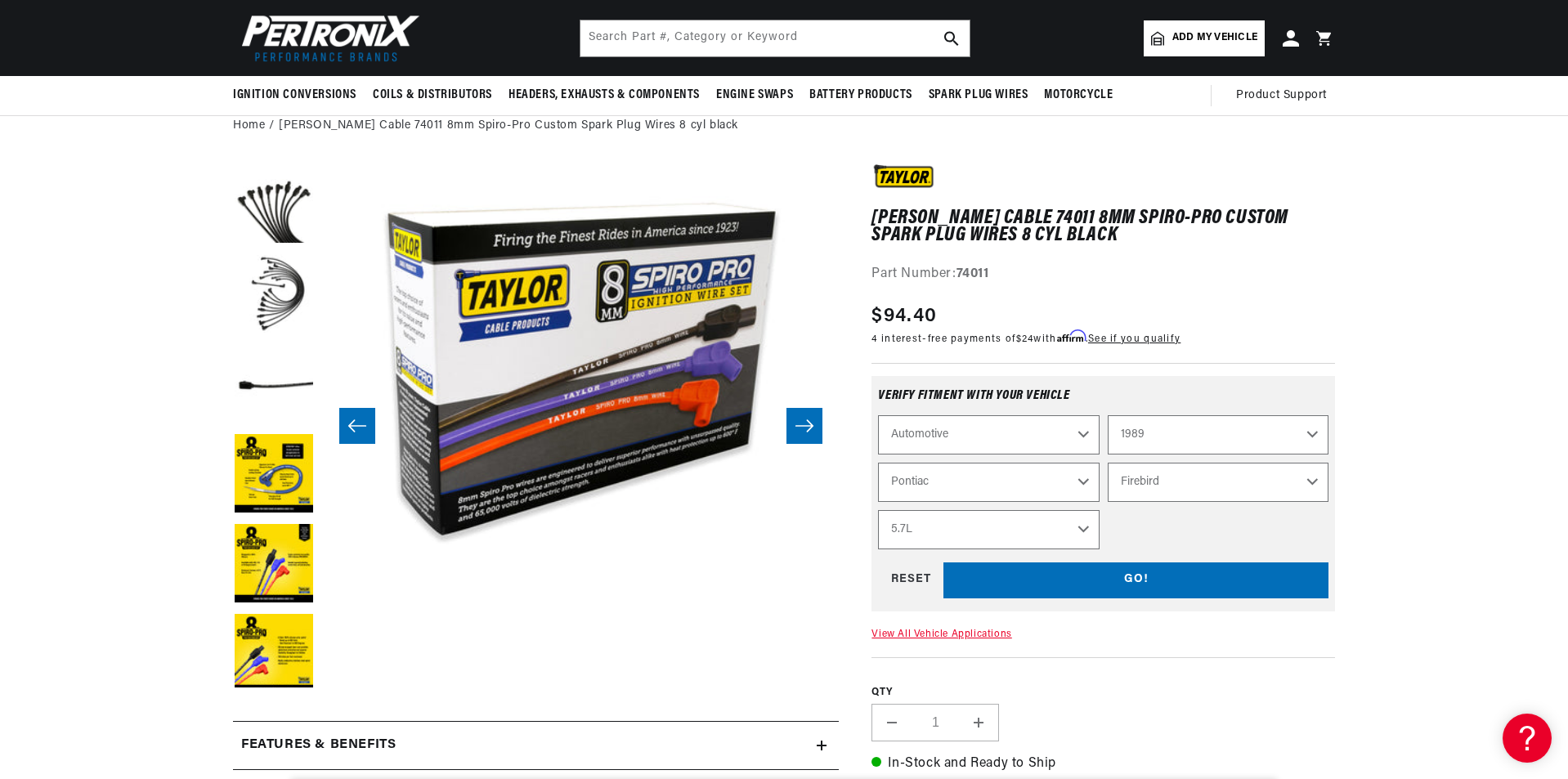
select select "Ride Type"
select select "Year"
select select "Make"
select select "Model"
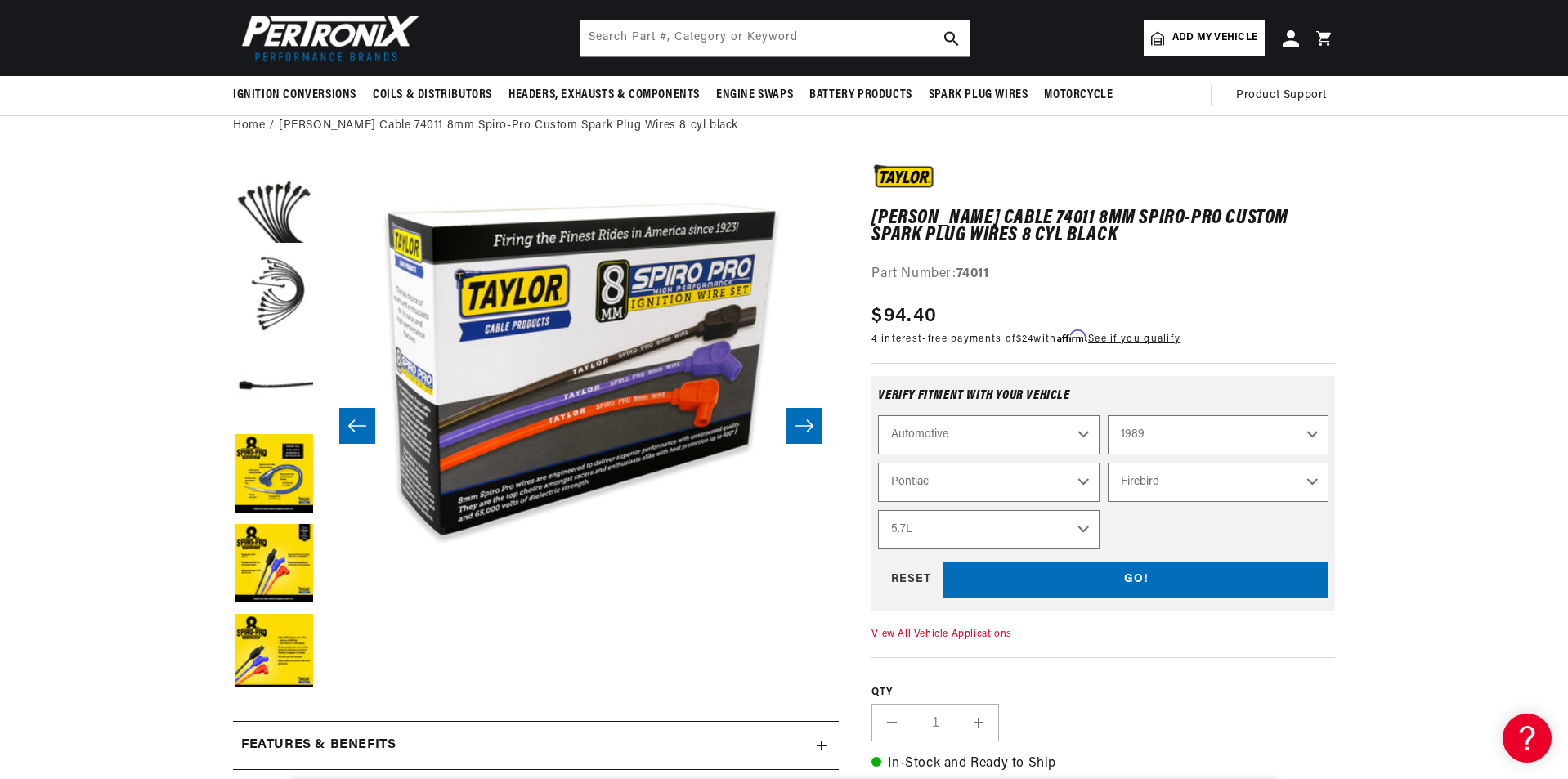
select select "Engine"
select select "Automotive"
click at [1209, 50] on link "Add my vehicle" at bounding box center [1204, 39] width 121 height 36
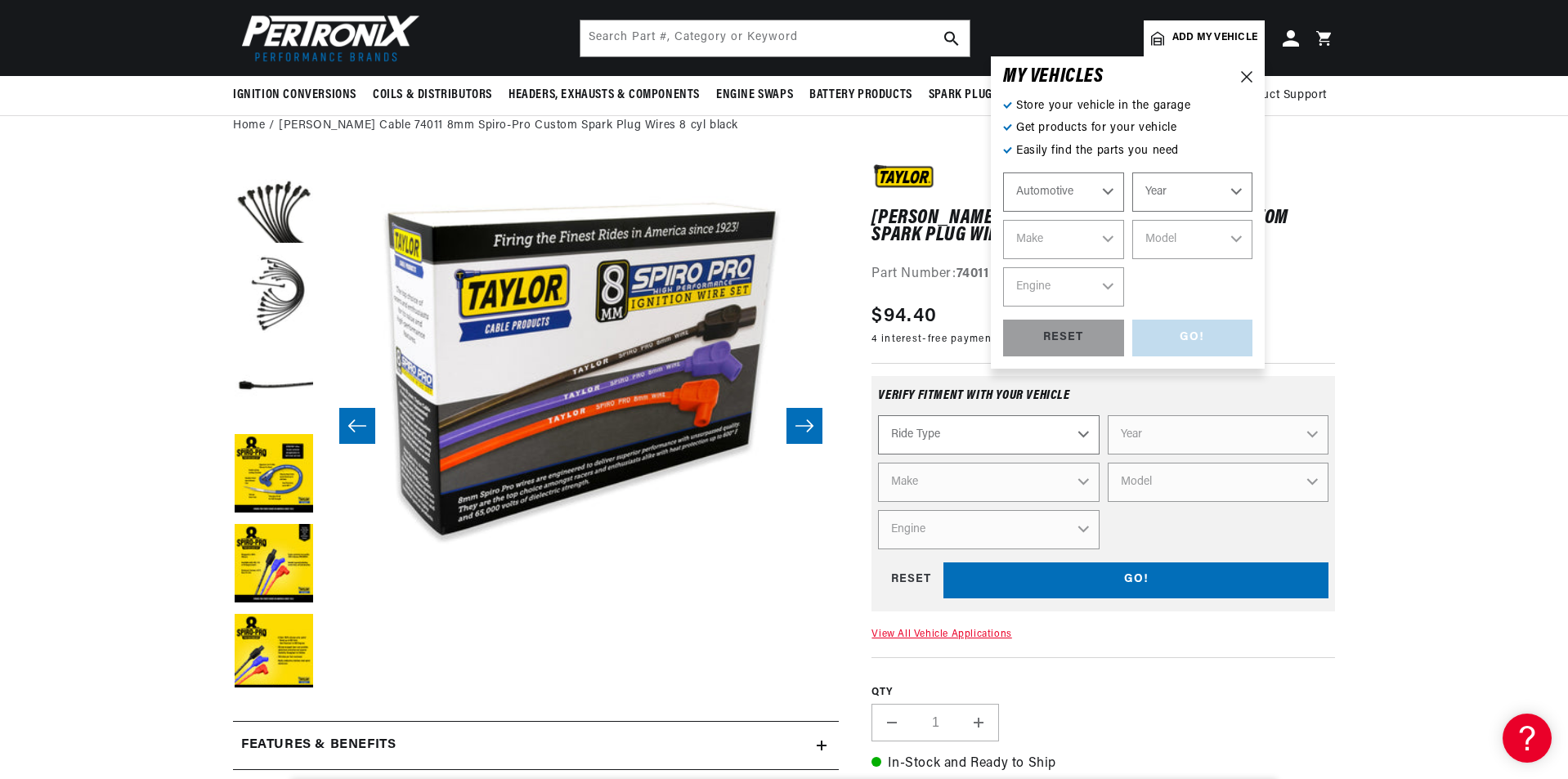
scroll to position [0, 495]
click at [1235, 191] on select "Year 2026 2025 2024 2023 2022 2021 2020 2019 2018 2017 2016 2015 2014 2013 2012…" at bounding box center [1192, 192] width 121 height 39
select select "1988"
click at [1132, 173] on select "Year 2026 2025 2024 2023 2022 2021 2020 2019 2018 2017 2016 2015 2014 2013 2012…" at bounding box center [1192, 192] width 121 height 39
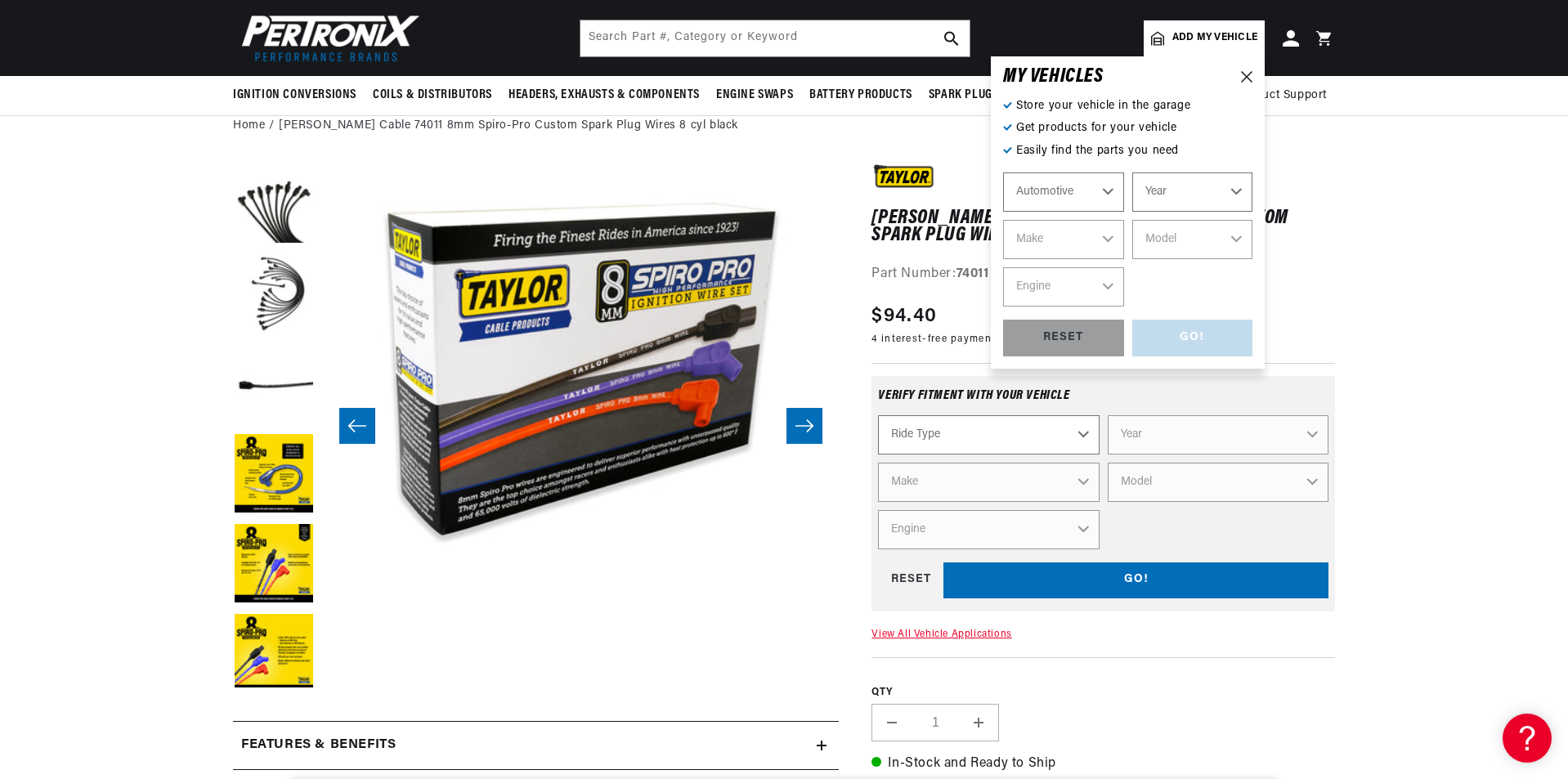
select select "1988"
click at [1111, 237] on select "Make American Motors Bentley Buick Cadillac Chevrolet Chrysler Dodge Eagle Ford…" at bounding box center [1063, 238] width 121 height 39
select select "Chevrolet"
click at [1003, 220] on select "Make American Motors Bentley Buick Cadillac Chevrolet Chrysler Dodge Eagle Ford…" at bounding box center [1063, 238] width 121 height 39
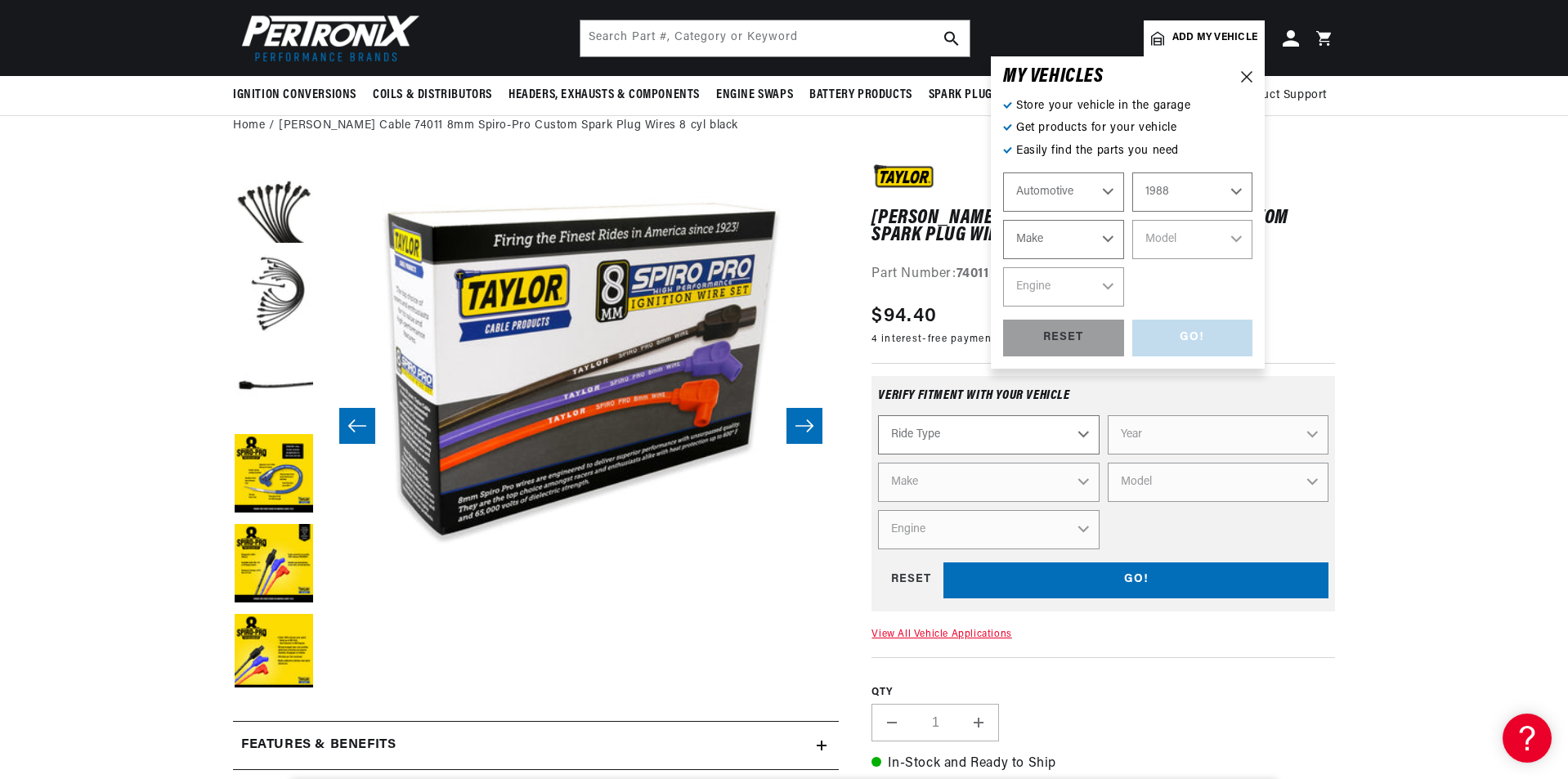
select select "Chevrolet"
click at [1234, 235] on select "Model Astro B60 Blazer C50 C60 C70 C1500 C2500 C3500 Camaro Caprice Corvette G1…" at bounding box center [1192, 238] width 121 height 39
select select "Corvette"
click at [1132, 220] on select "Model Astro B60 Blazer C50 C60 C70 C1500 C2500 C3500 Camaro Caprice Corvette G1…" at bounding box center [1192, 238] width 121 height 39
select select "Corvette"
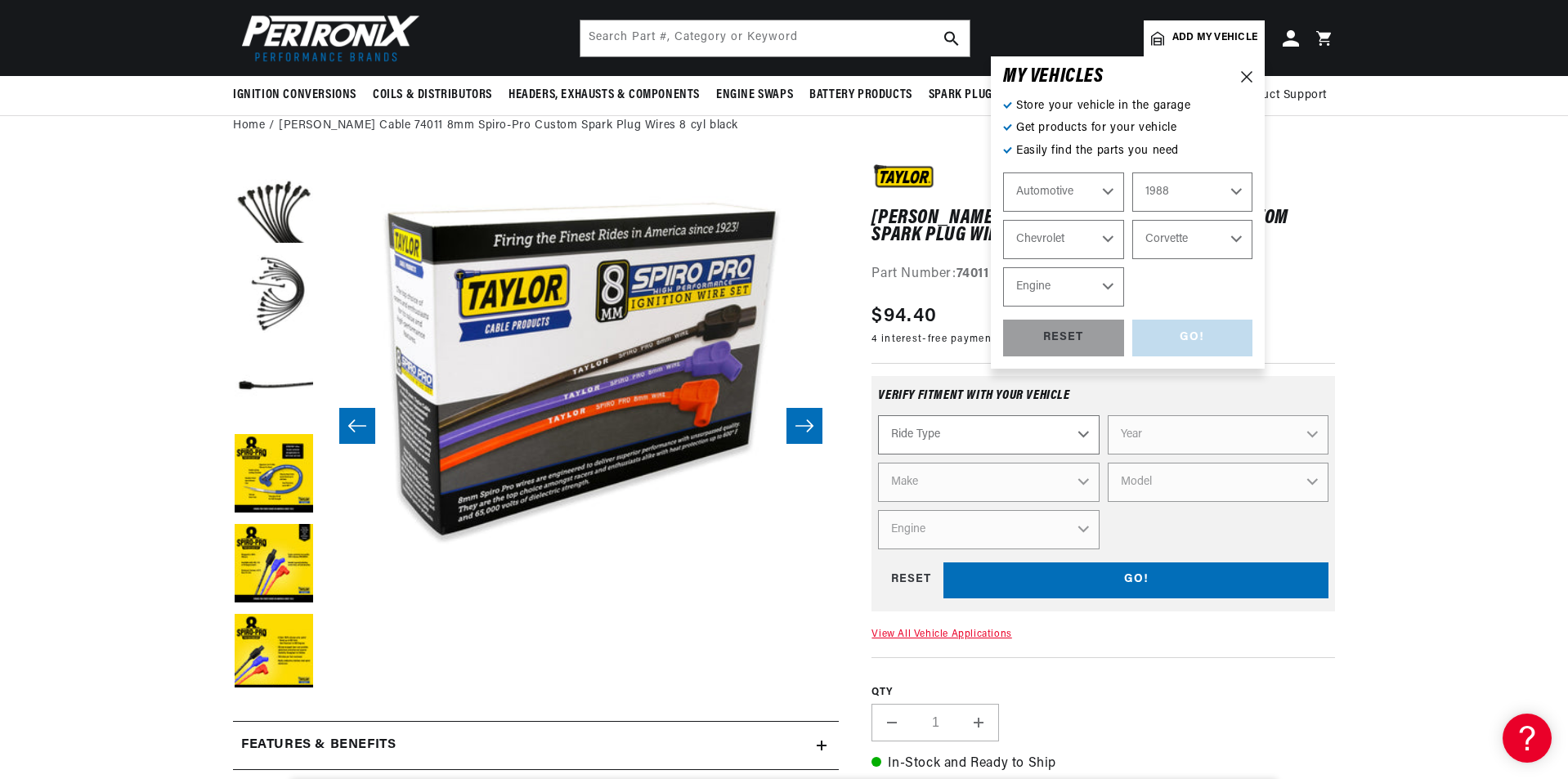
scroll to position [0, 0]
click at [1103, 278] on select "Engine 5.7L" at bounding box center [1063, 286] width 121 height 39
select select "5.7L"
click at [1003, 267] on select "Engine 5.7L" at bounding box center [1063, 286] width 121 height 39
select select "5.7L"
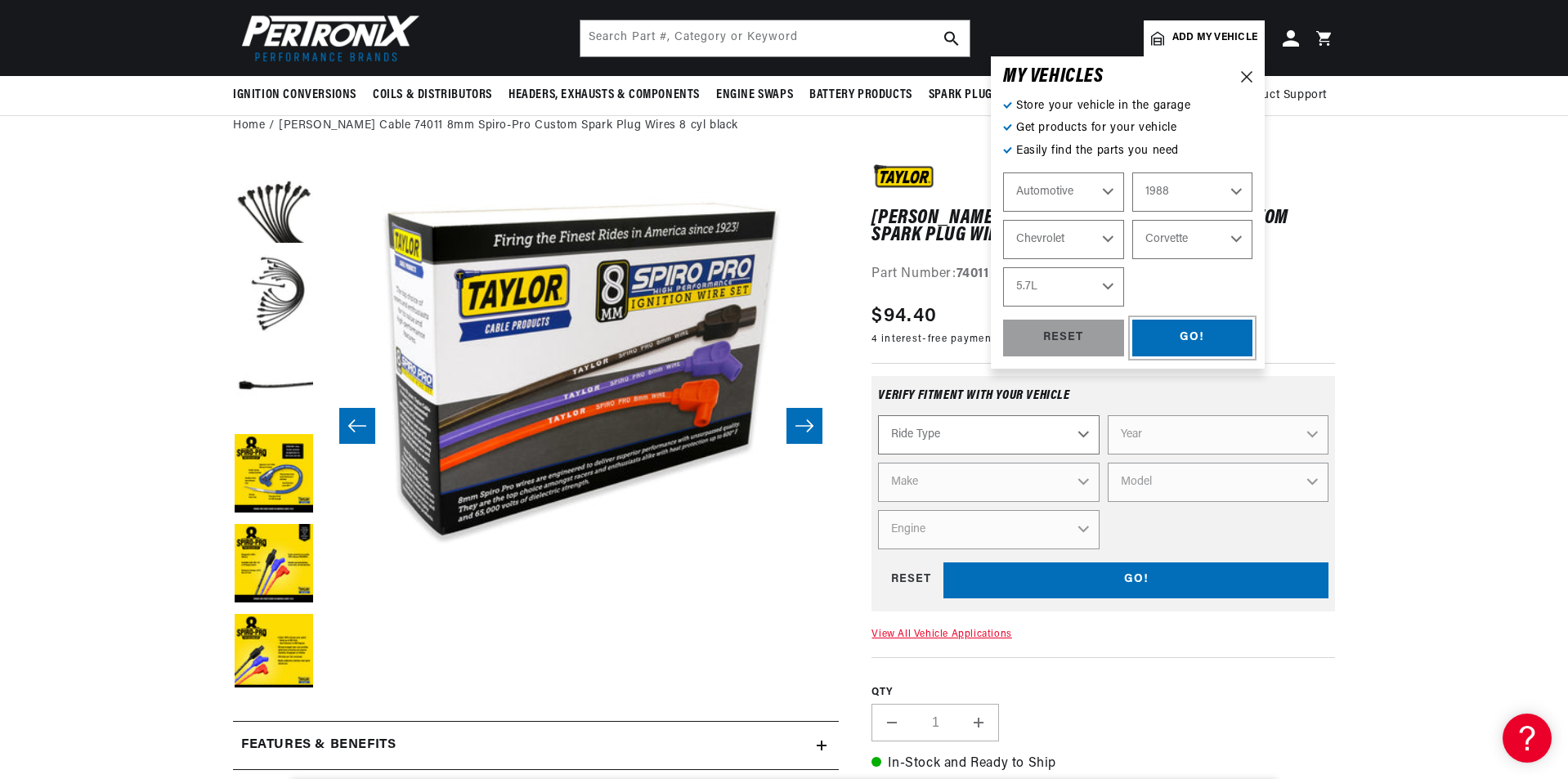
drag, startPoint x: 1215, startPoint y: 336, endPoint x: 1215, endPoint y: 325, distance: 11.0
click at [1215, 325] on div "GO!" at bounding box center [1192, 338] width 121 height 37
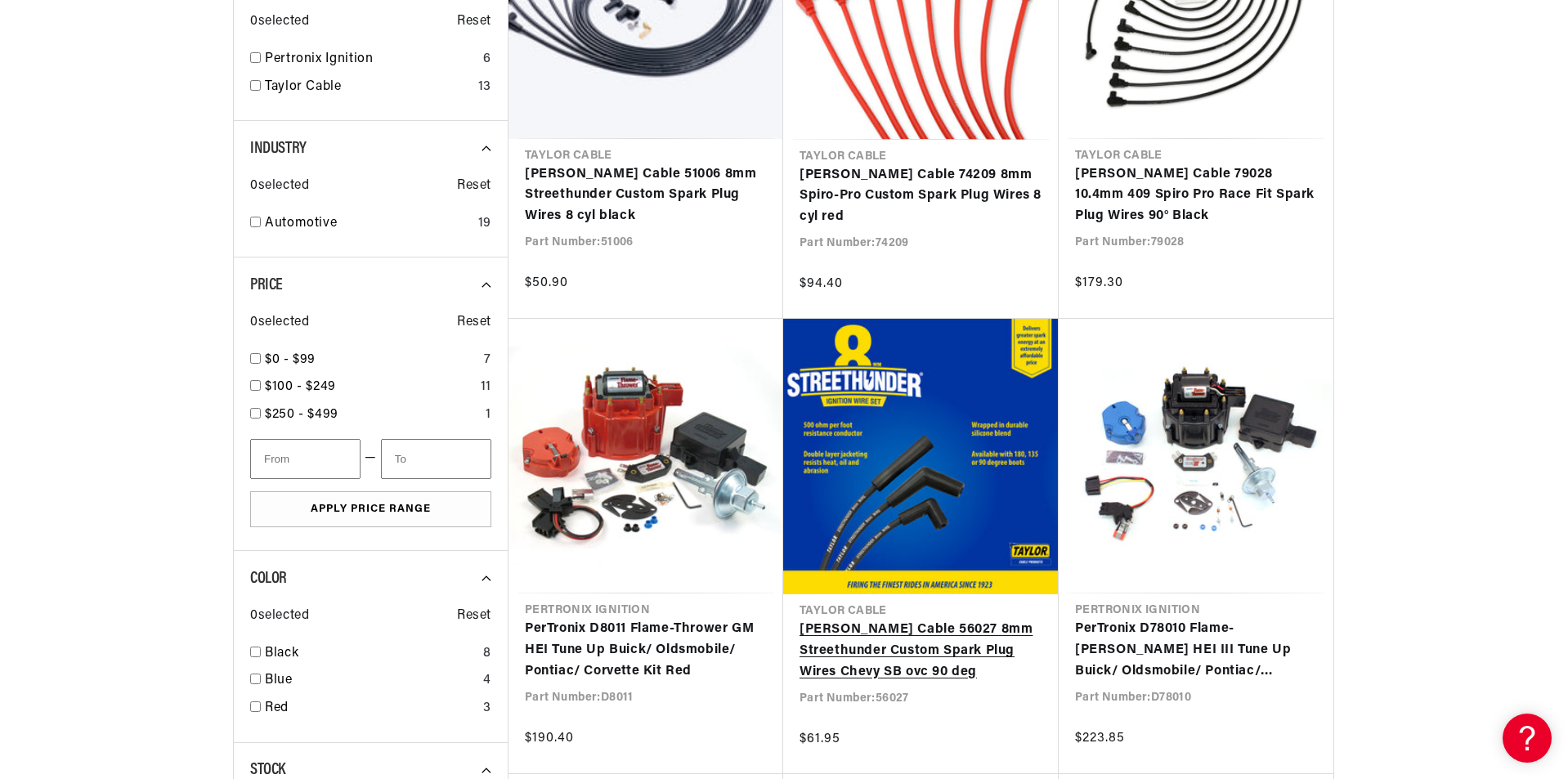
scroll to position [0, 495]
click at [882, 641] on link "[PERSON_NAME] Cable 56027 8mm Streethunder Custom Spark Plug Wires Chevy SB ovc…" at bounding box center [920, 650] width 242 height 63
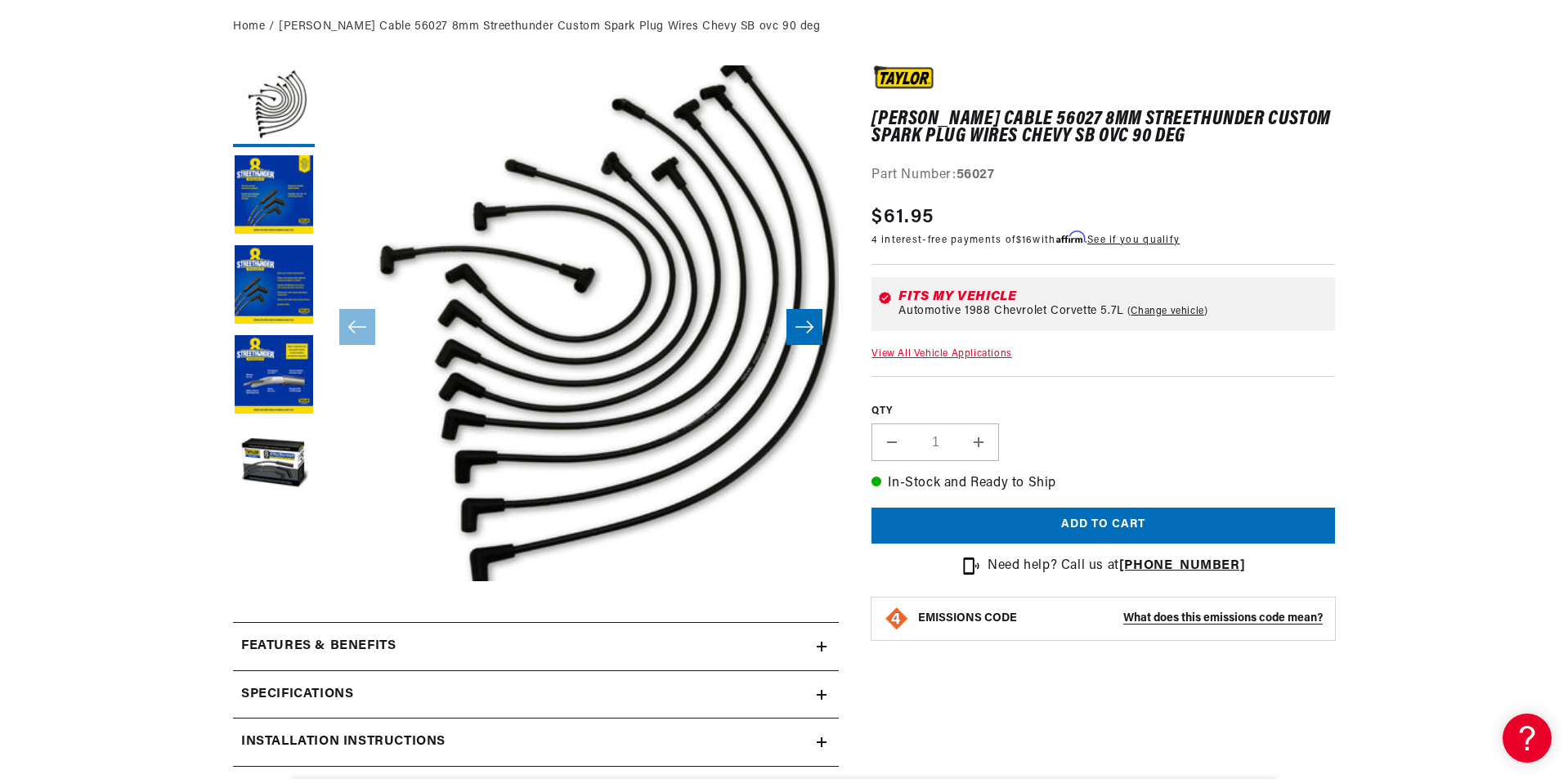
scroll to position [327, 0]
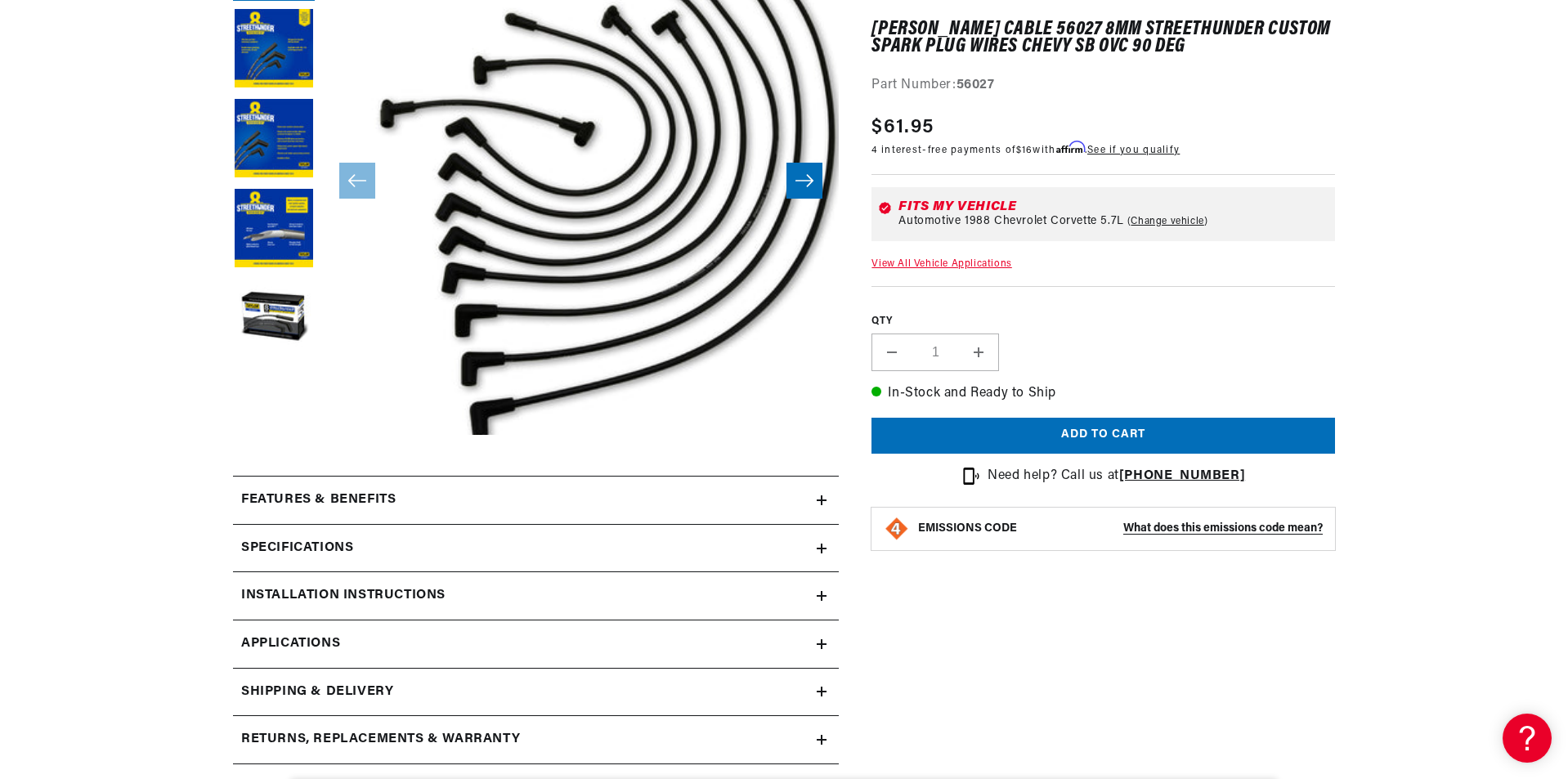
click at [816, 178] on button "Slide right" at bounding box center [804, 181] width 36 height 36
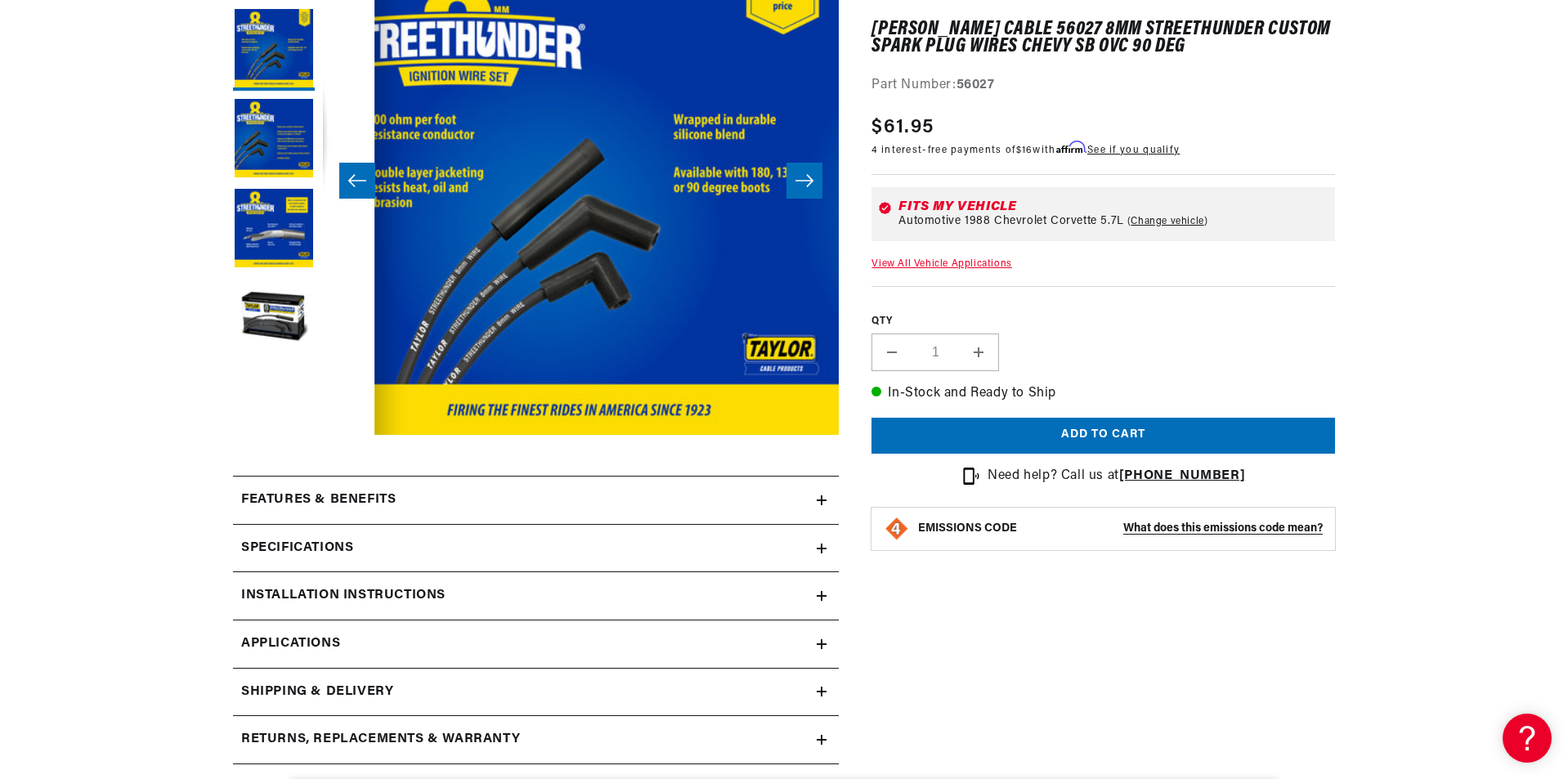
scroll to position [0, 0]
click at [816, 178] on button "Slide right" at bounding box center [804, 181] width 36 height 36
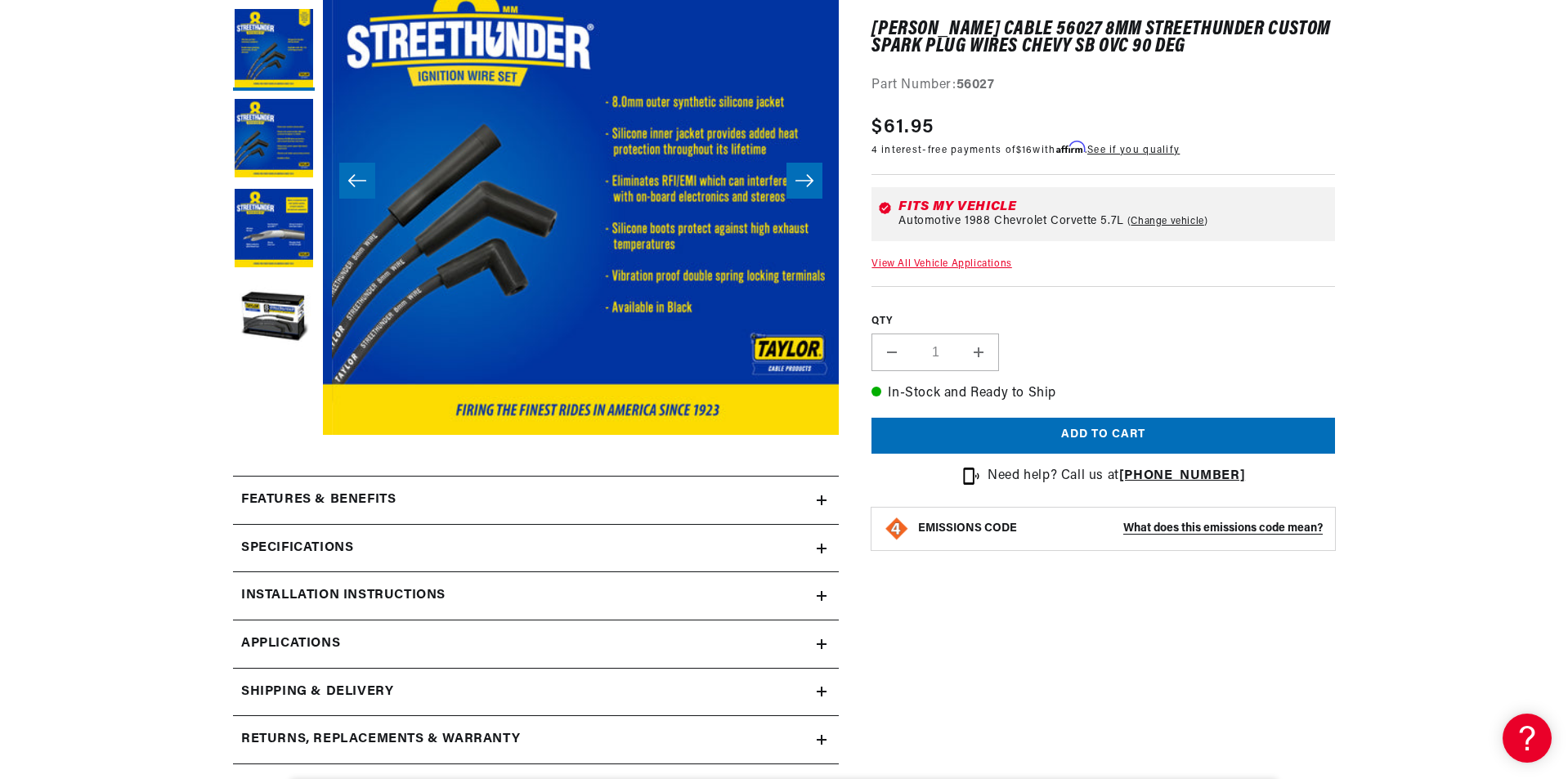
scroll to position [0, 1032]
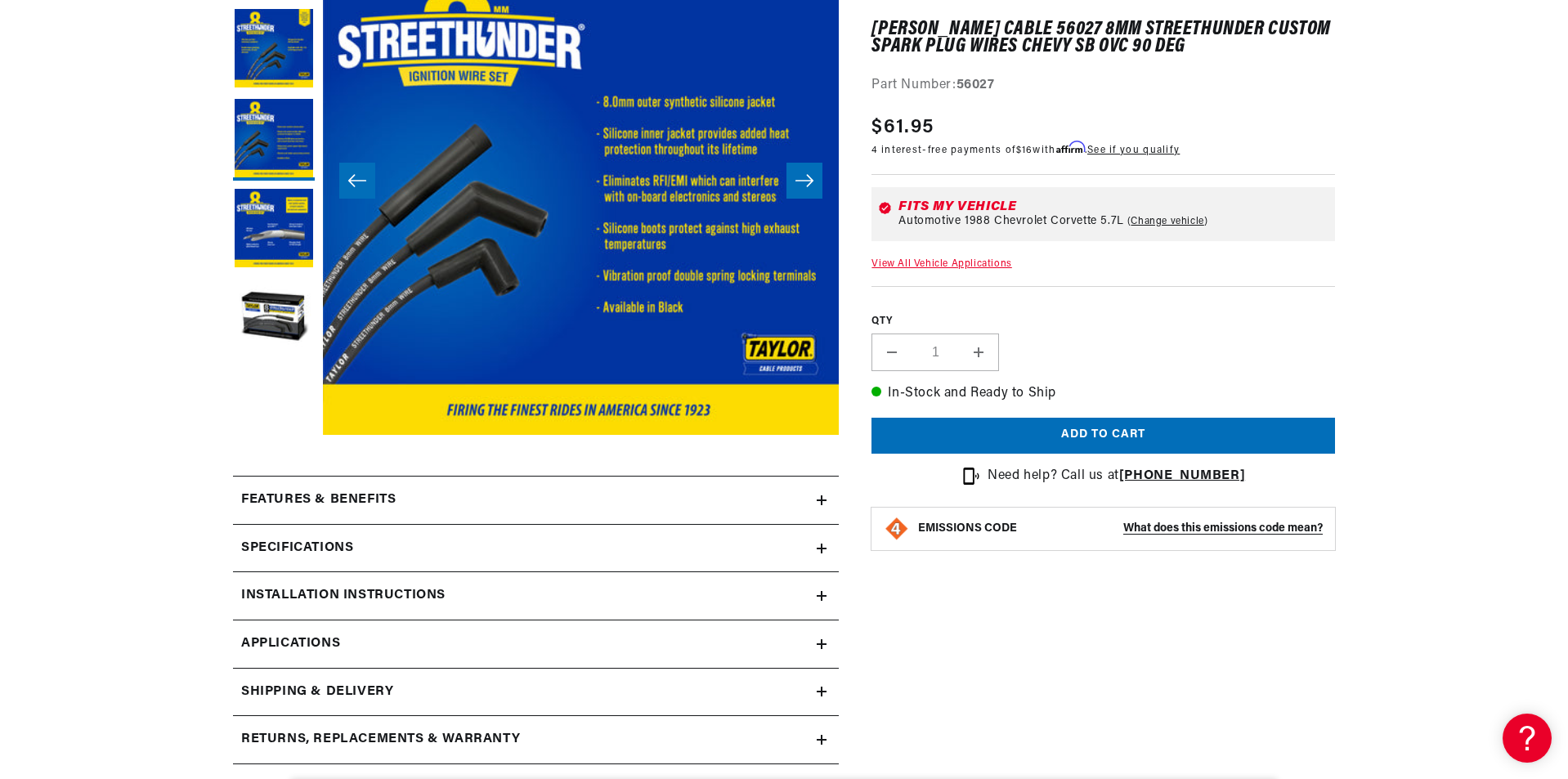
click at [816, 178] on button "Slide right" at bounding box center [804, 181] width 36 height 36
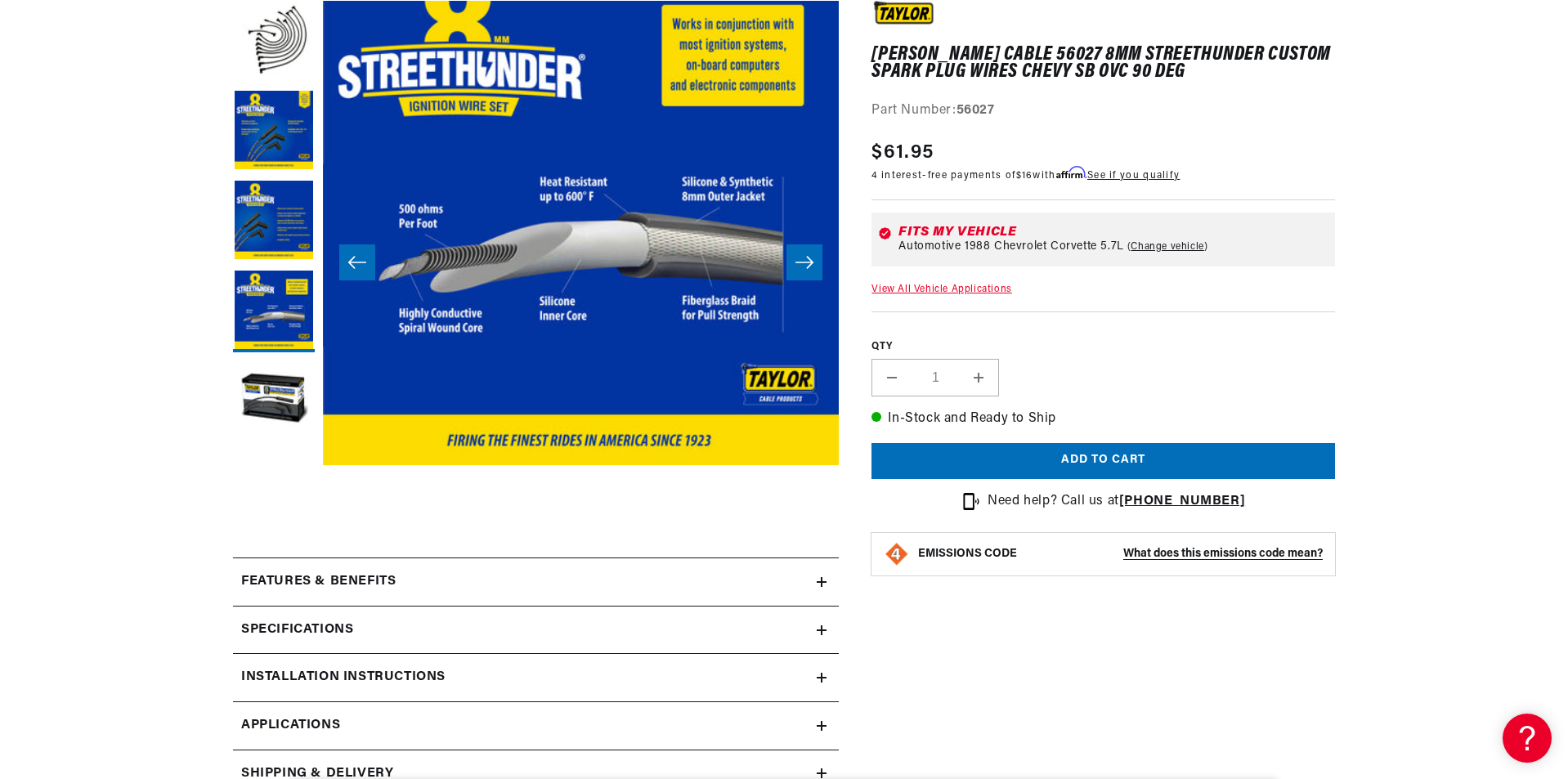
scroll to position [0, 0]
click at [821, 632] on icon at bounding box center [822, 630] width 10 height 10
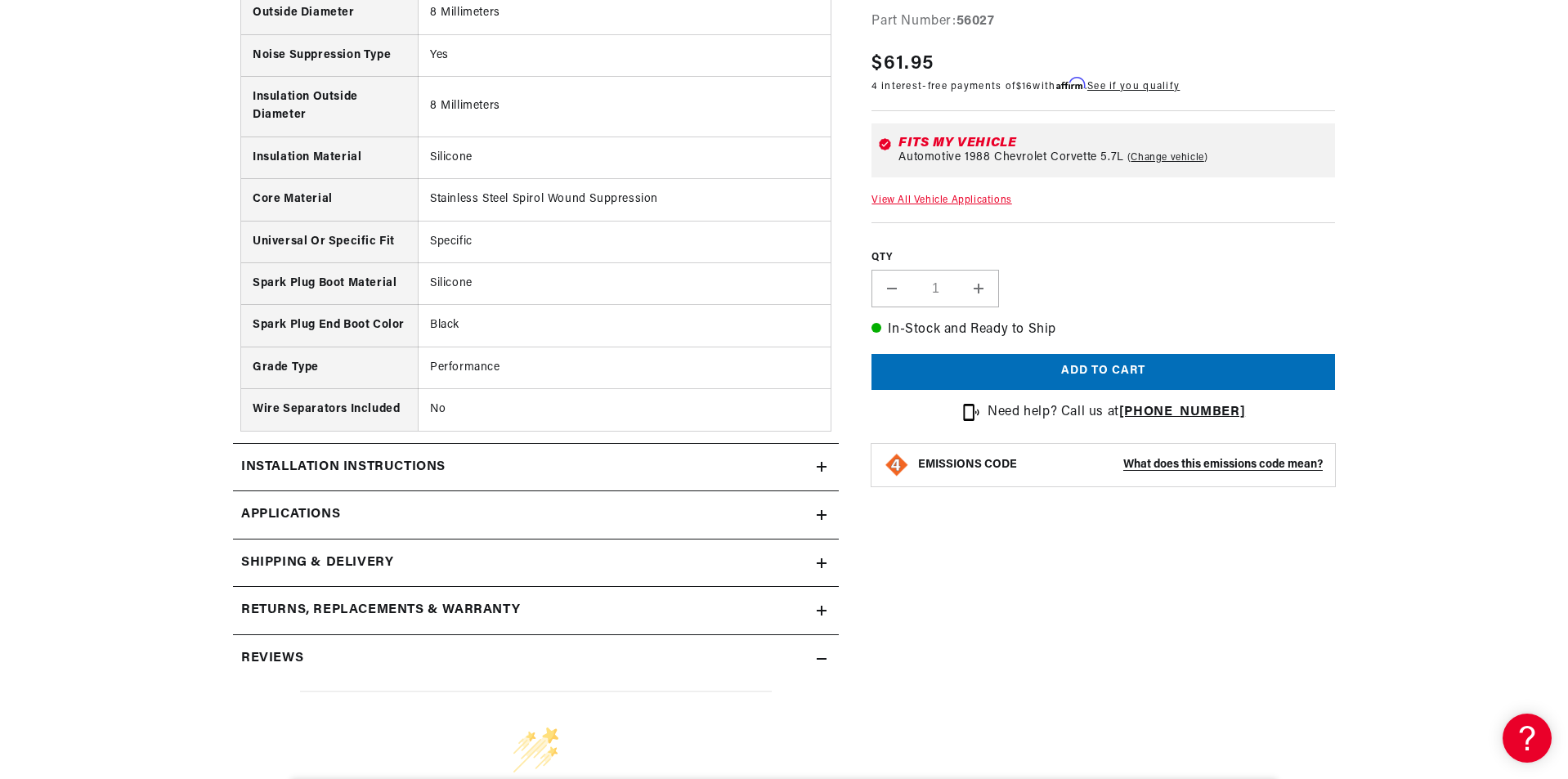
scroll to position [1226, 0]
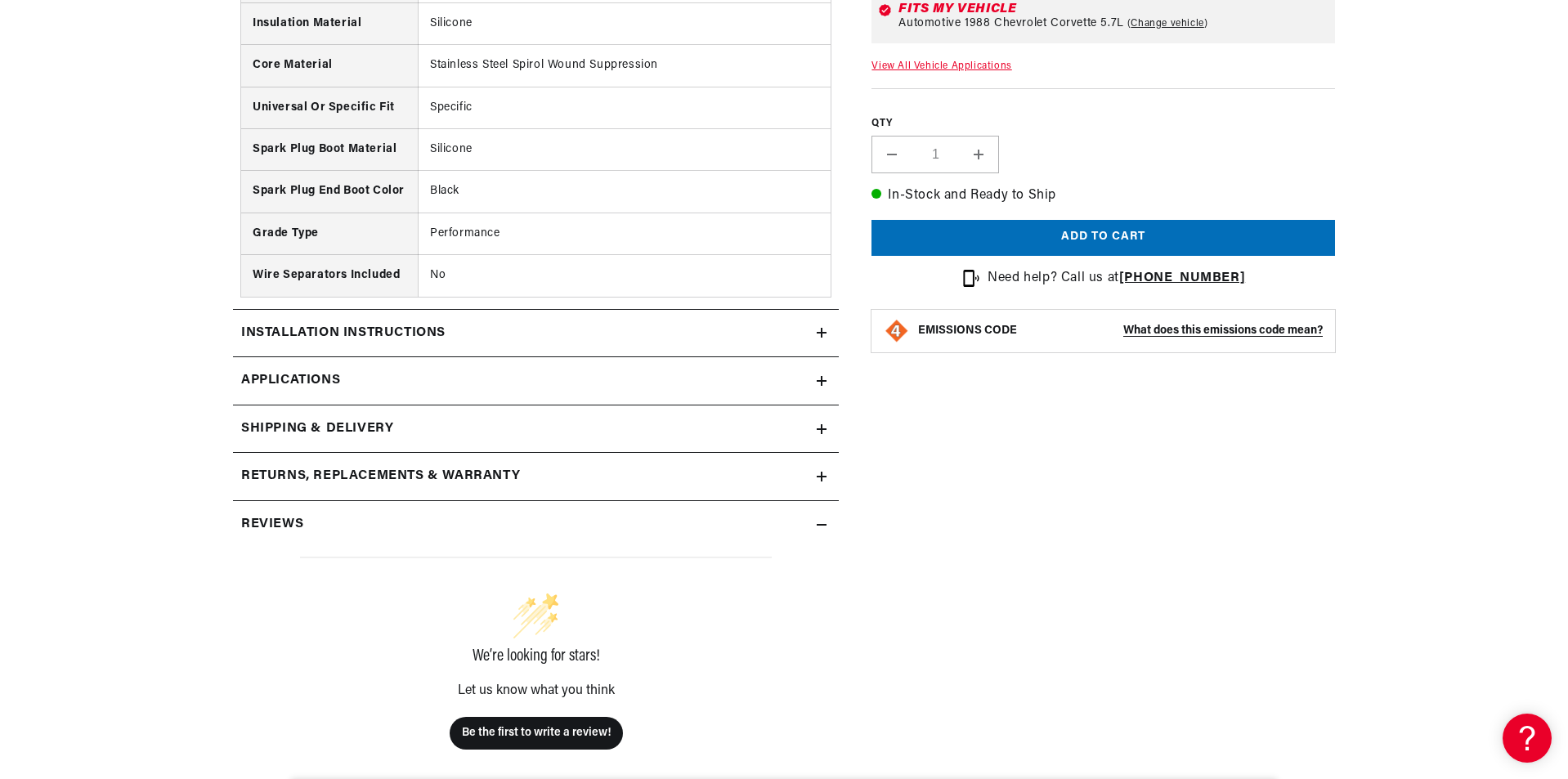
click at [821, 331] on icon at bounding box center [822, 333] width 10 height 10
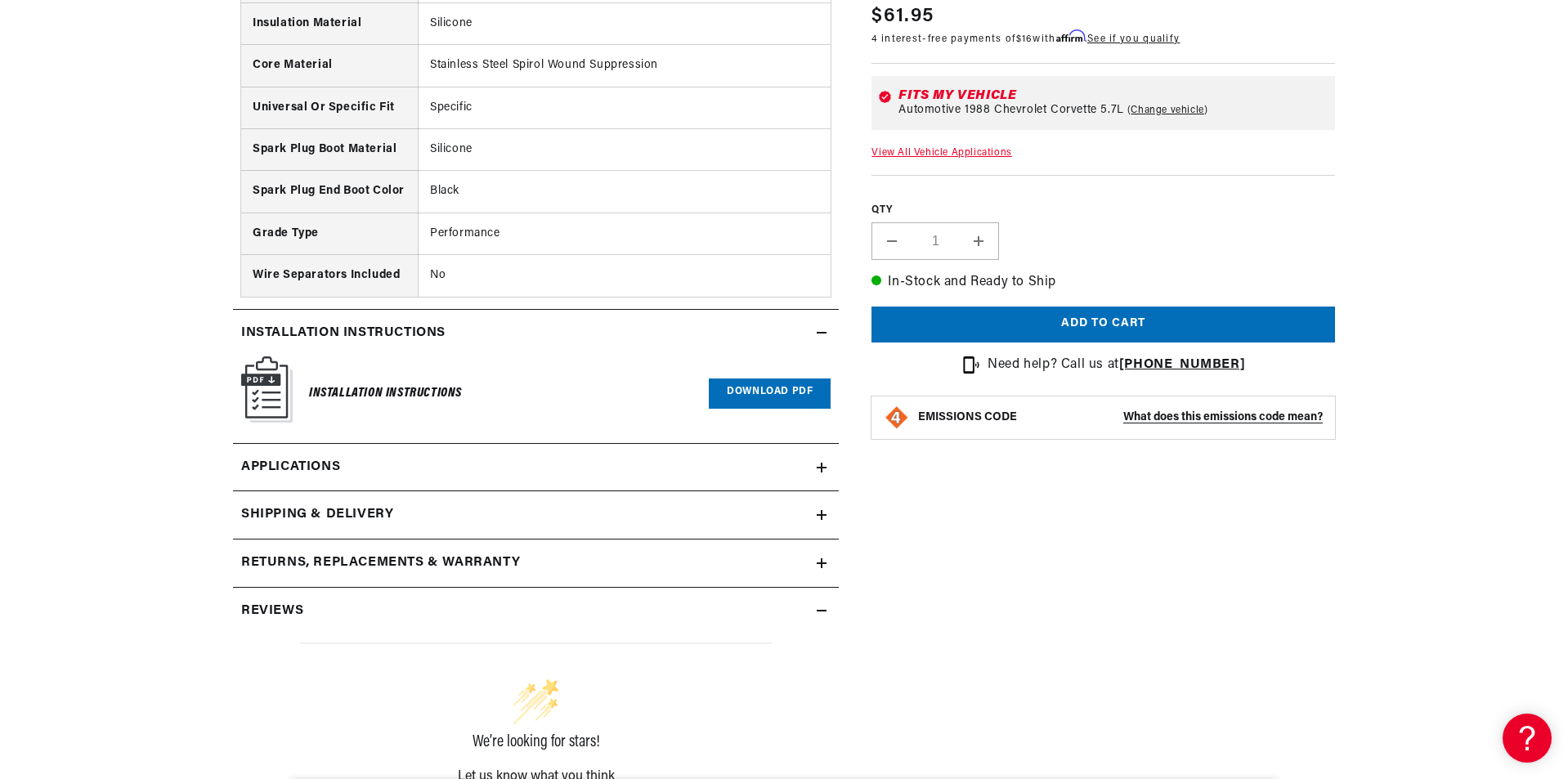
scroll to position [0, 0]
click at [266, 388] on img at bounding box center [267, 390] width 52 height 67
click at [755, 389] on link "Download PDF" at bounding box center [769, 393] width 122 height 30
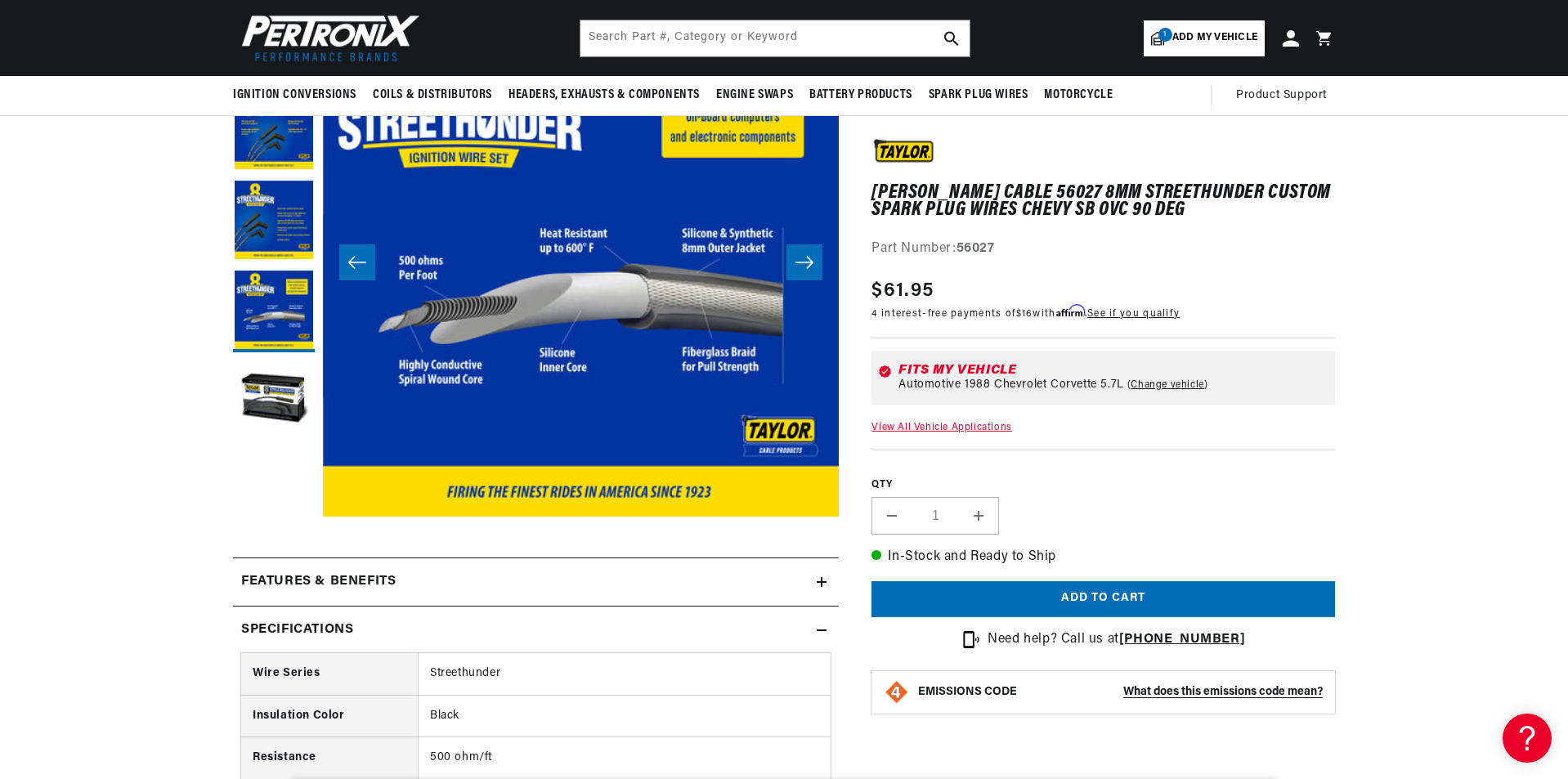
scroll to position [0, 495]
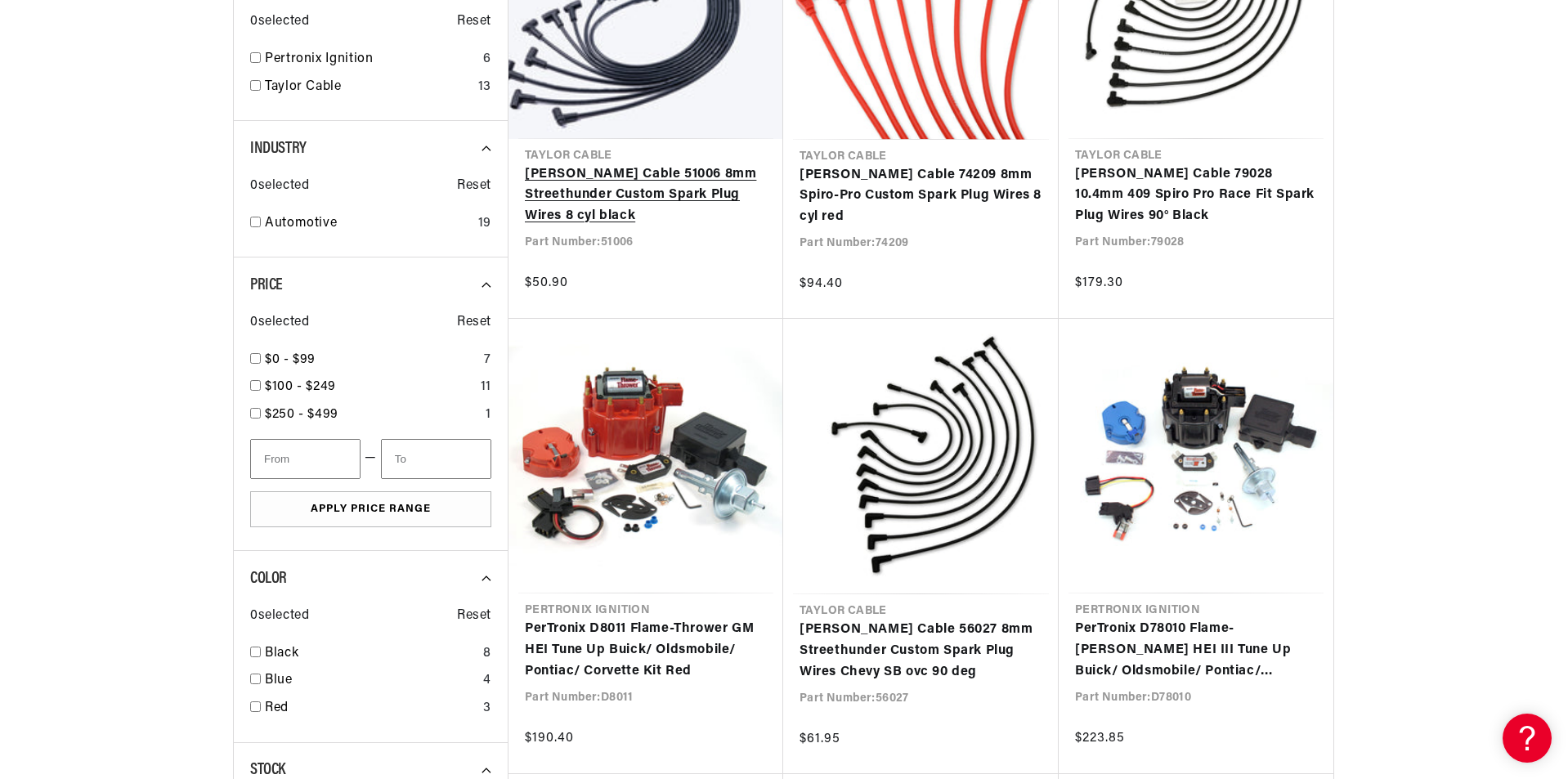
scroll to position [0, 495]
